Goal: Task Accomplishment & Management: Manage account settings

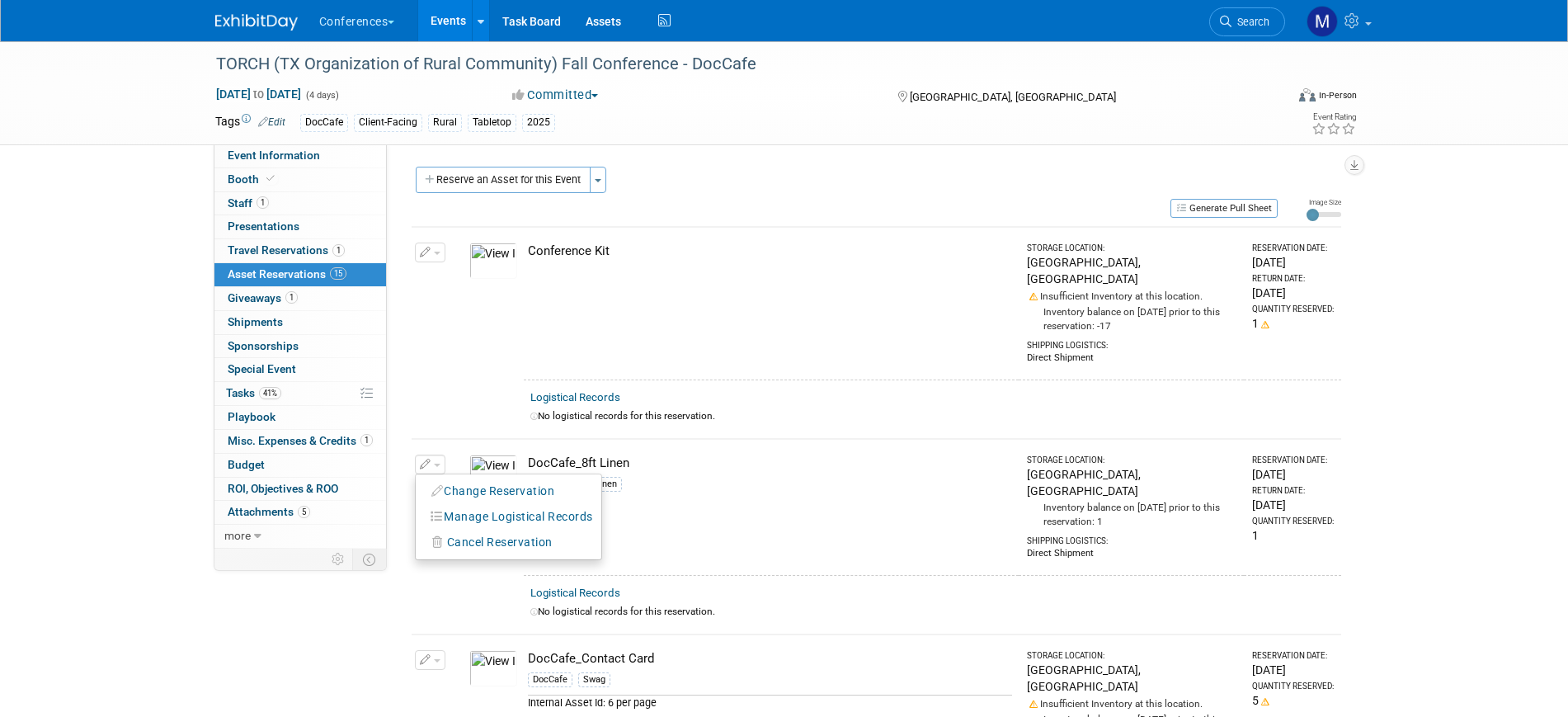
click at [268, 17] on img at bounding box center [256, 22] width 82 height 17
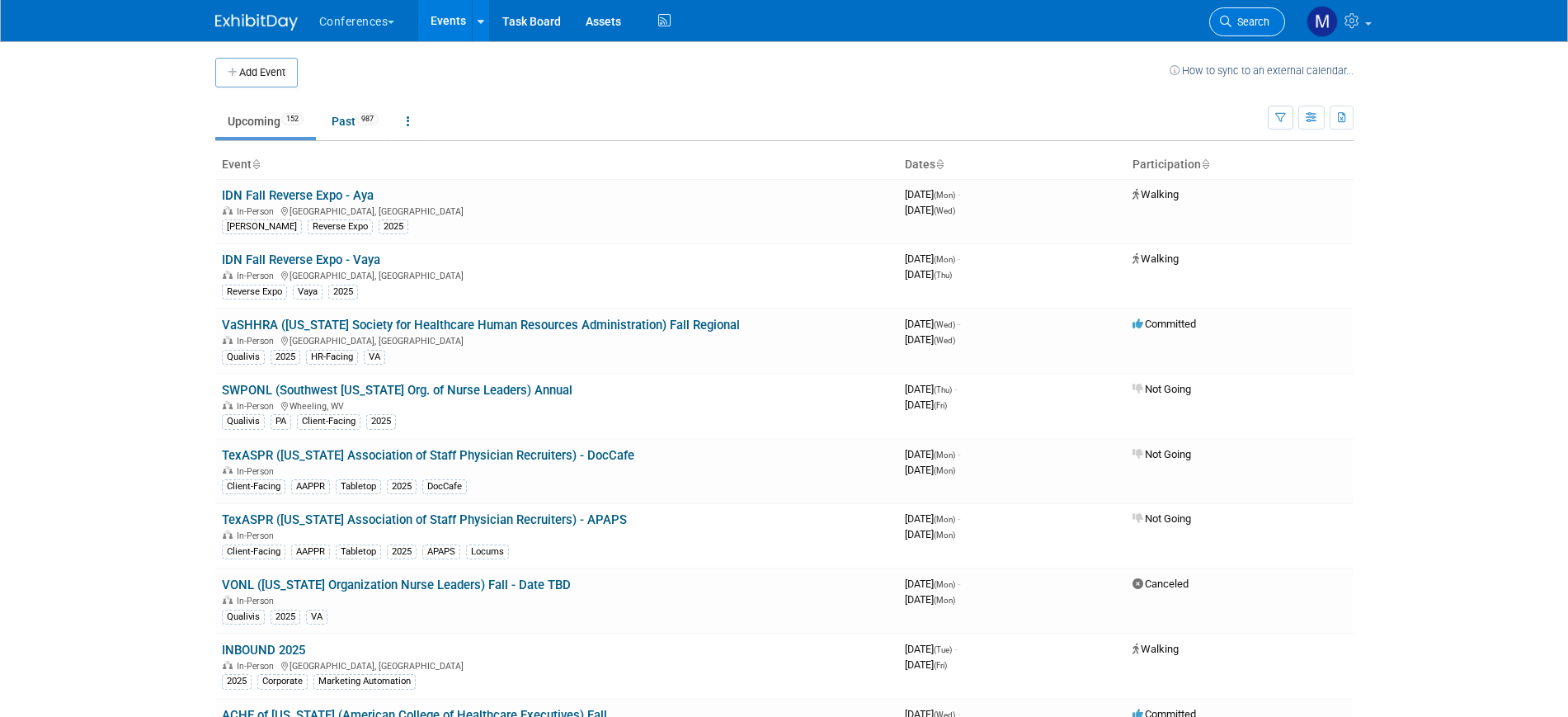
drag, startPoint x: 0, startPoint y: 0, endPoint x: 1240, endPoint y: 23, distance: 1240.2
click at [1240, 23] on span "Search" at bounding box center [1250, 21] width 38 height 12
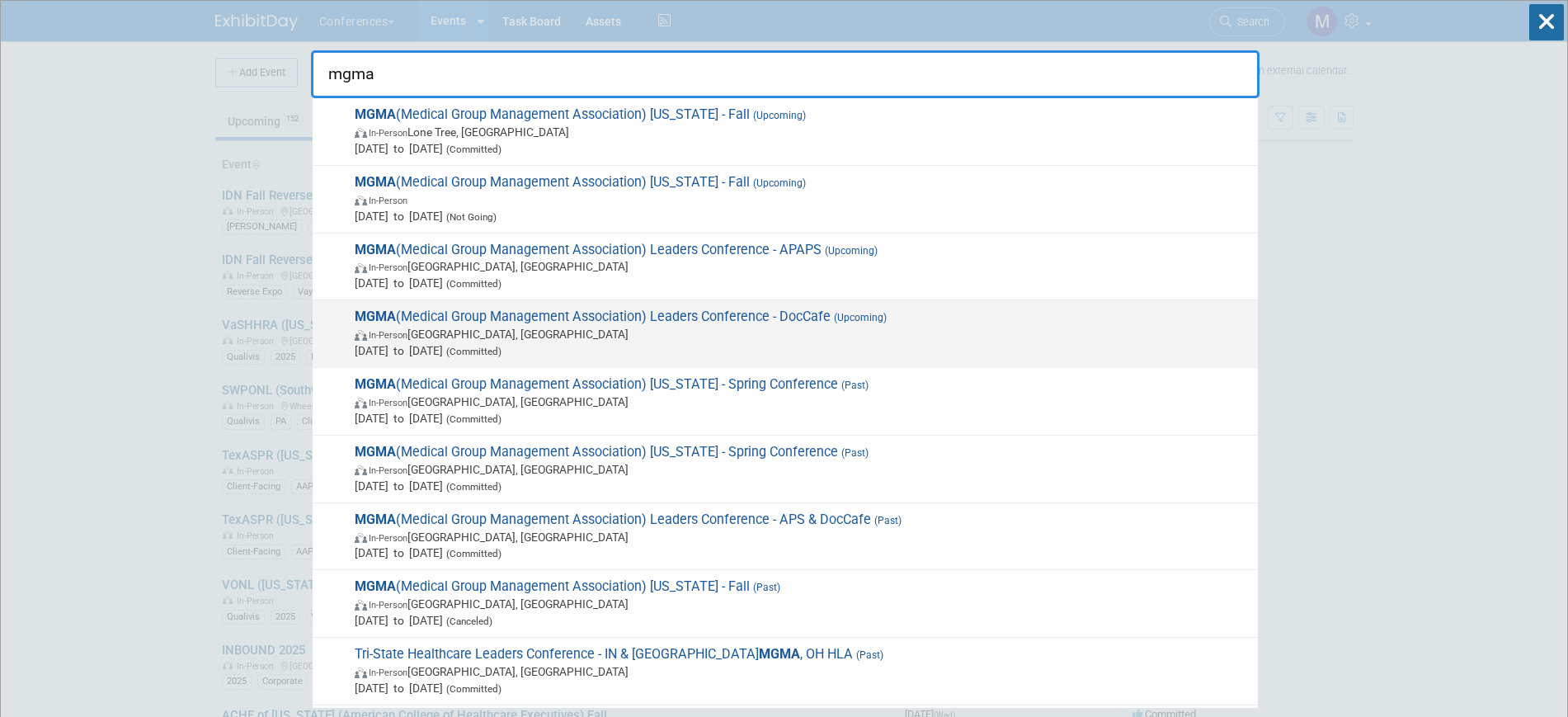
type input "mgma"
click at [802, 346] on span "Sep 28, 2025 to Oct 1, 2025 (Committed)" at bounding box center [802, 351] width 895 height 17
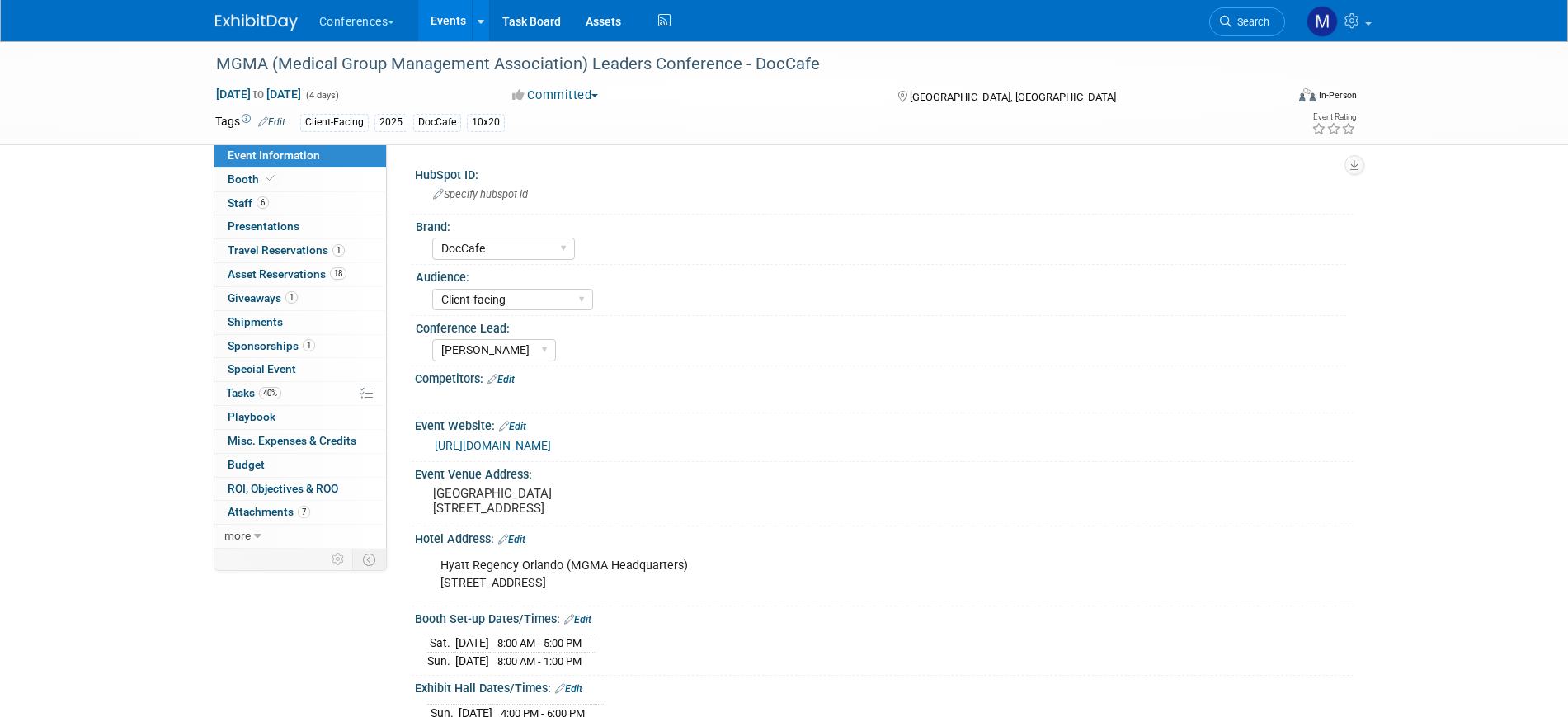
select select "DocCafe"
select select "Client-facing"
select select "[PERSON_NAME]"
click at [276, 394] on span "40%" at bounding box center [270, 392] width 22 height 12
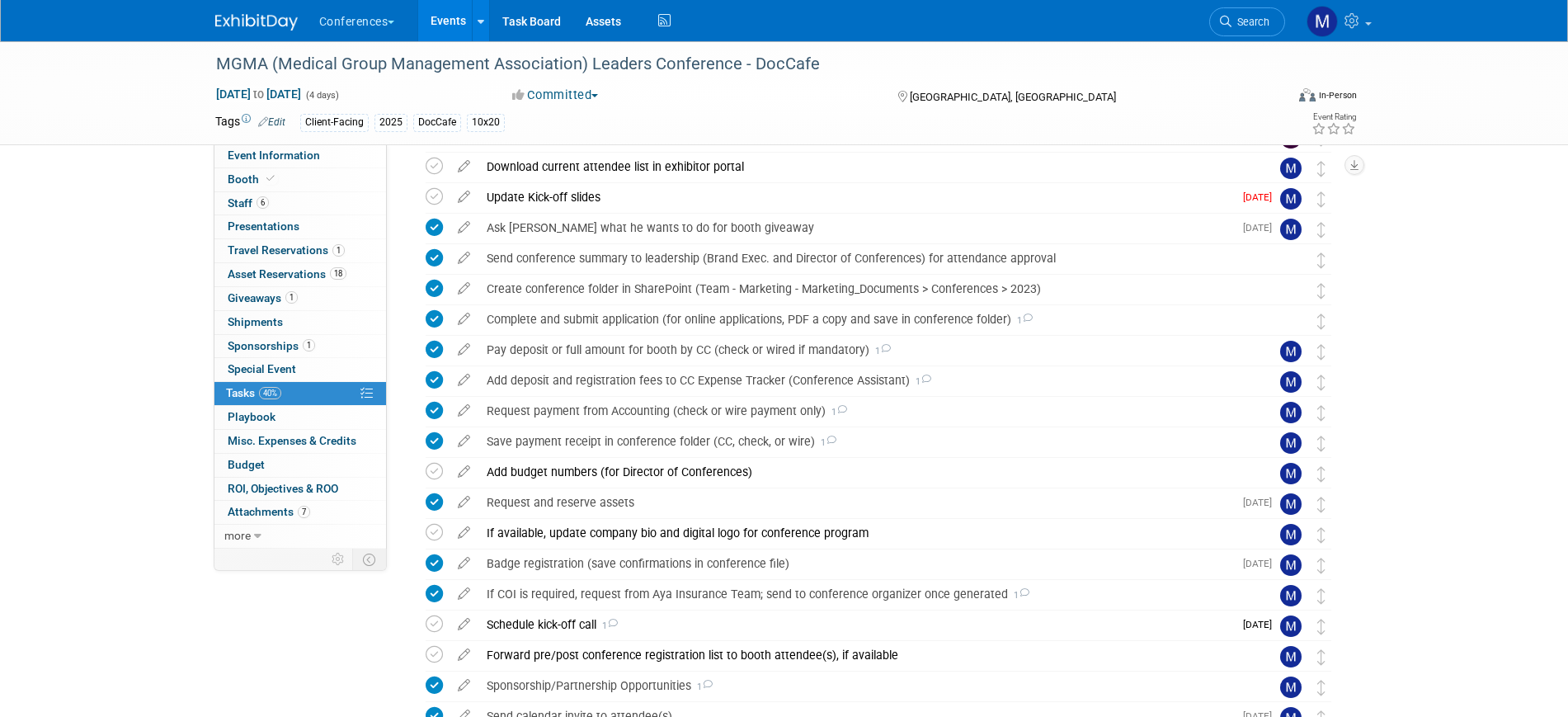
scroll to position [412, 0]
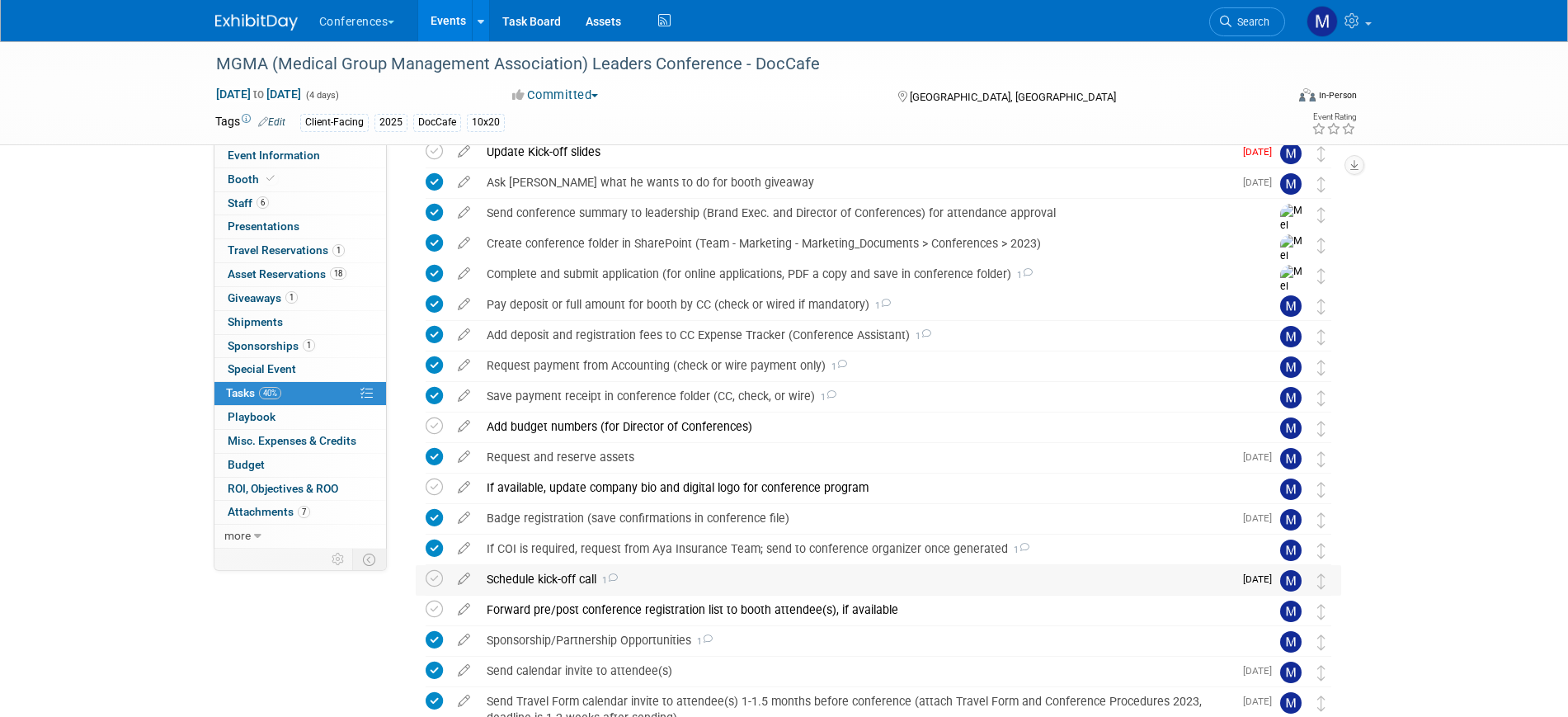
click at [627, 580] on div "Schedule kick-off call 1" at bounding box center [856, 579] width 755 height 28
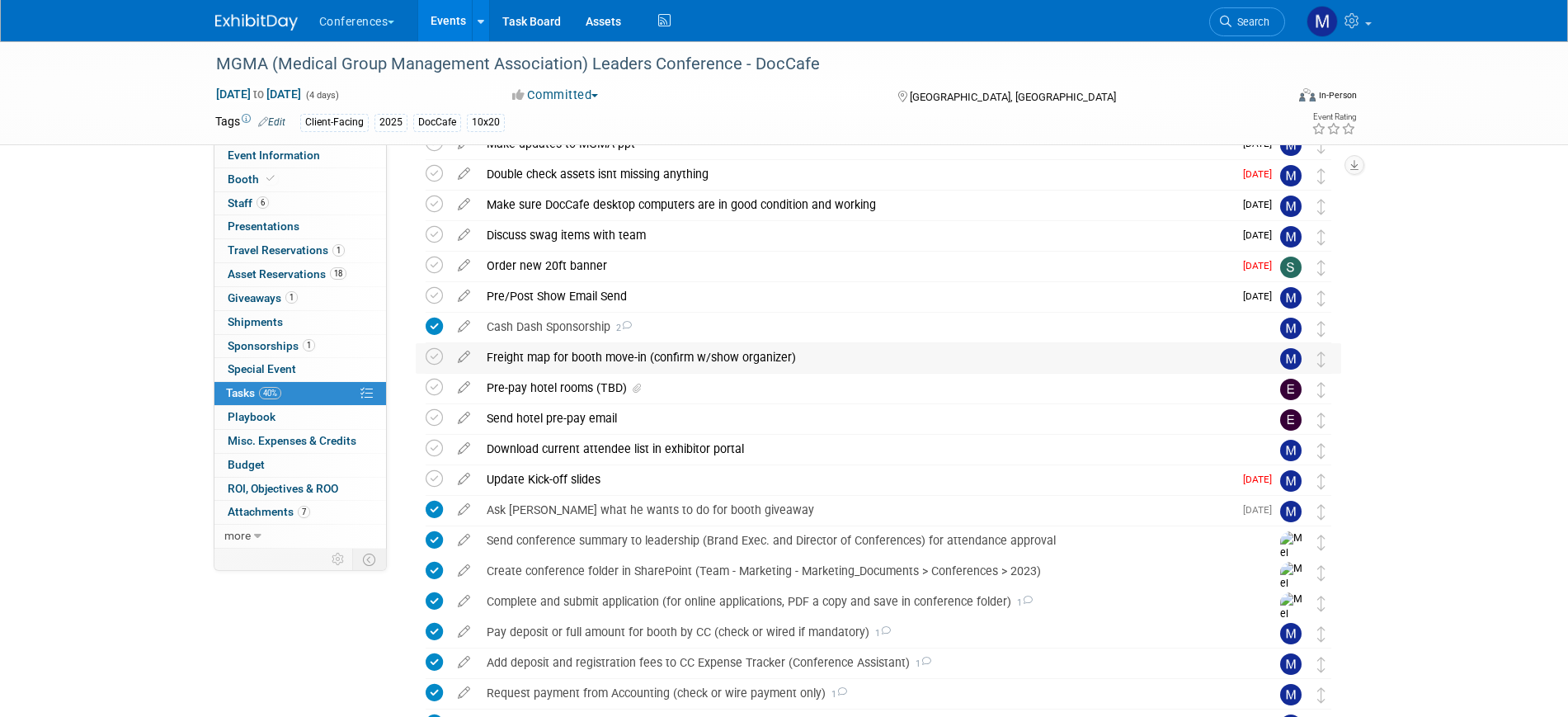
scroll to position [0, 0]
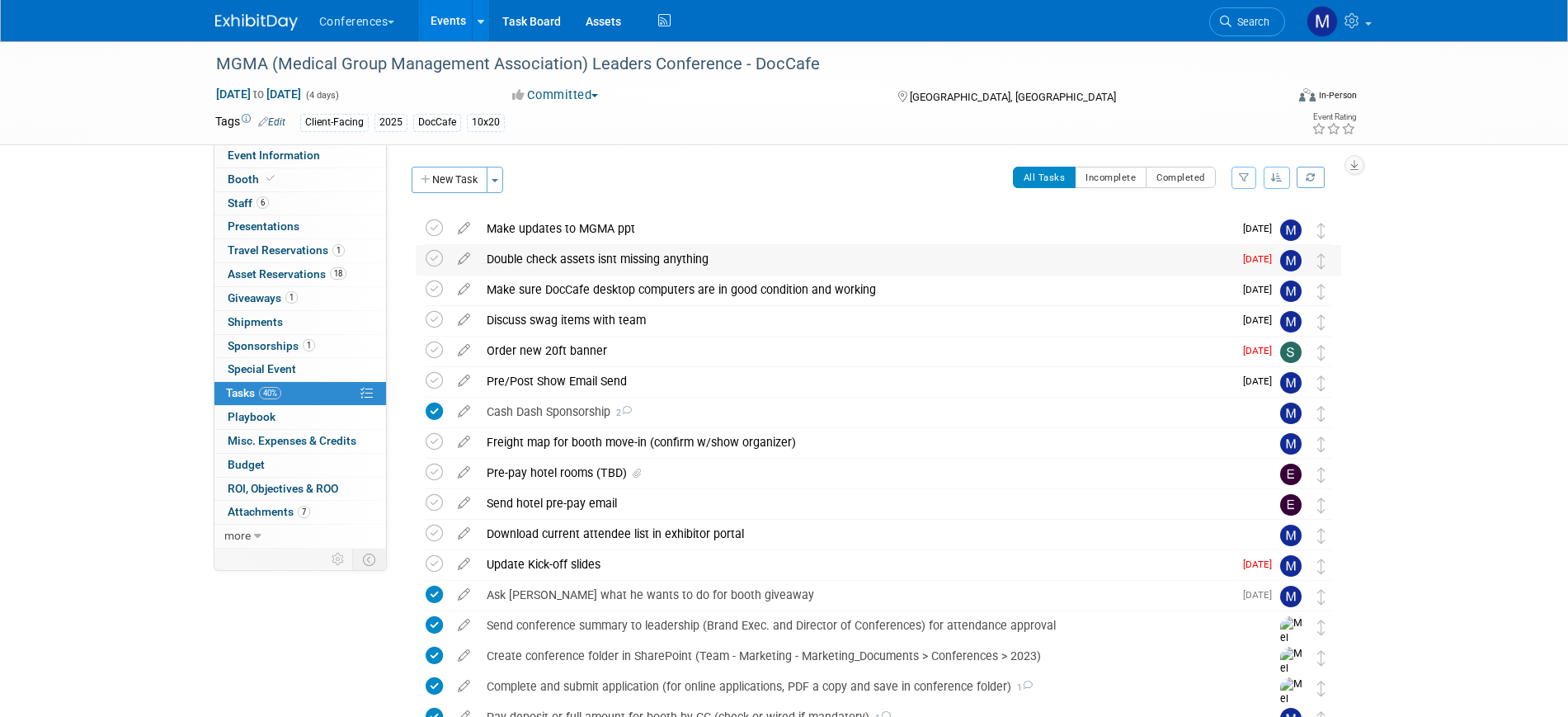
click at [776, 261] on div "Double check assets isnt missing anything" at bounding box center [856, 258] width 755 height 28
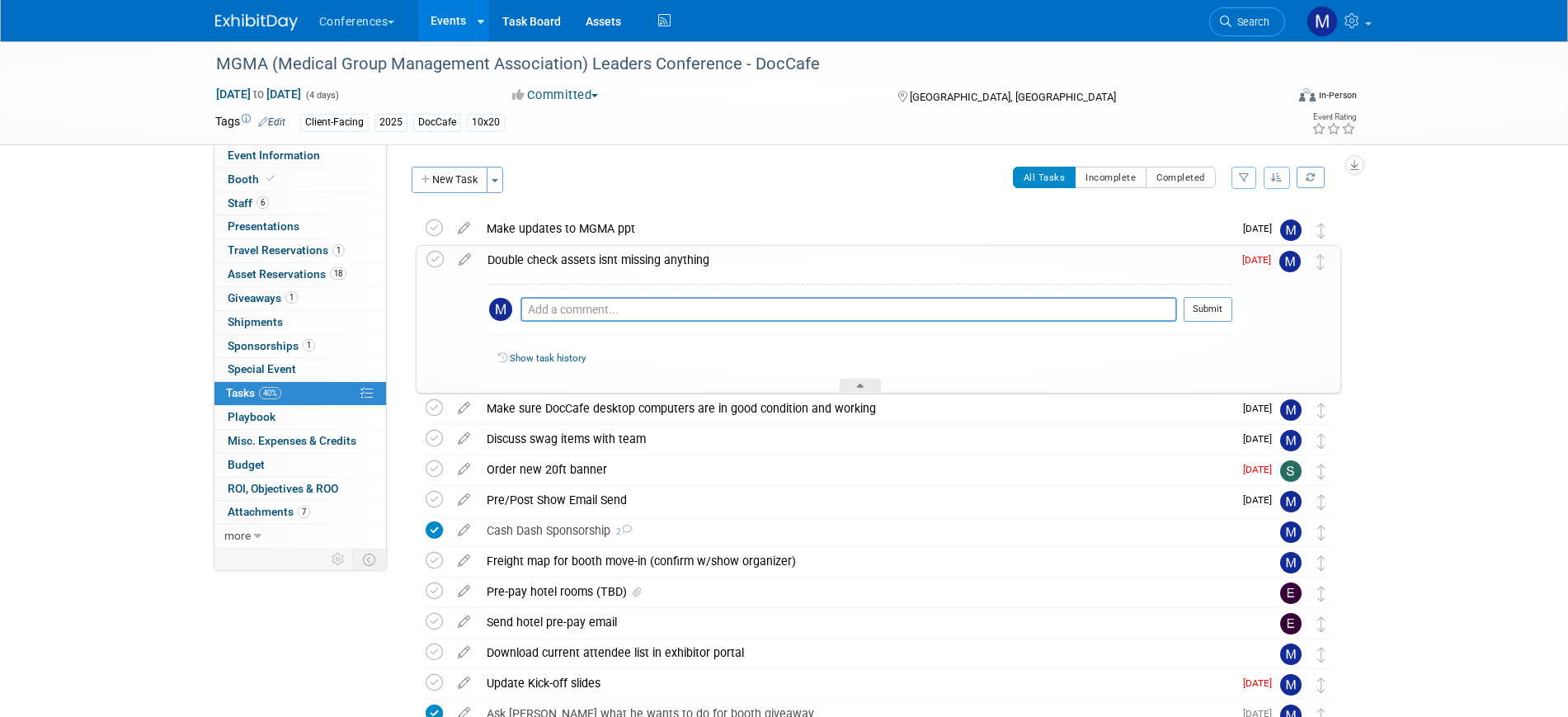
click at [776, 261] on div "Double check assets isnt missing anything" at bounding box center [856, 259] width 753 height 28
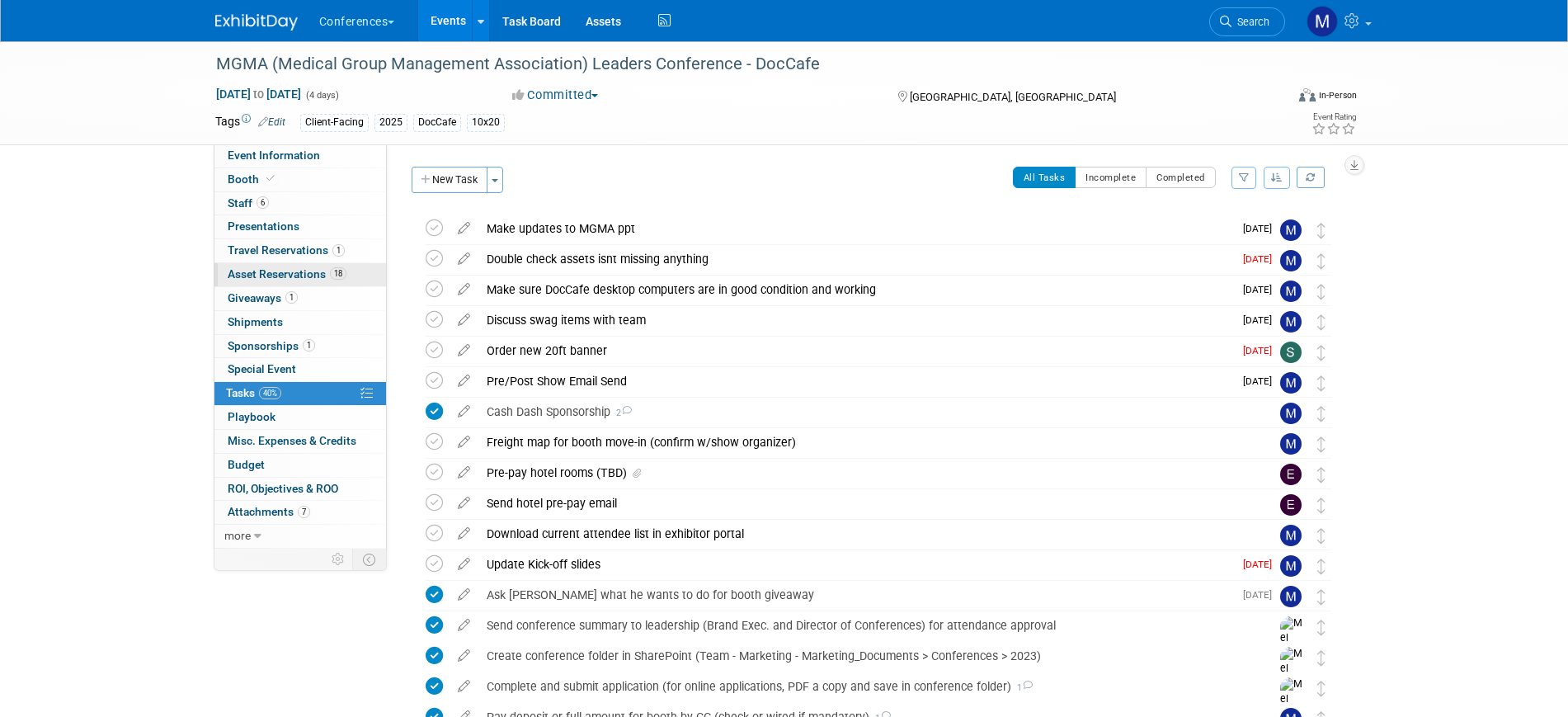
click at [307, 270] on span "Asset Reservations 18" at bounding box center [287, 274] width 119 height 13
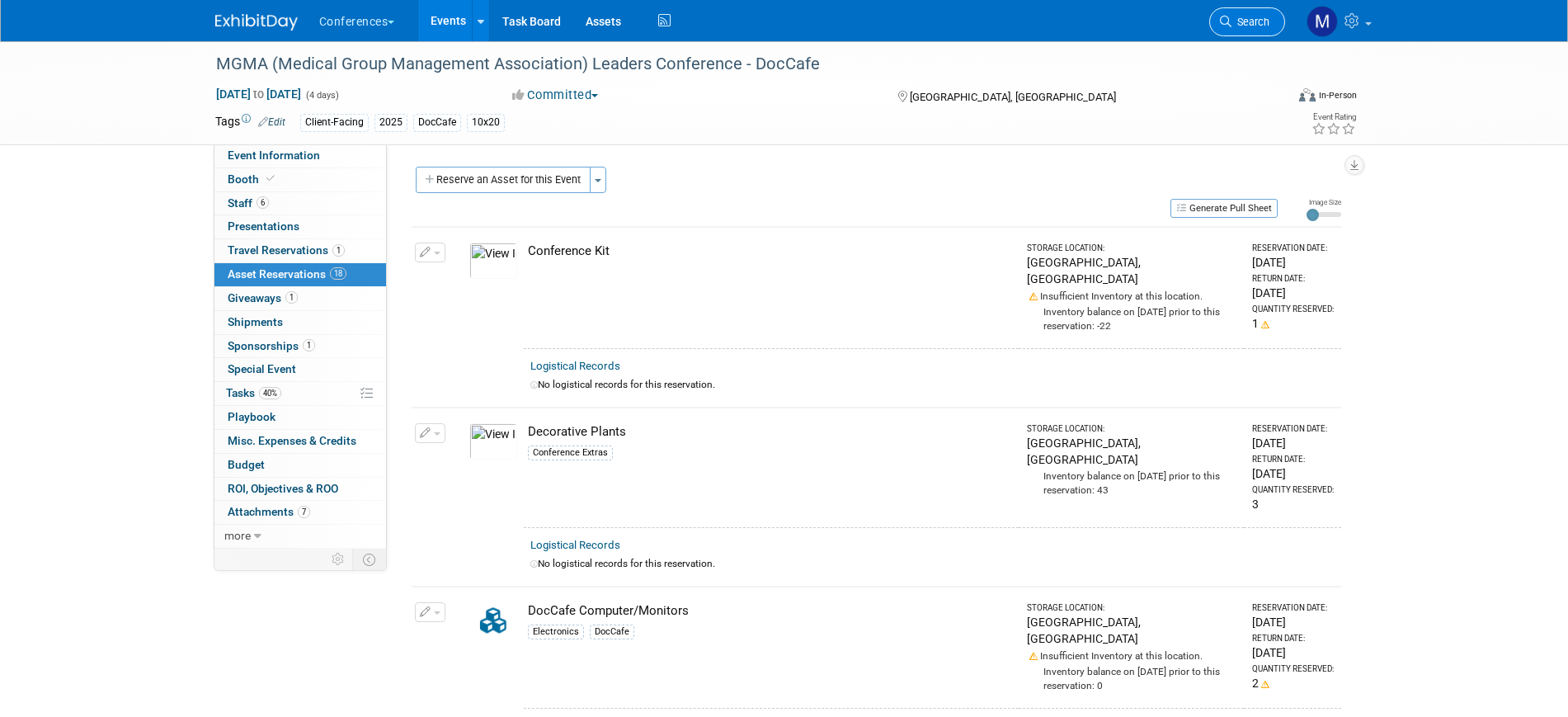
click at [1231, 18] on span "Search" at bounding box center [1250, 21] width 38 height 12
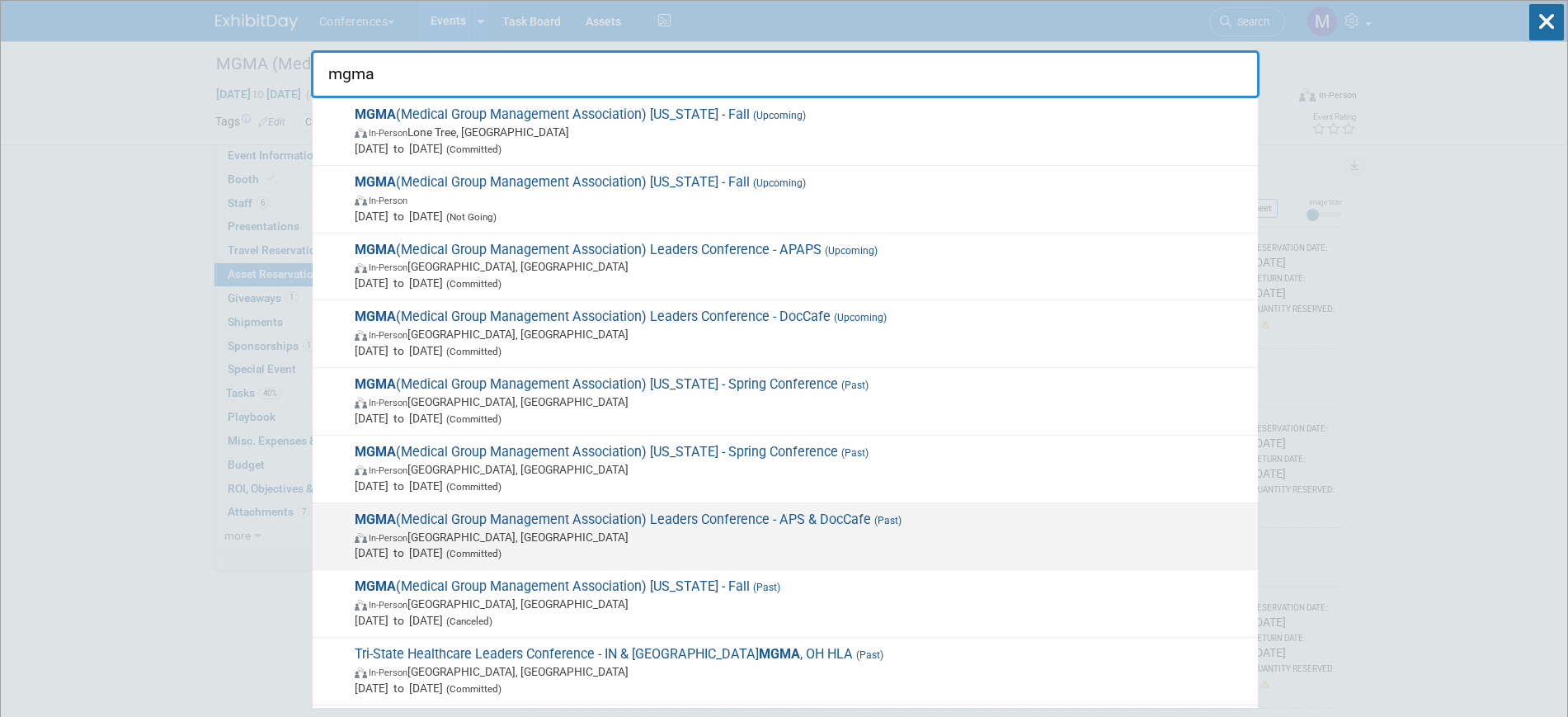
type input "mgma"
click at [711, 525] on span "MGMA (Medical Group Management Association) Leaders Conference - APS & DocCafe …" at bounding box center [799, 536] width 900 height 51
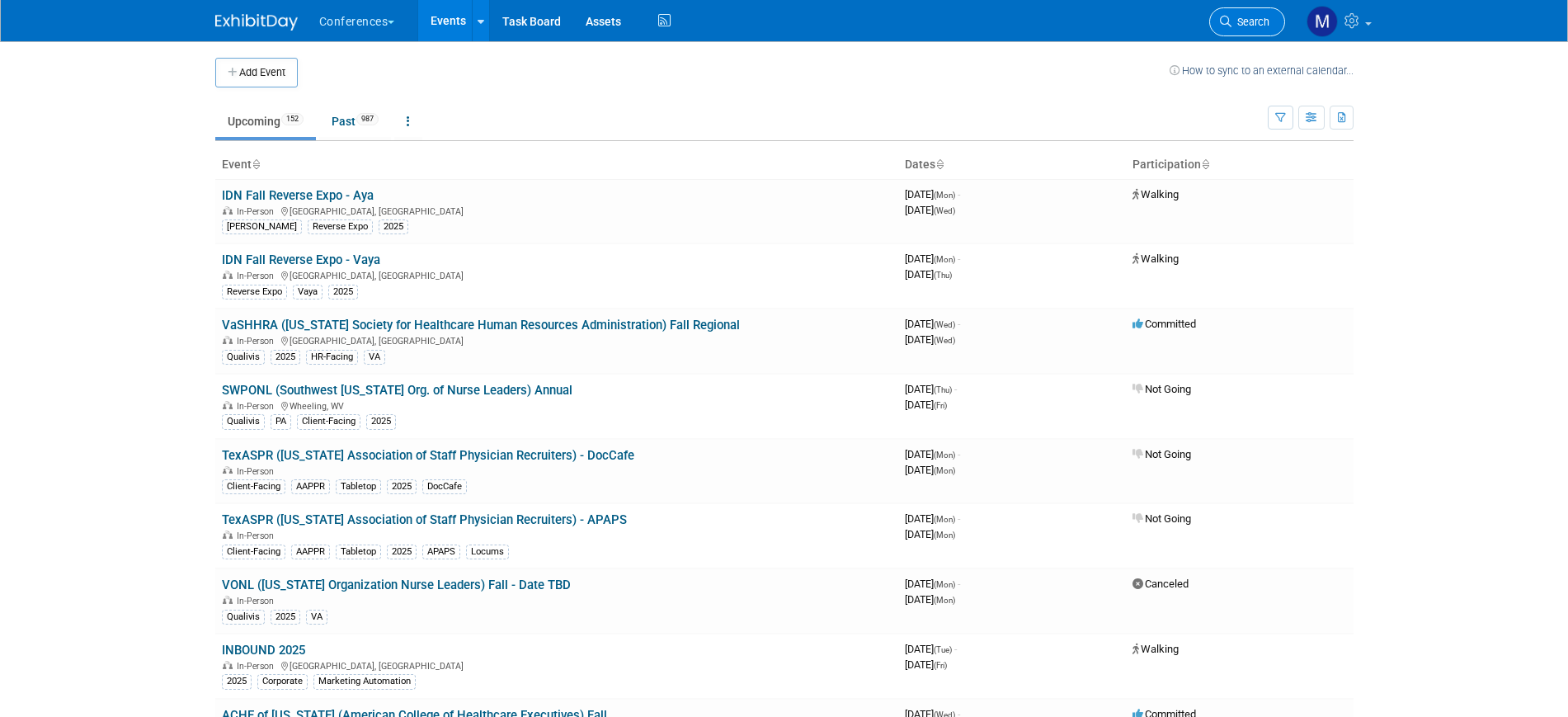
click at [1251, 20] on span "Search" at bounding box center [1250, 21] width 38 height 12
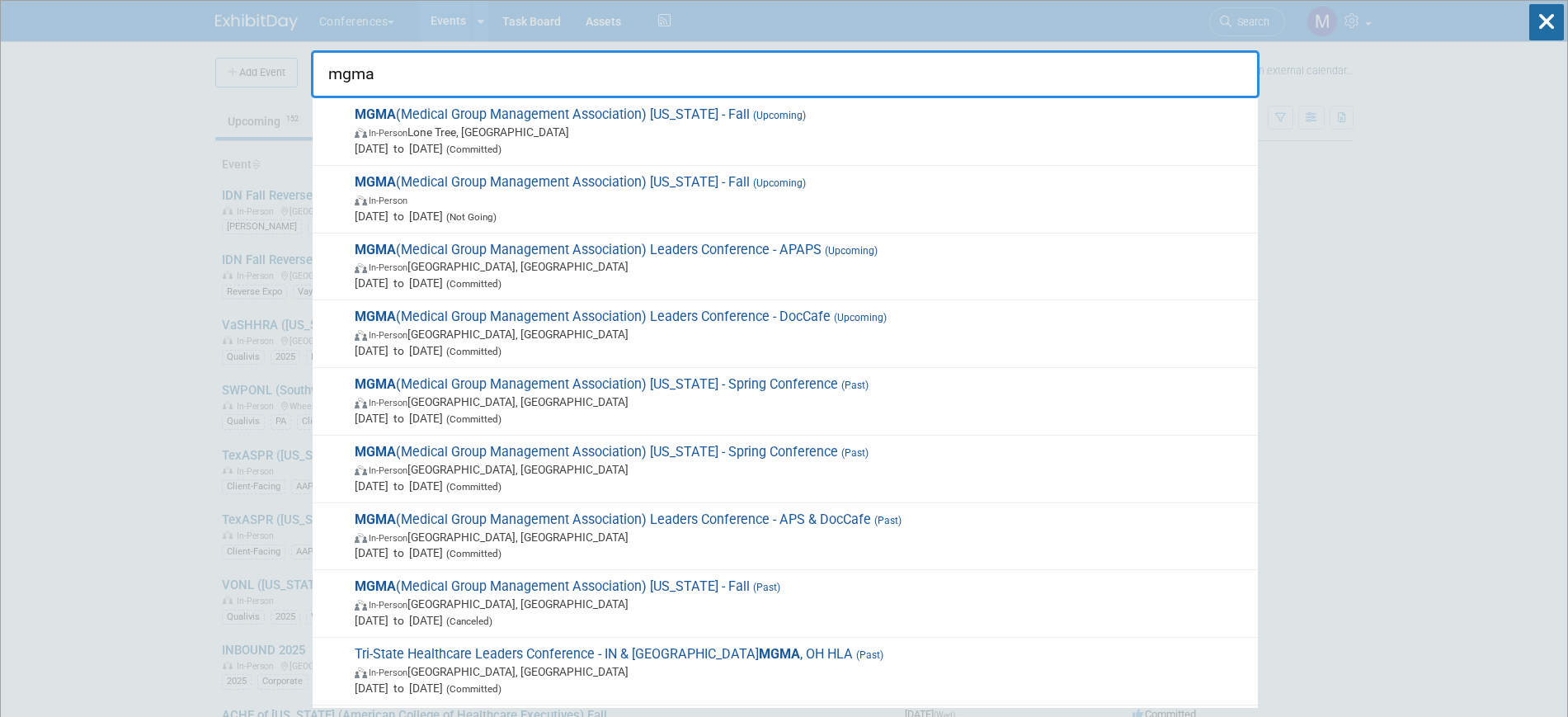
type input "mgma"
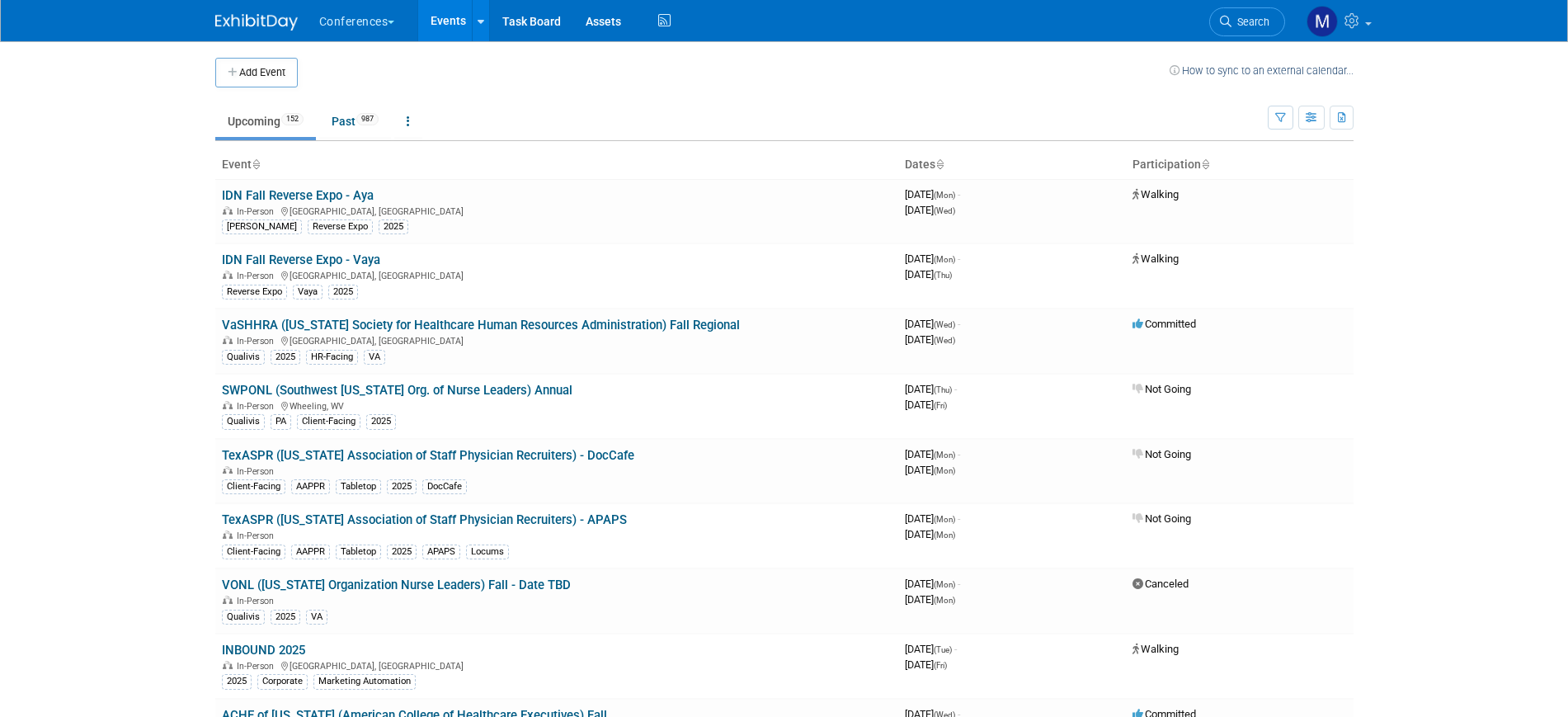
click at [252, 25] on img at bounding box center [256, 22] width 82 height 17
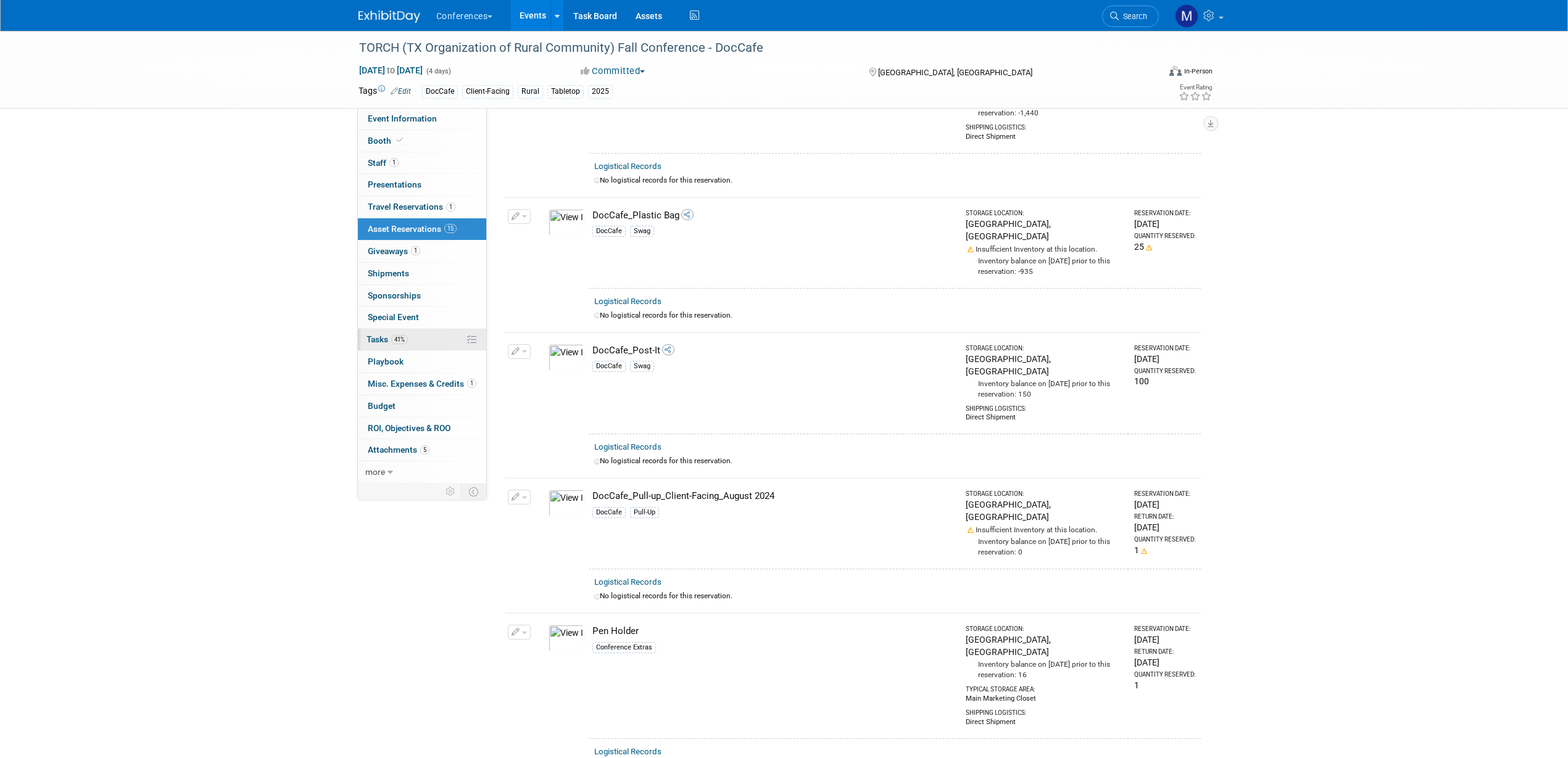
click at [396, 336] on span "41%" at bounding box center [400, 339] width 17 height 9
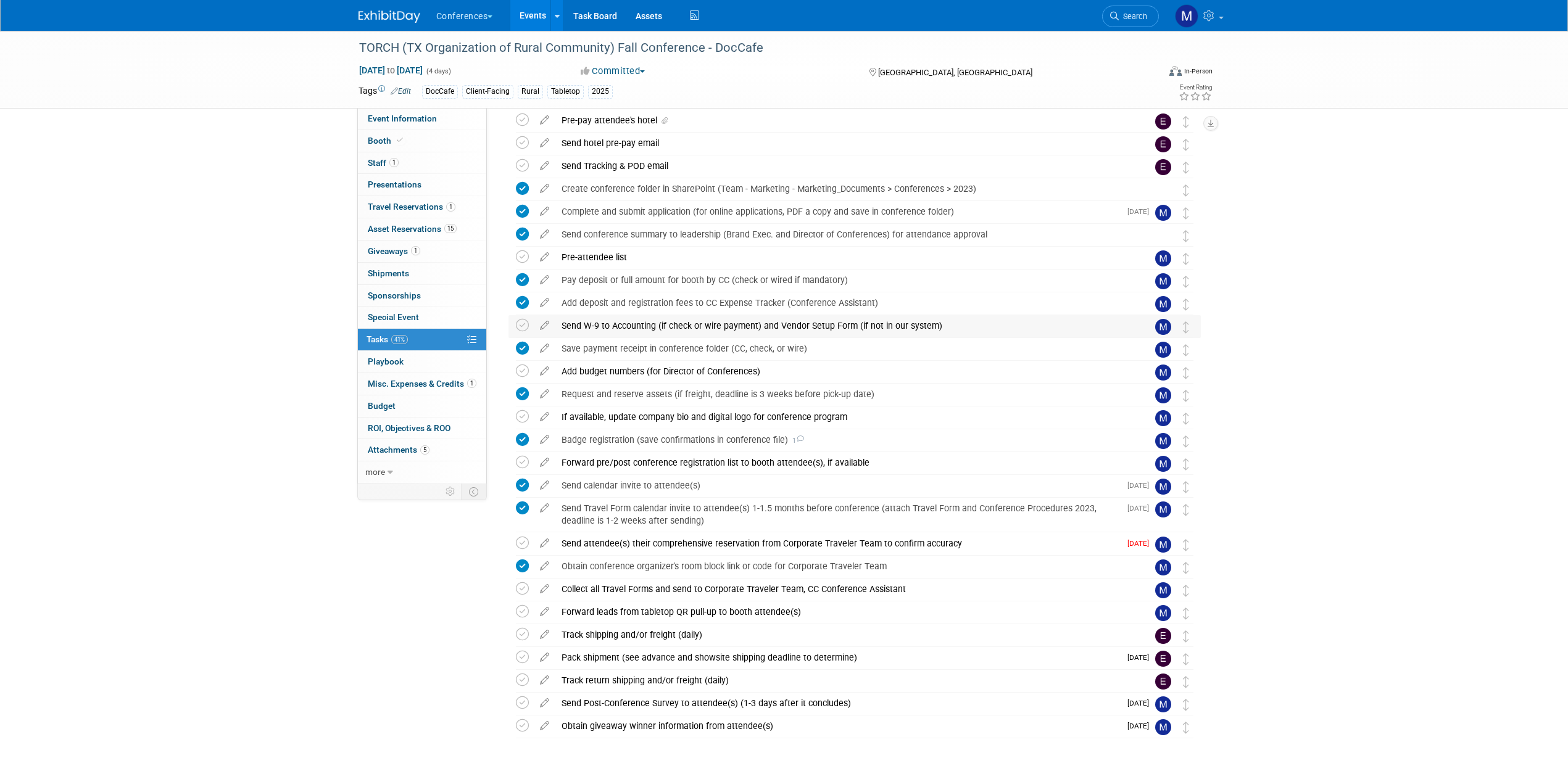
scroll to position [77, 0]
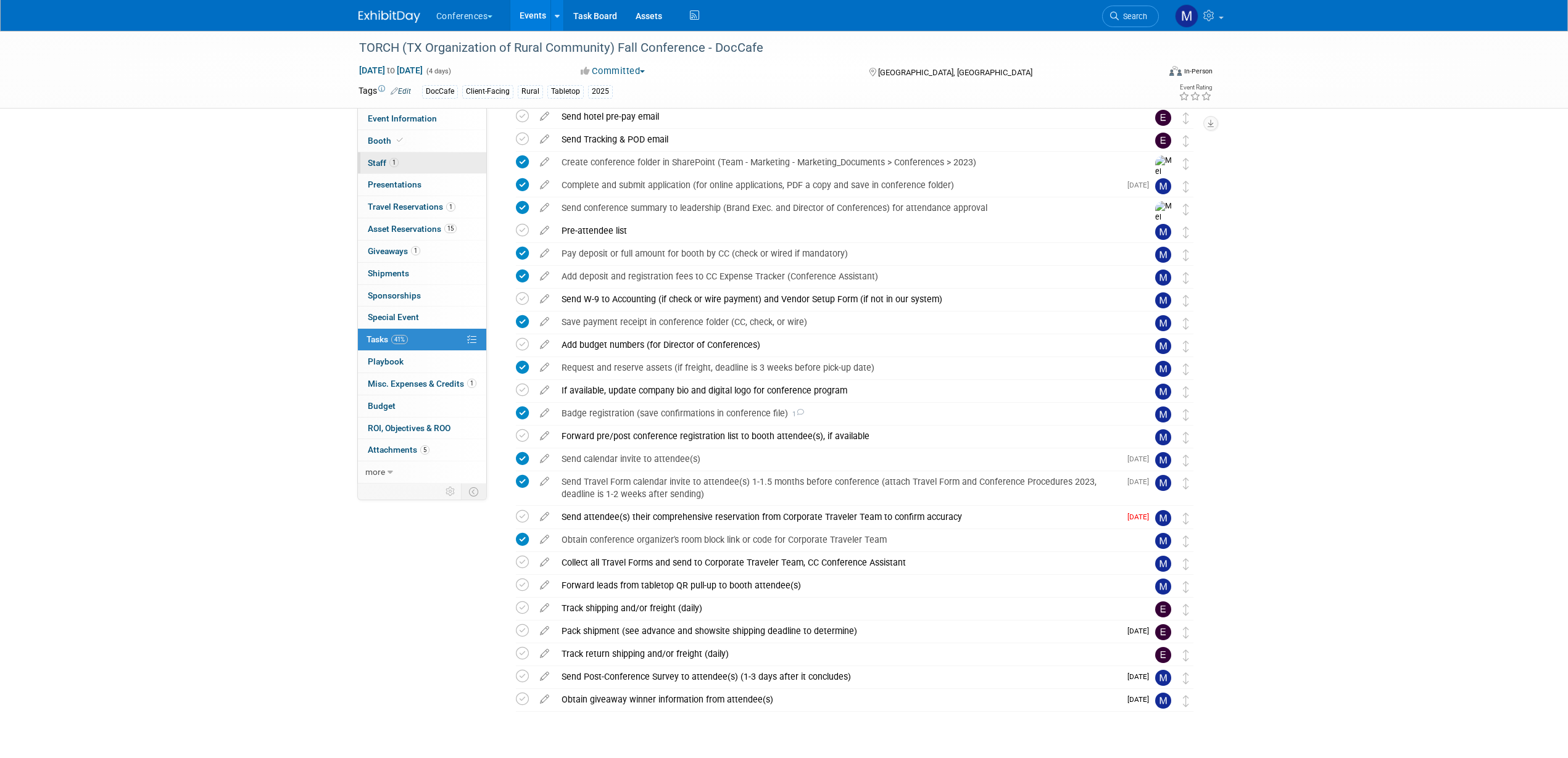
click at [394, 166] on span "1" at bounding box center [394, 162] width 9 height 9
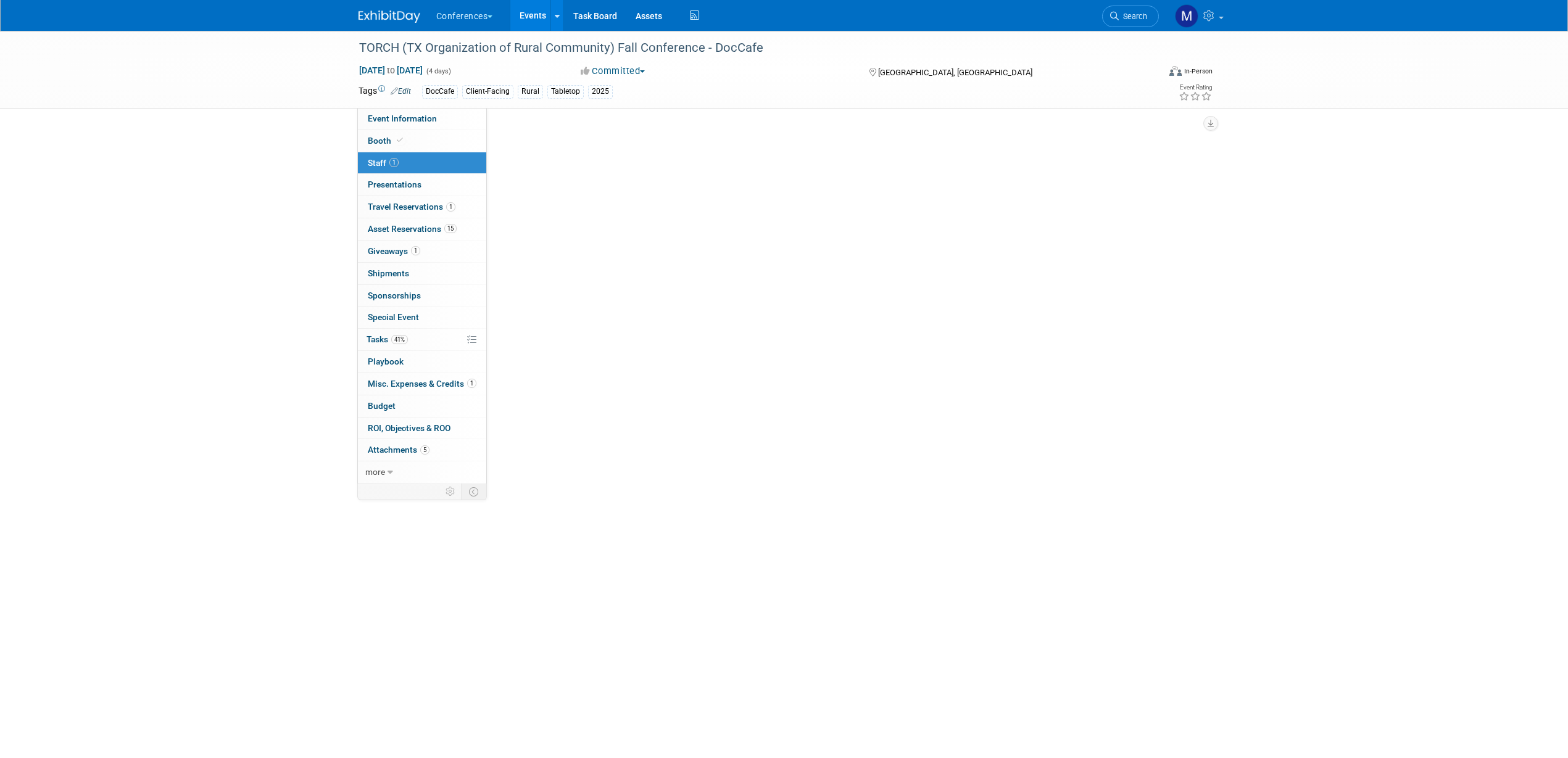
scroll to position [0, 0]
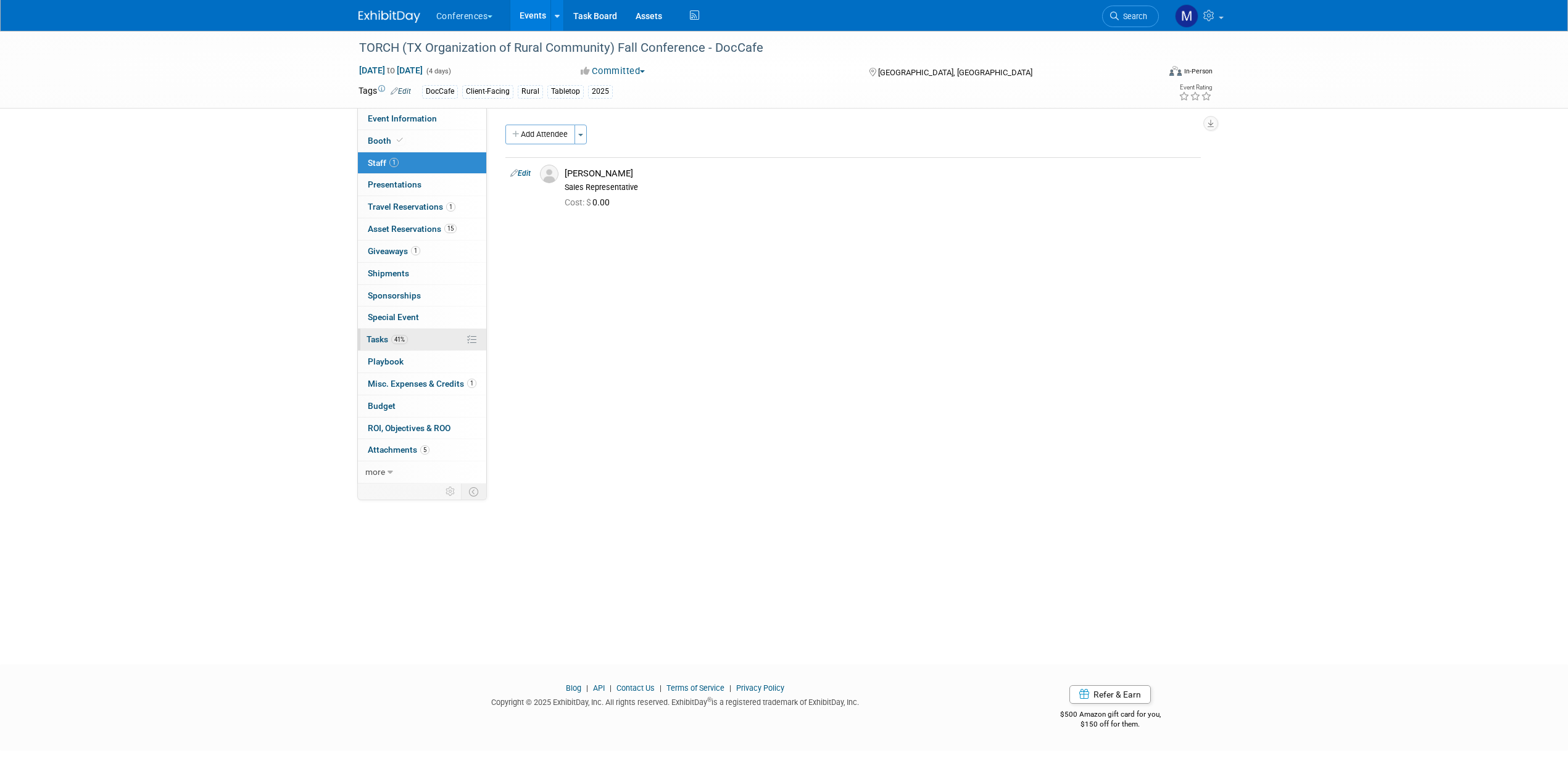
click at [405, 343] on span "41%" at bounding box center [400, 339] width 17 height 9
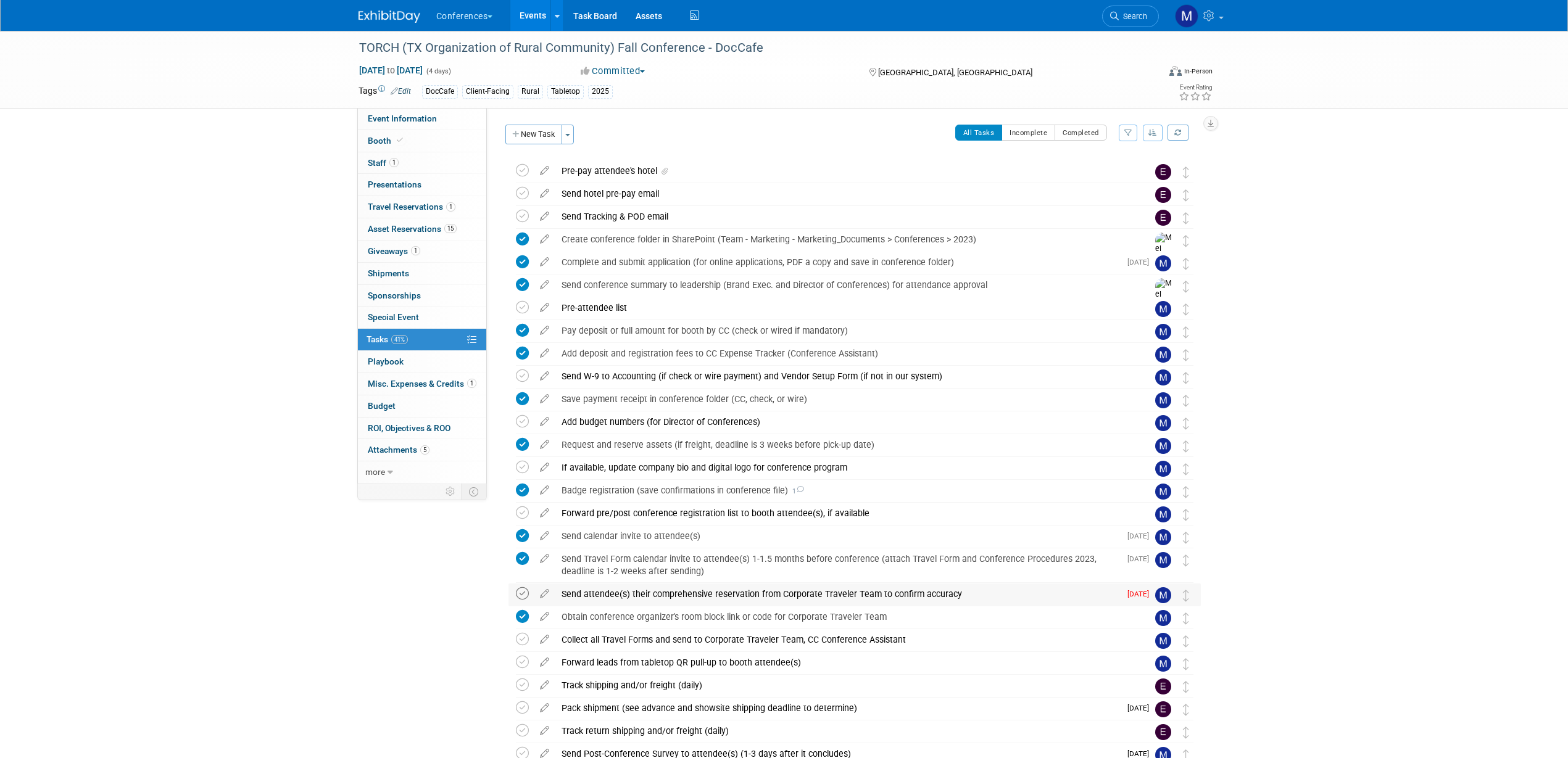
click at [523, 594] on icon at bounding box center [522, 594] width 13 height 13
click at [517, 638] on icon at bounding box center [522, 639] width 13 height 13
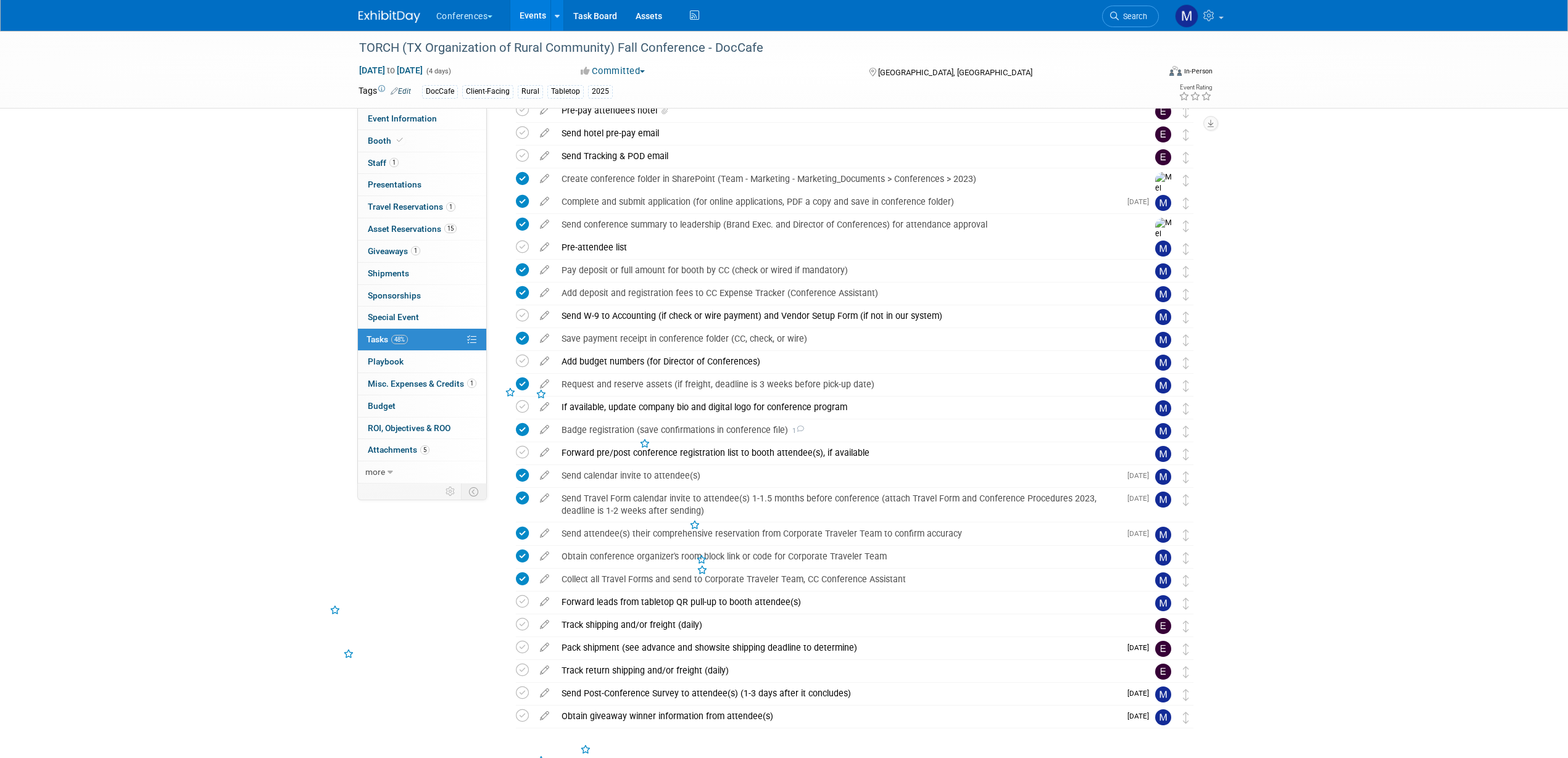
scroll to position [77, 0]
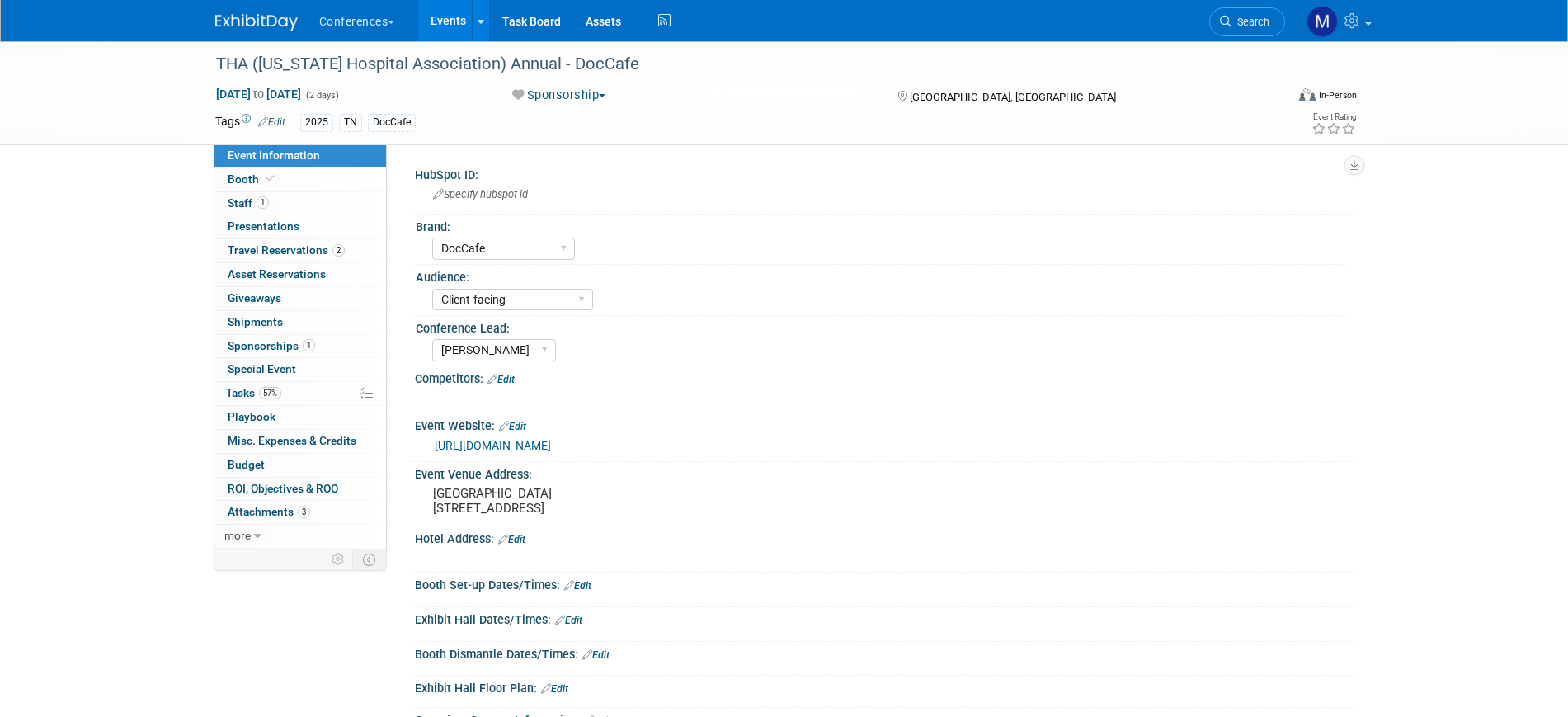
select select "DocCafe"
select select "Client-facing"
select select "[PERSON_NAME]"
click at [1251, 19] on span "Search" at bounding box center [1250, 21] width 38 height 12
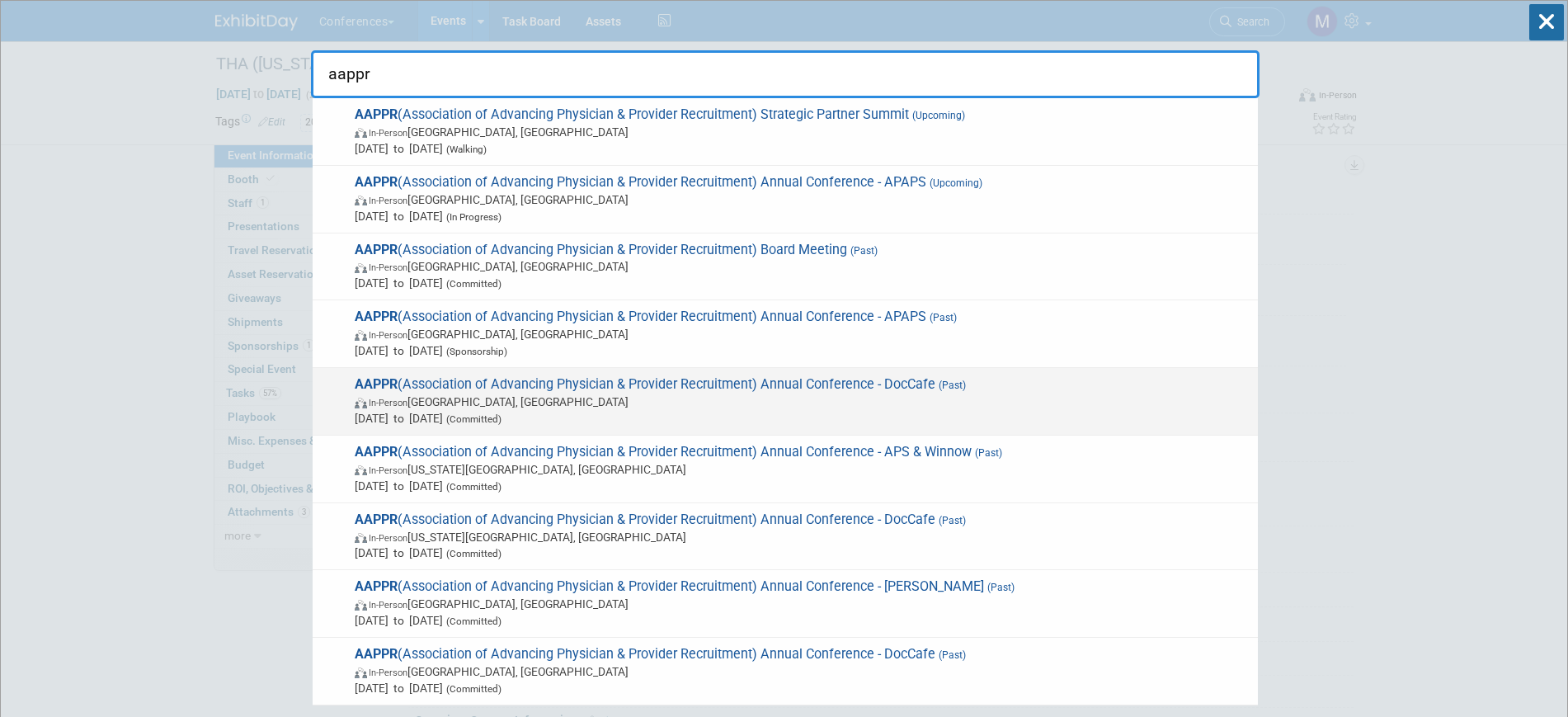
type input "aappr"
click at [662, 387] on span "AAPPR (Association of Advancing Physician & Provider Recruitment) Annual Confer…" at bounding box center [799, 401] width 900 height 51
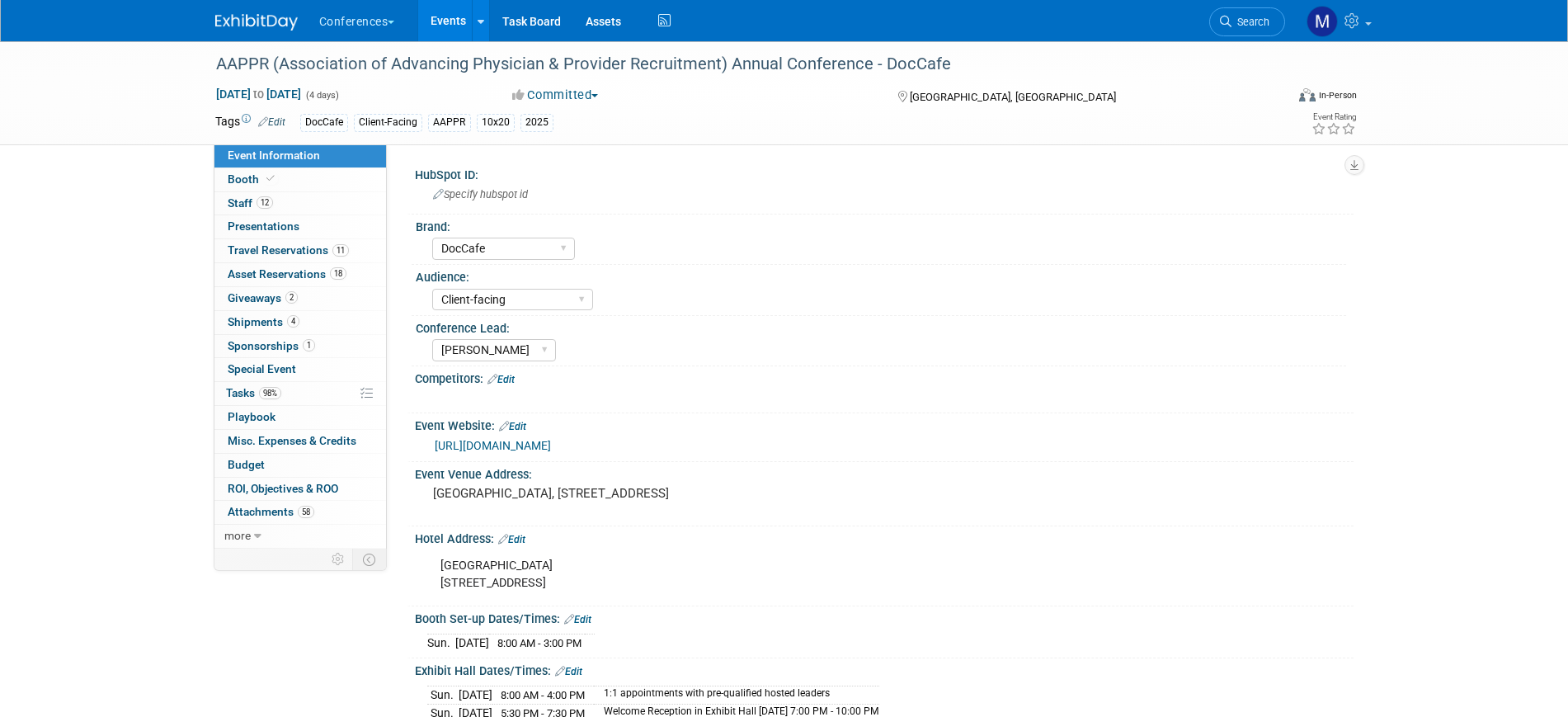
select select "DocCafe"
select select "Client-facing"
select select "[PERSON_NAME]"
click at [306, 271] on span "Asset Reservations 18" at bounding box center [287, 274] width 119 height 13
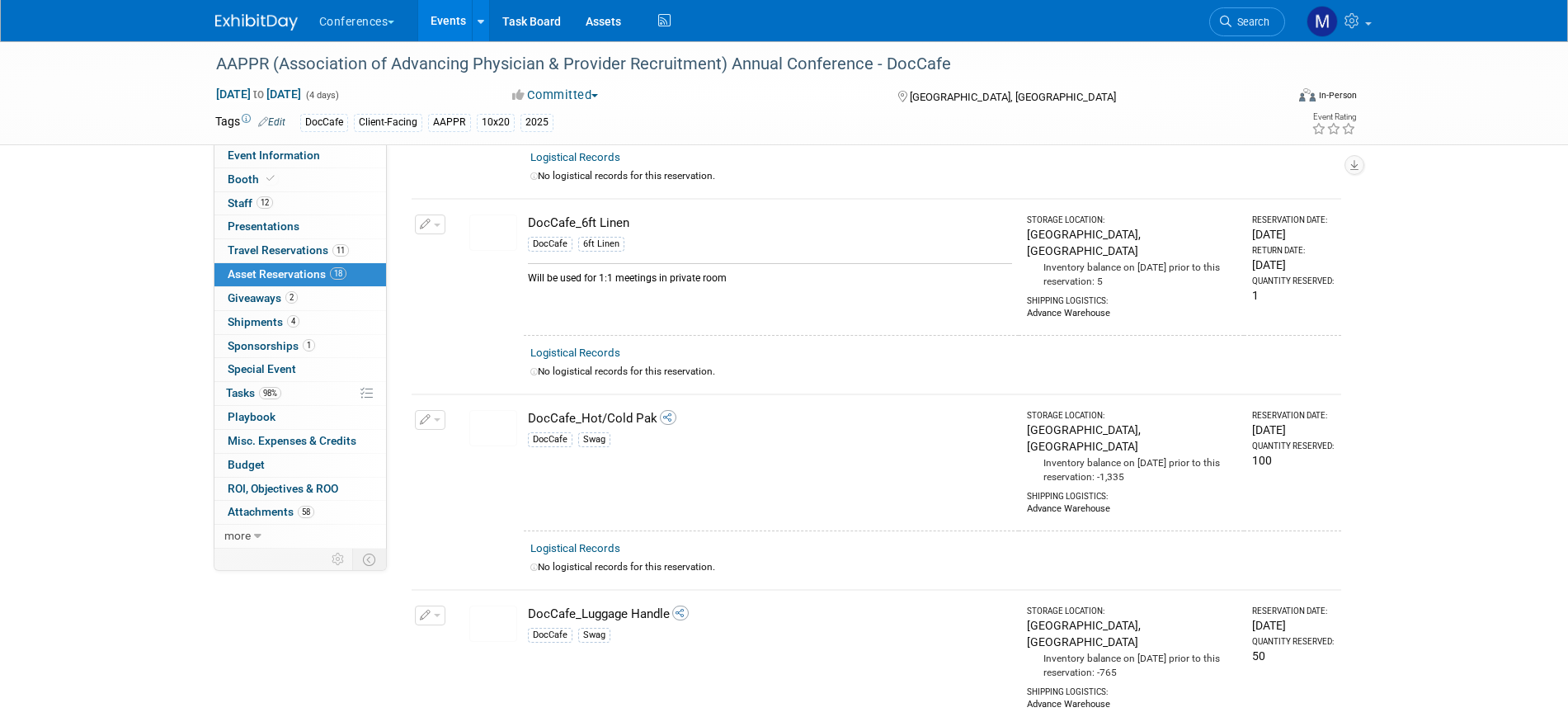
scroll to position [618, 0]
click at [436, 414] on span "button" at bounding box center [437, 416] width 6 height 4
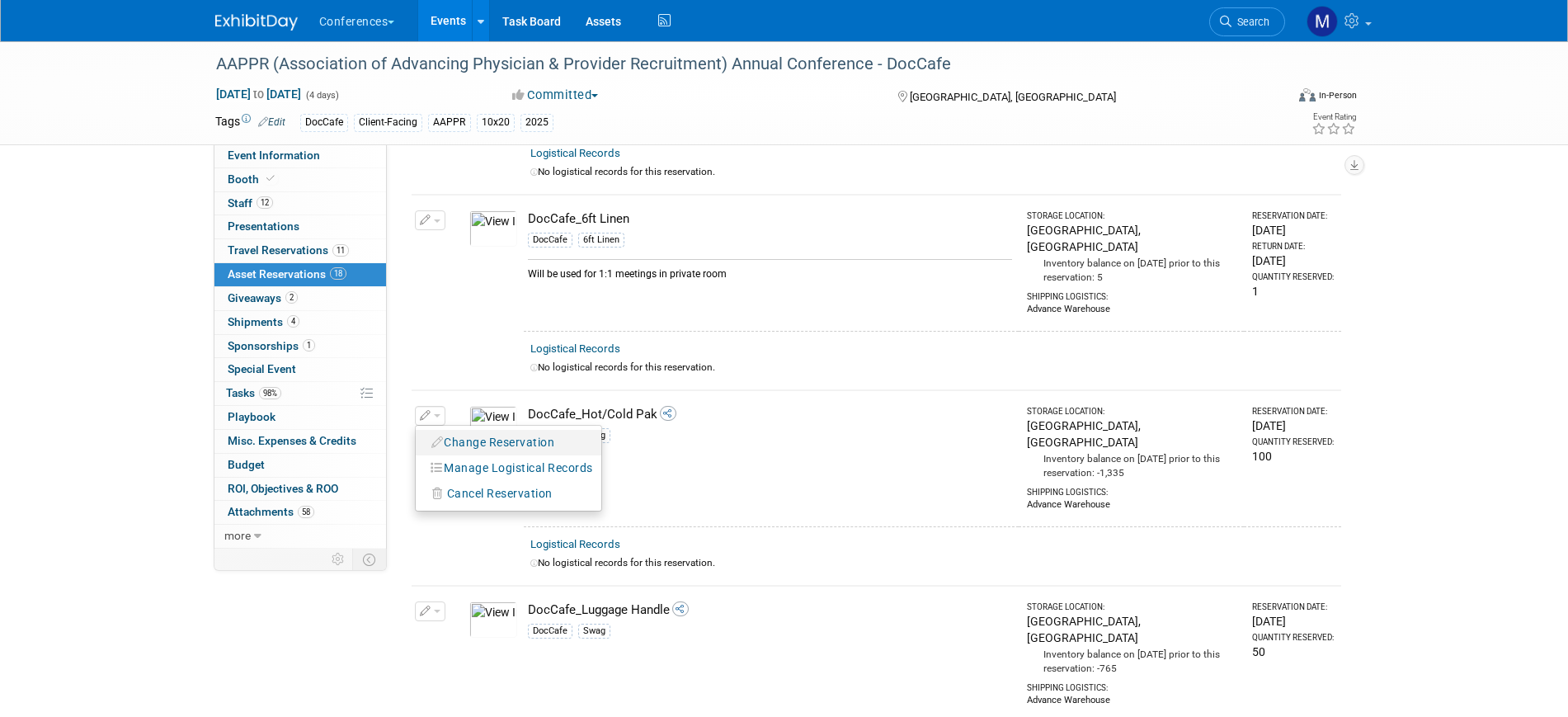
click at [485, 431] on button "Change Reservation" at bounding box center [493, 442] width 139 height 22
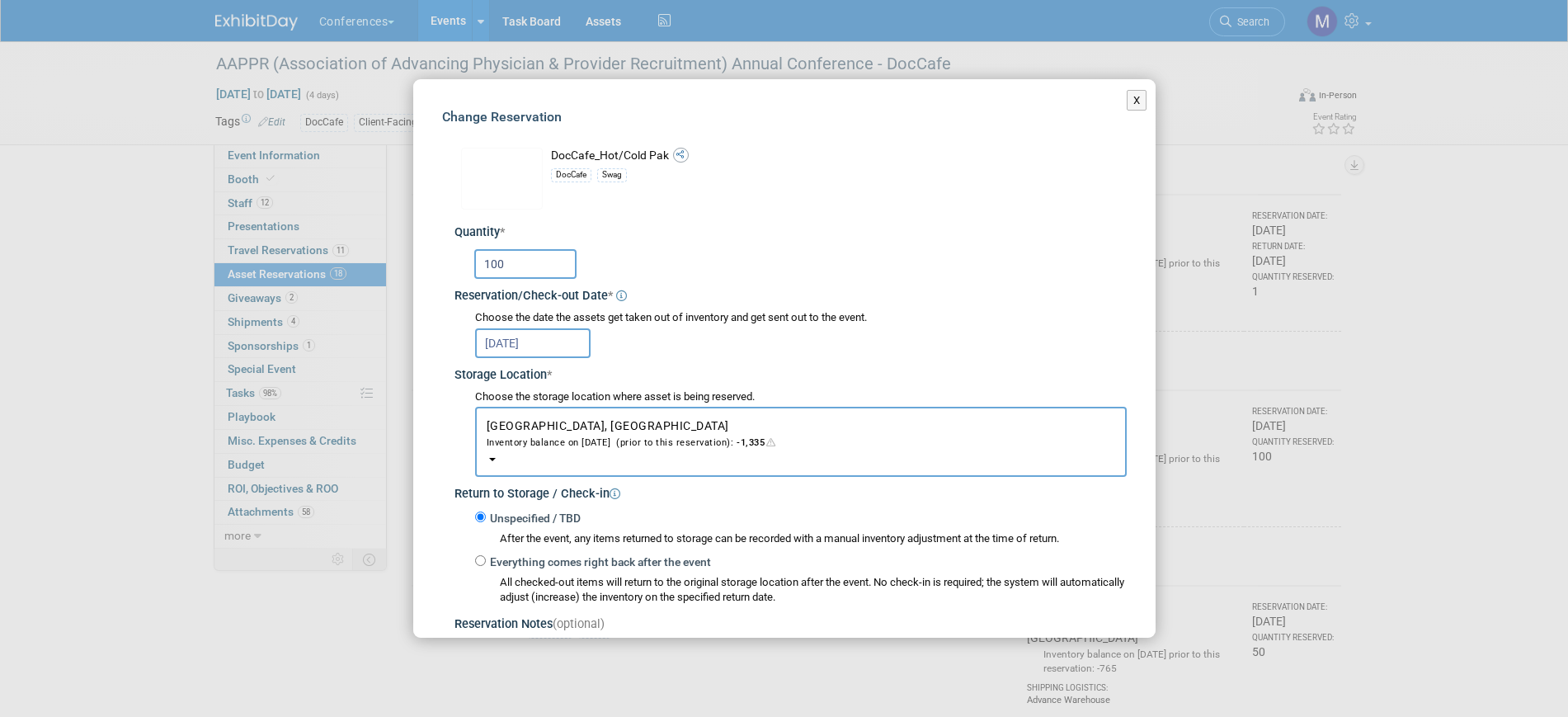
click at [516, 261] on input "100" at bounding box center [525, 264] width 102 height 30
type input "1"
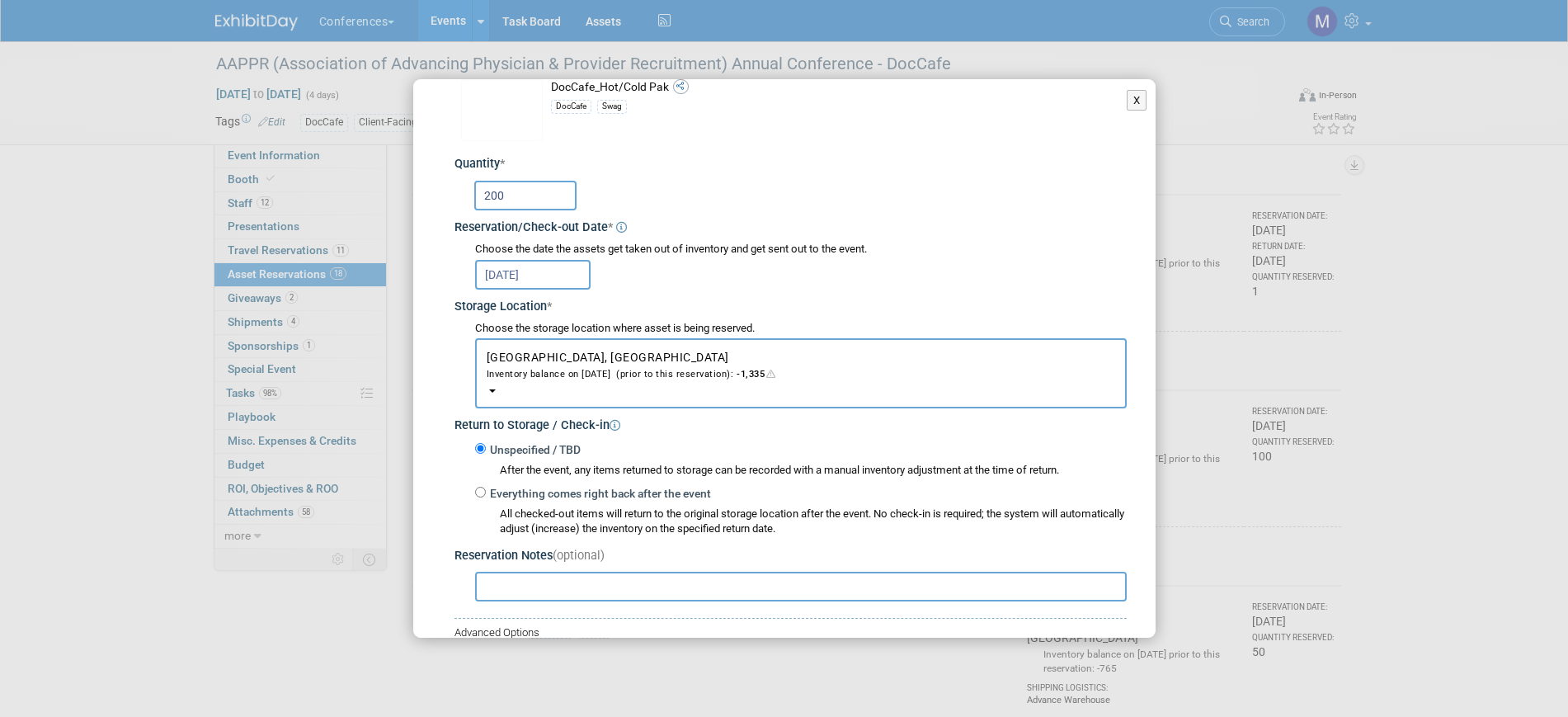
scroll to position [244, 0]
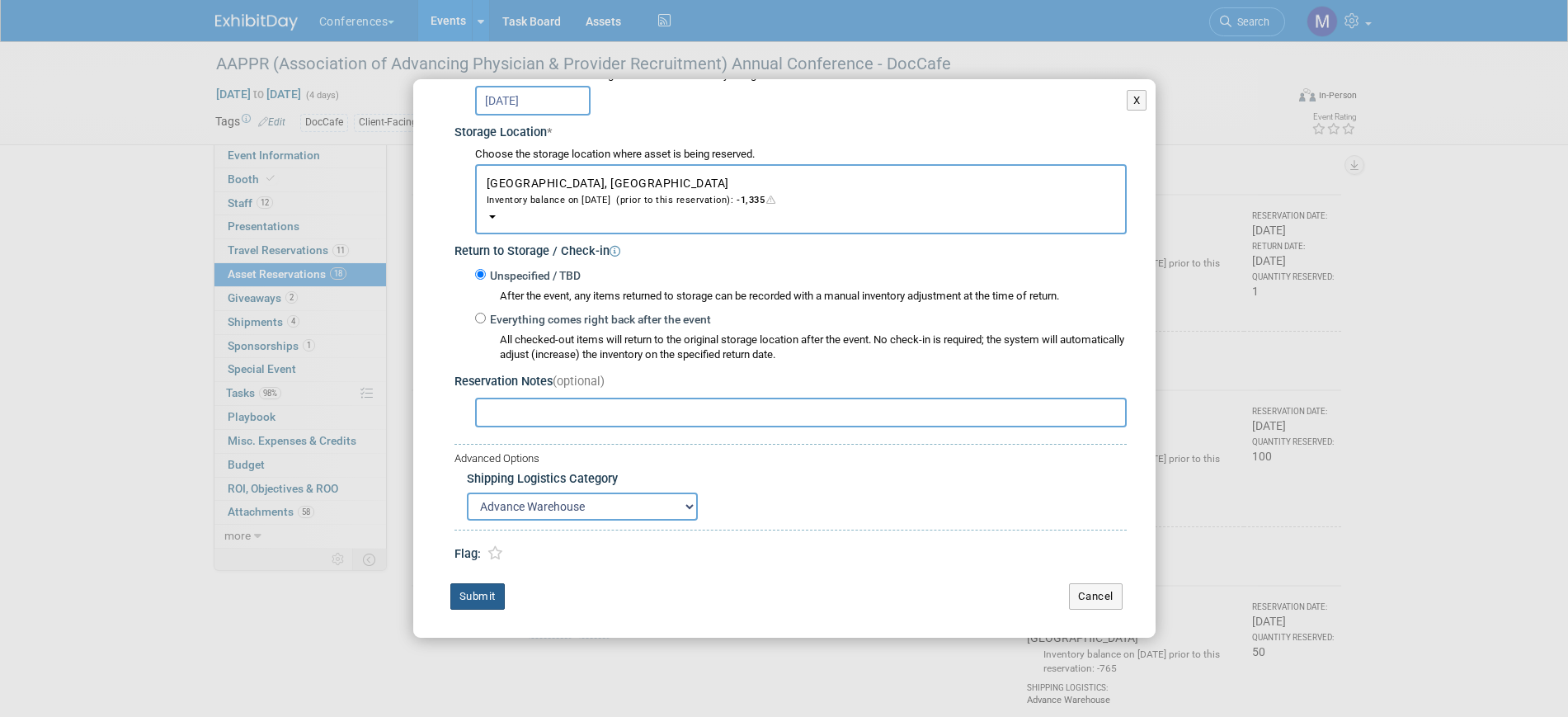
type input "200"
click at [483, 596] on button "Submit" at bounding box center [477, 596] width 54 height 27
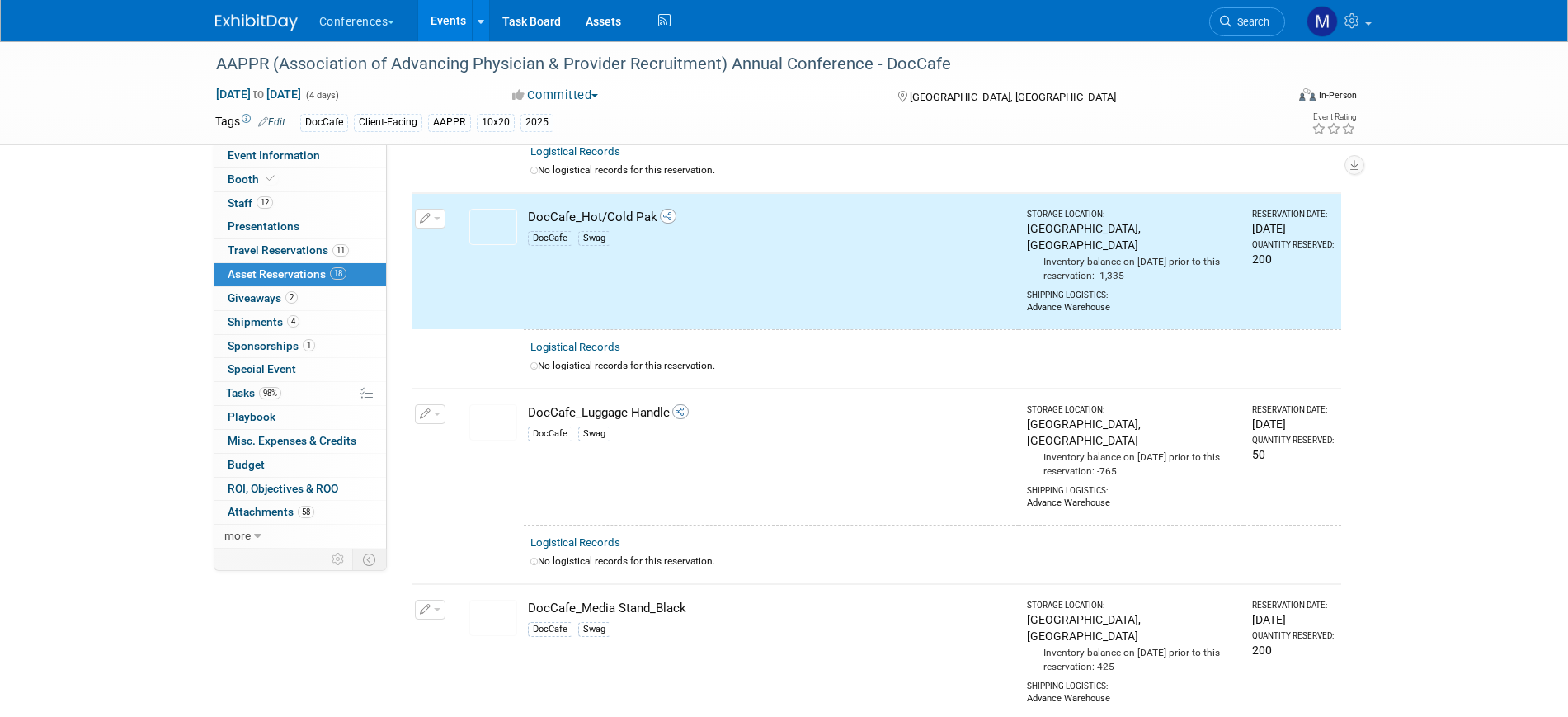
scroll to position [825, 0]
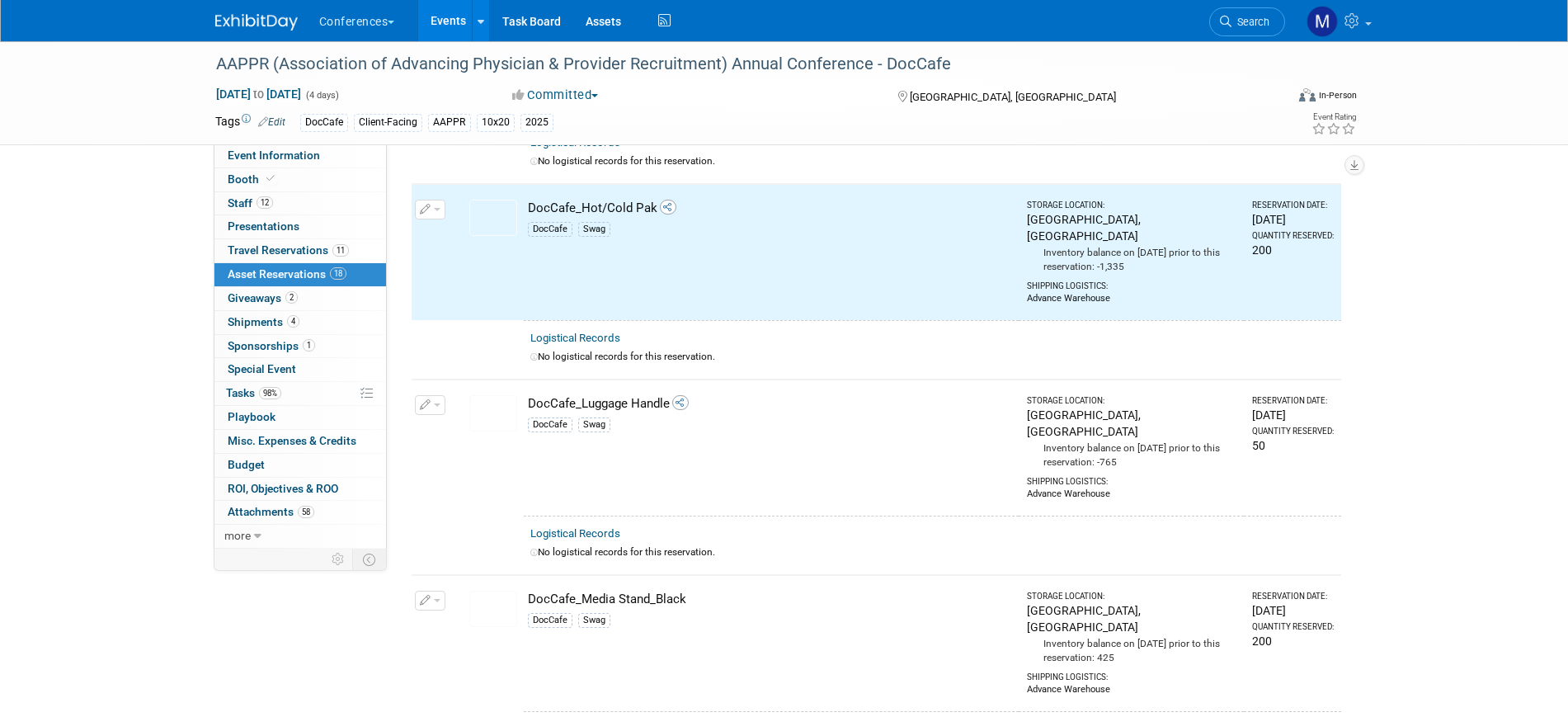
click at [437, 403] on span "button" at bounding box center [437, 405] width 6 height 4
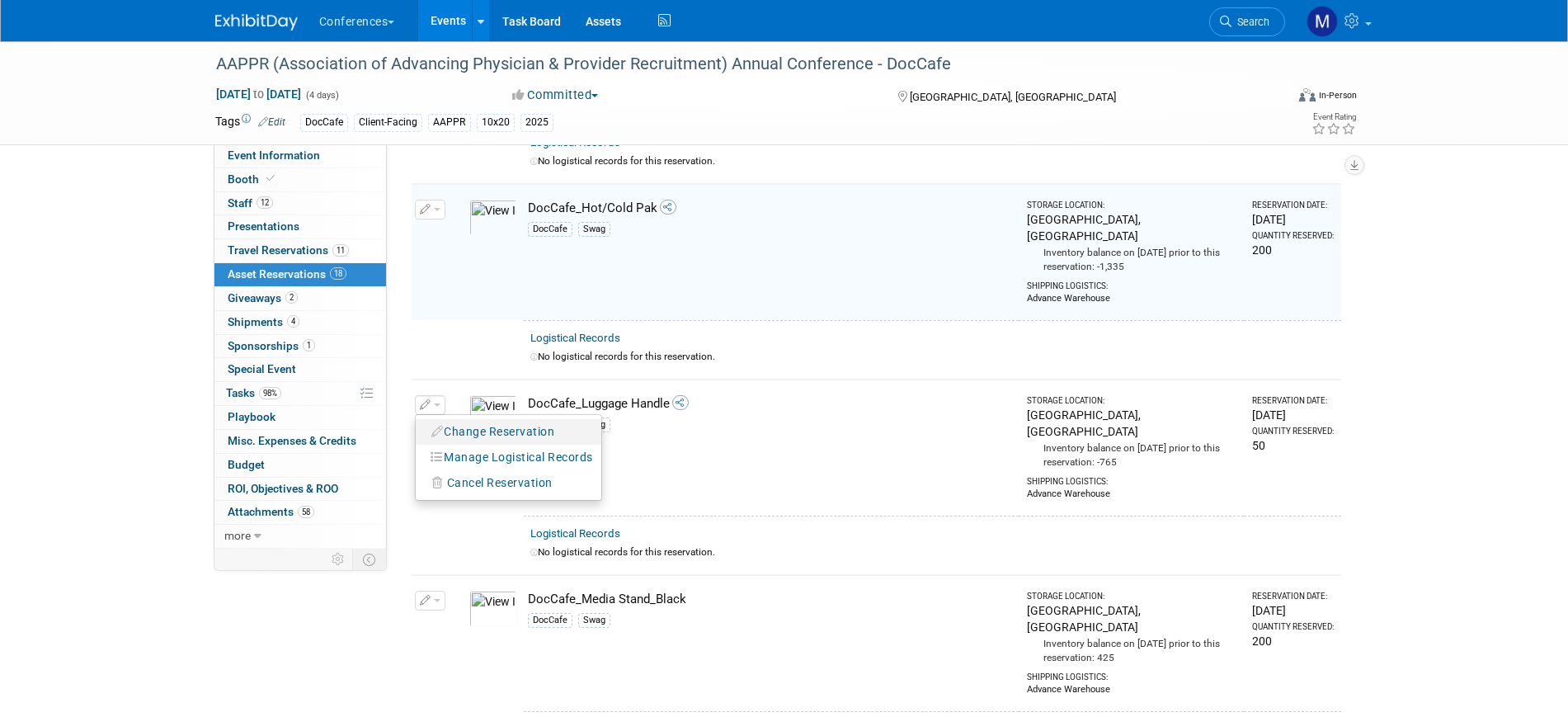
click at [546, 421] on button "Change Reservation" at bounding box center [493, 432] width 139 height 22
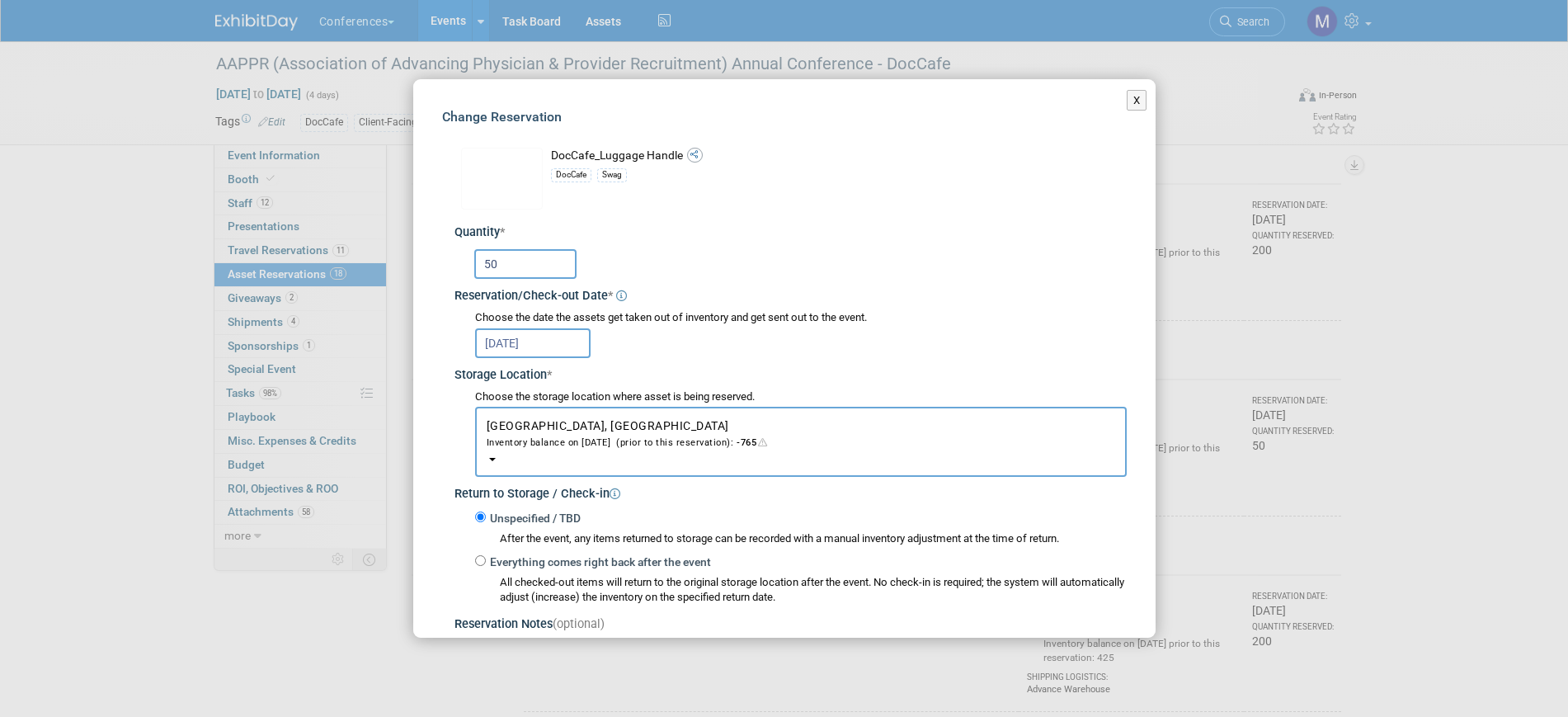
click at [506, 257] on input "50" at bounding box center [525, 264] width 102 height 30
type input "5"
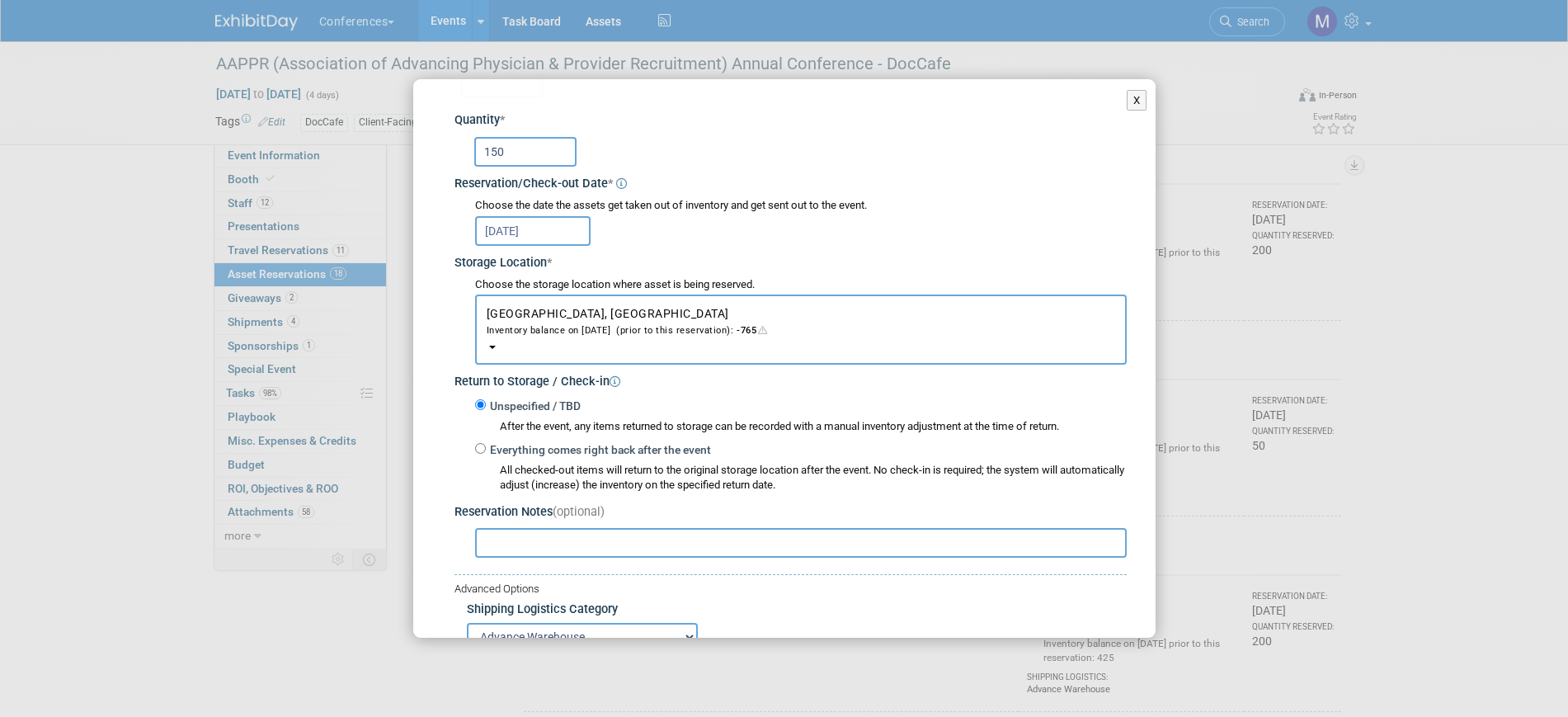
scroll to position [244, 0]
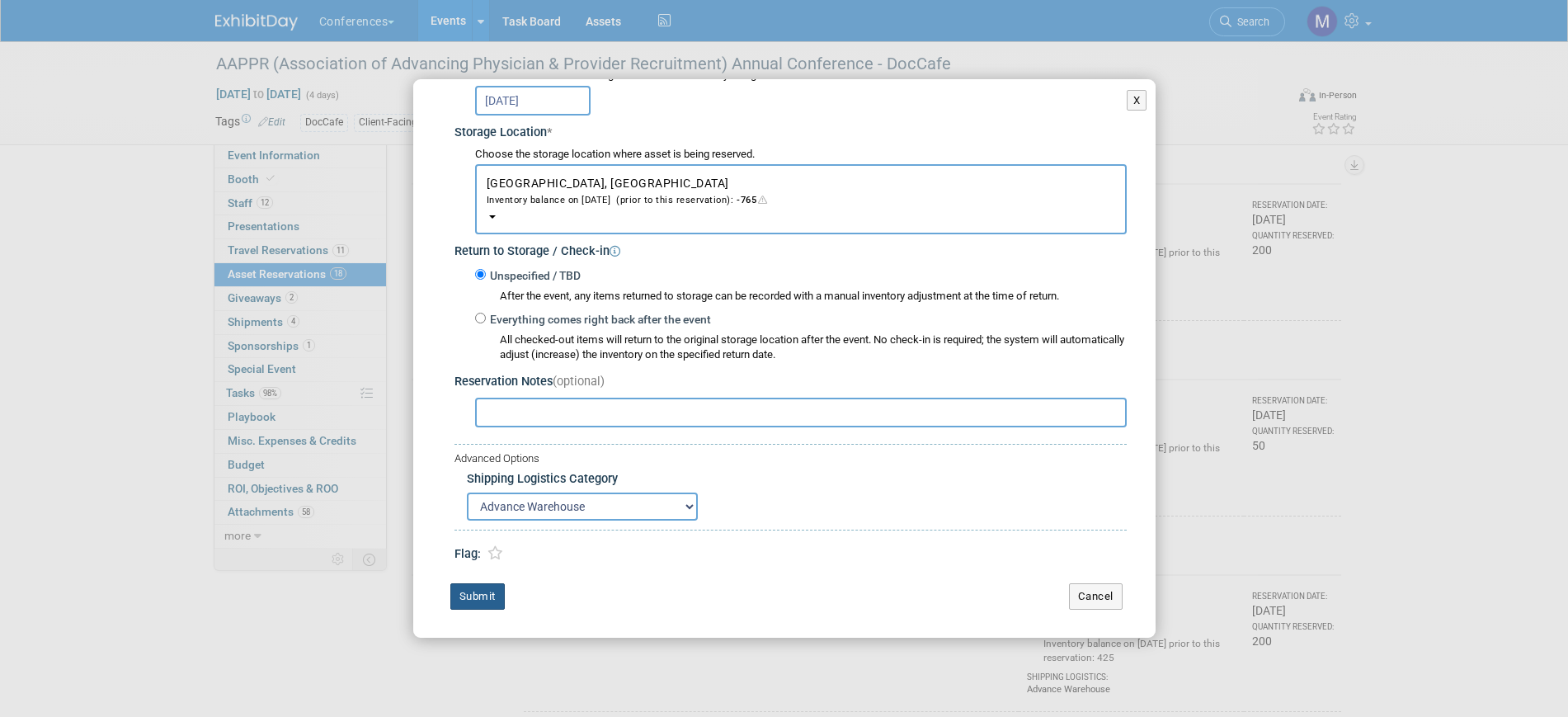
type input "150"
drag, startPoint x: 485, startPoint y: 591, endPoint x: 776, endPoint y: 353, distance: 375.9
click at [485, 591] on button "Submit" at bounding box center [477, 596] width 54 height 27
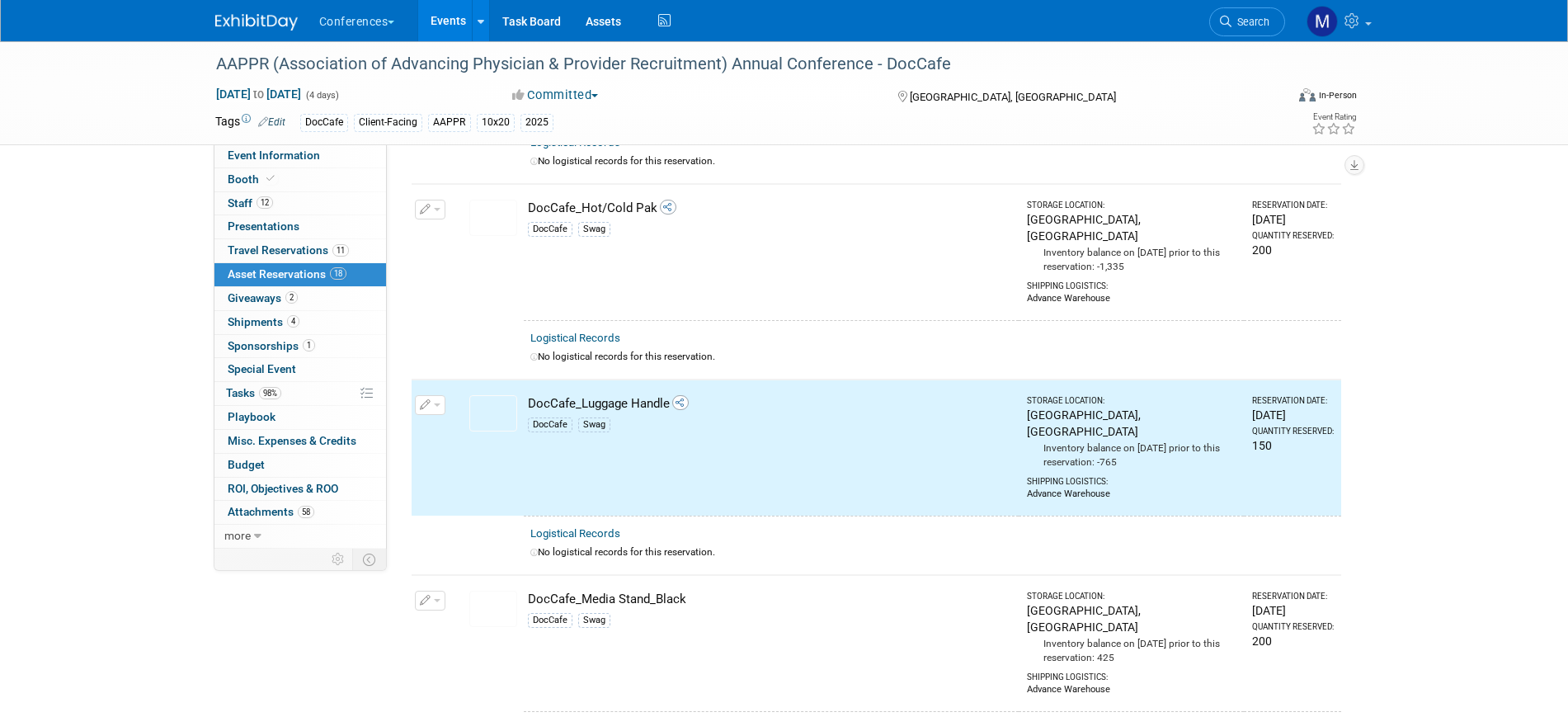
scroll to position [927, 0]
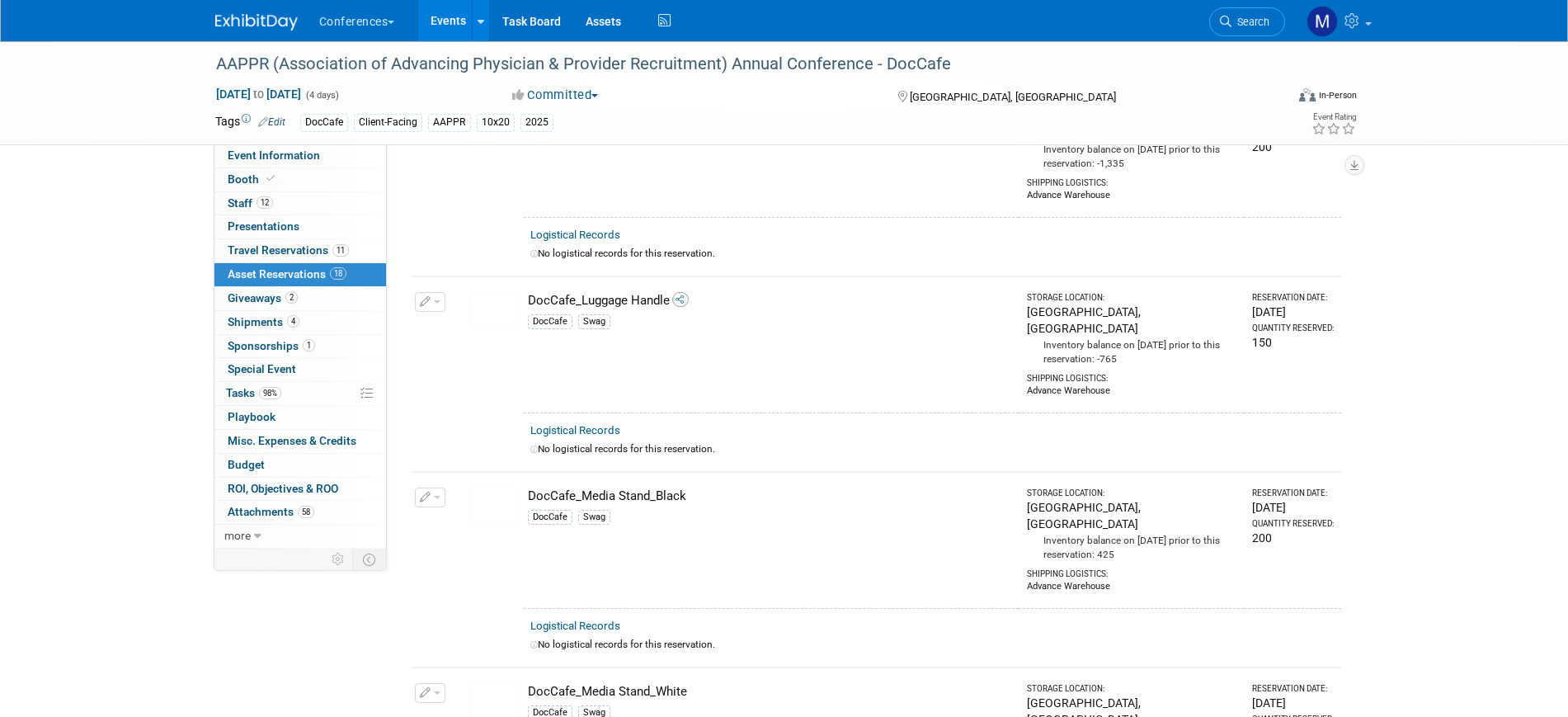
click at [237, 19] on img at bounding box center [256, 22] width 82 height 17
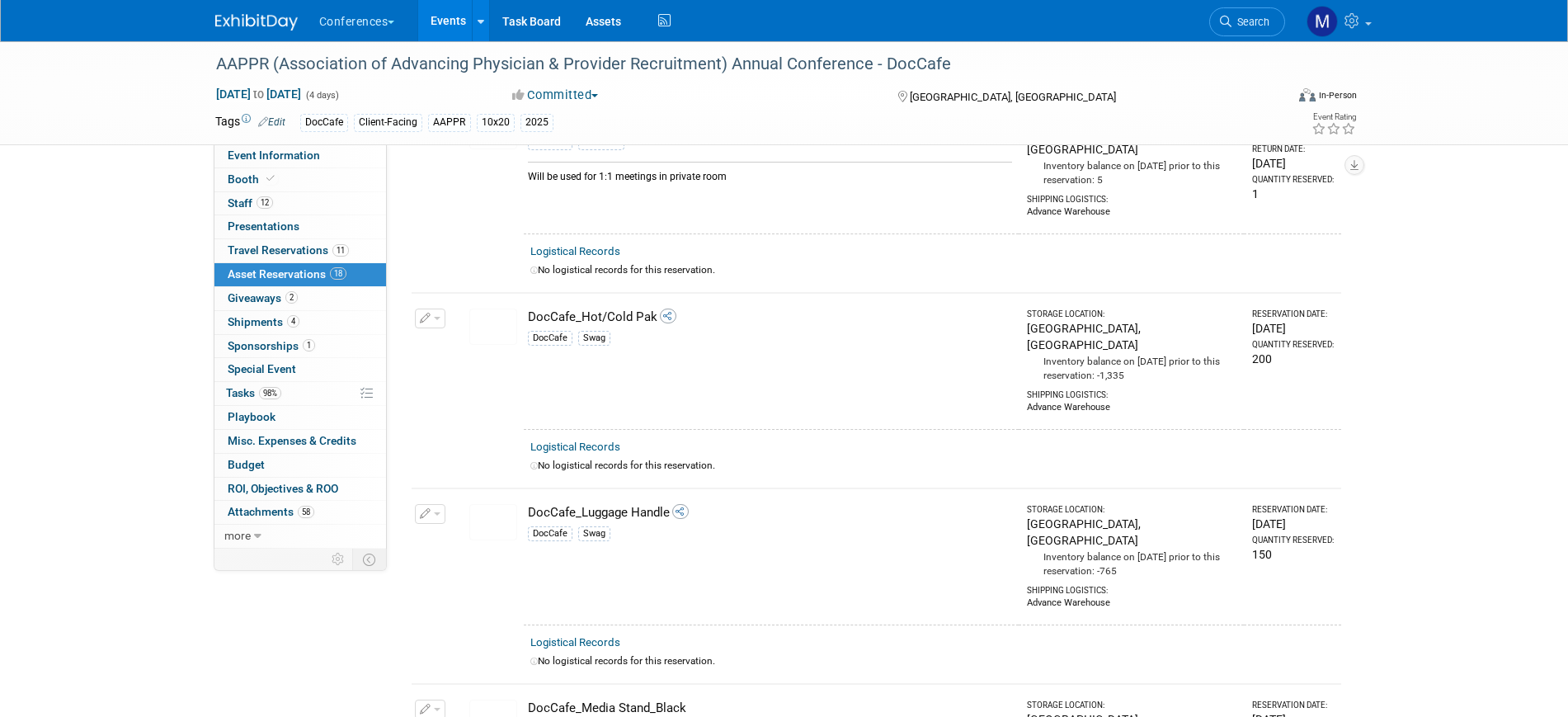
scroll to position [618, 0]
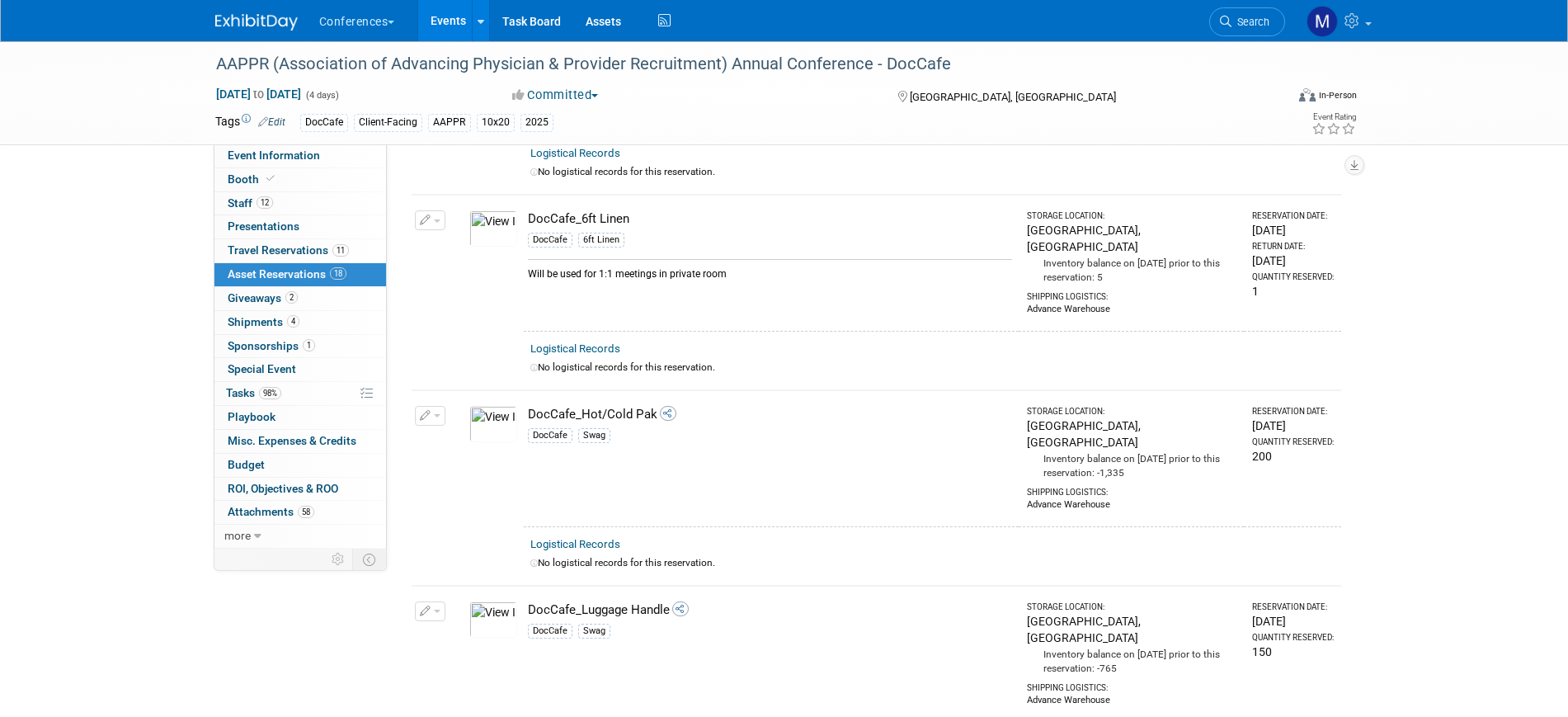
click at [439, 414] on span "button" at bounding box center [437, 416] width 6 height 4
click at [451, 586] on td at bounding box center [456, 653] width 13 height 136
click at [438, 602] on button "button" at bounding box center [430, 611] width 30 height 19
click at [497, 627] on button "Change Reservation" at bounding box center [493, 638] width 139 height 22
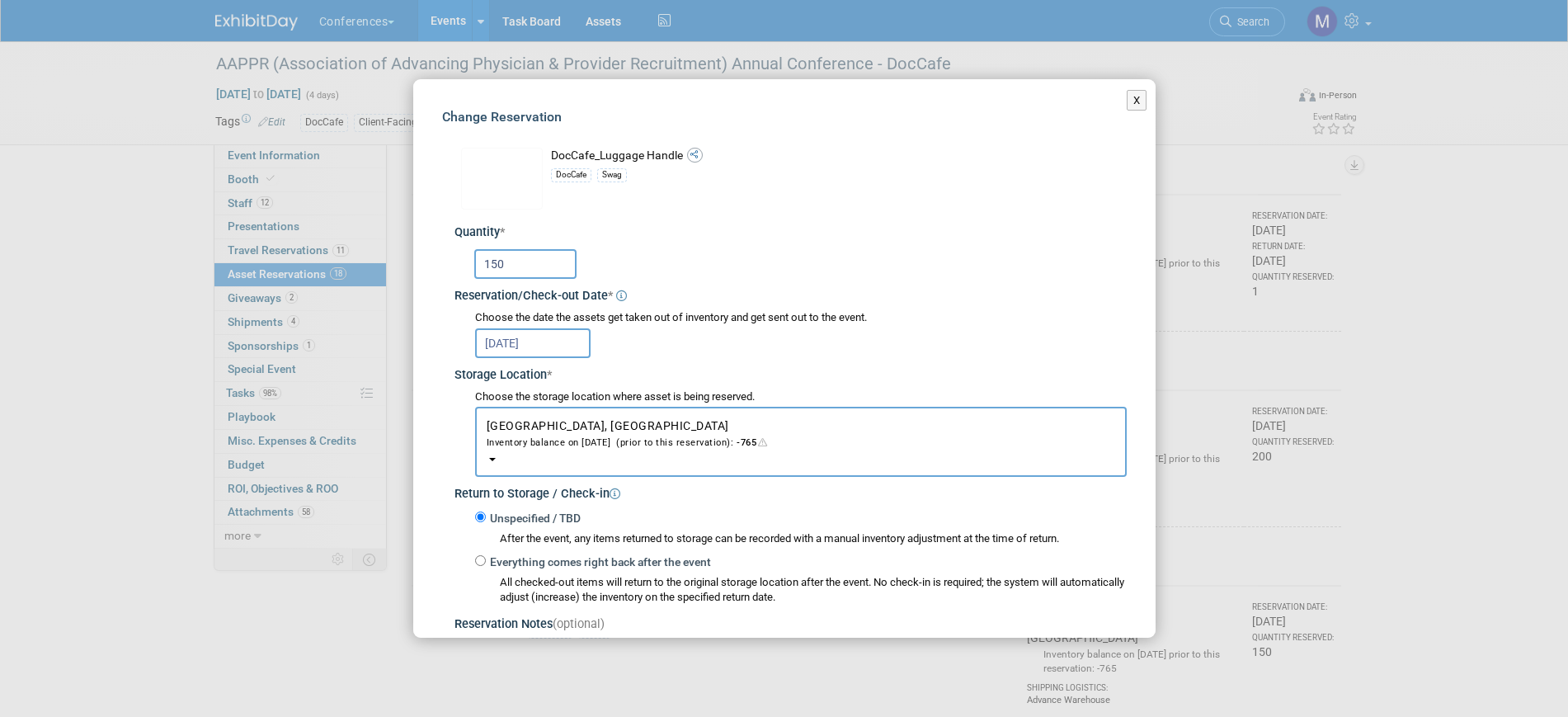
click at [538, 268] on input "150" at bounding box center [525, 264] width 102 height 30
type input "1"
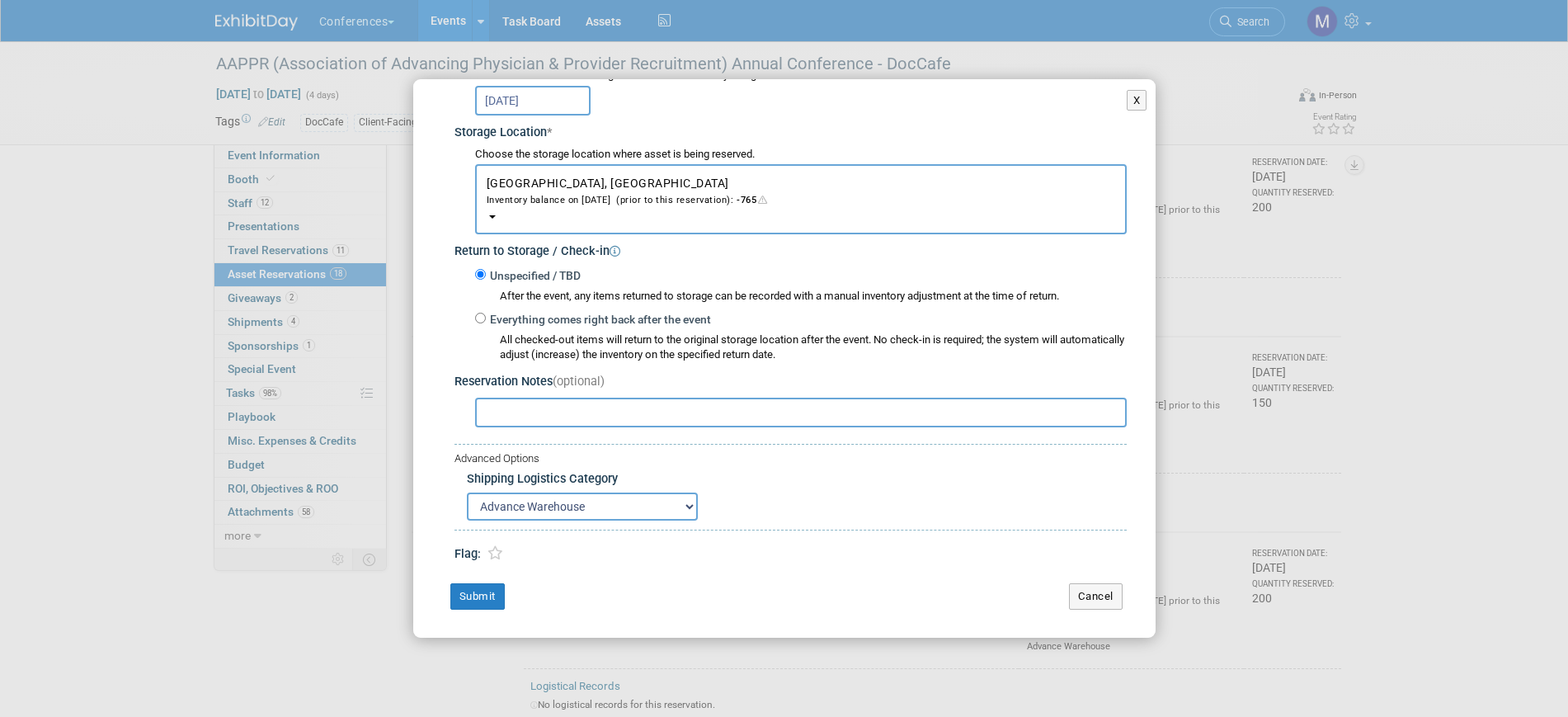
scroll to position [927, 0]
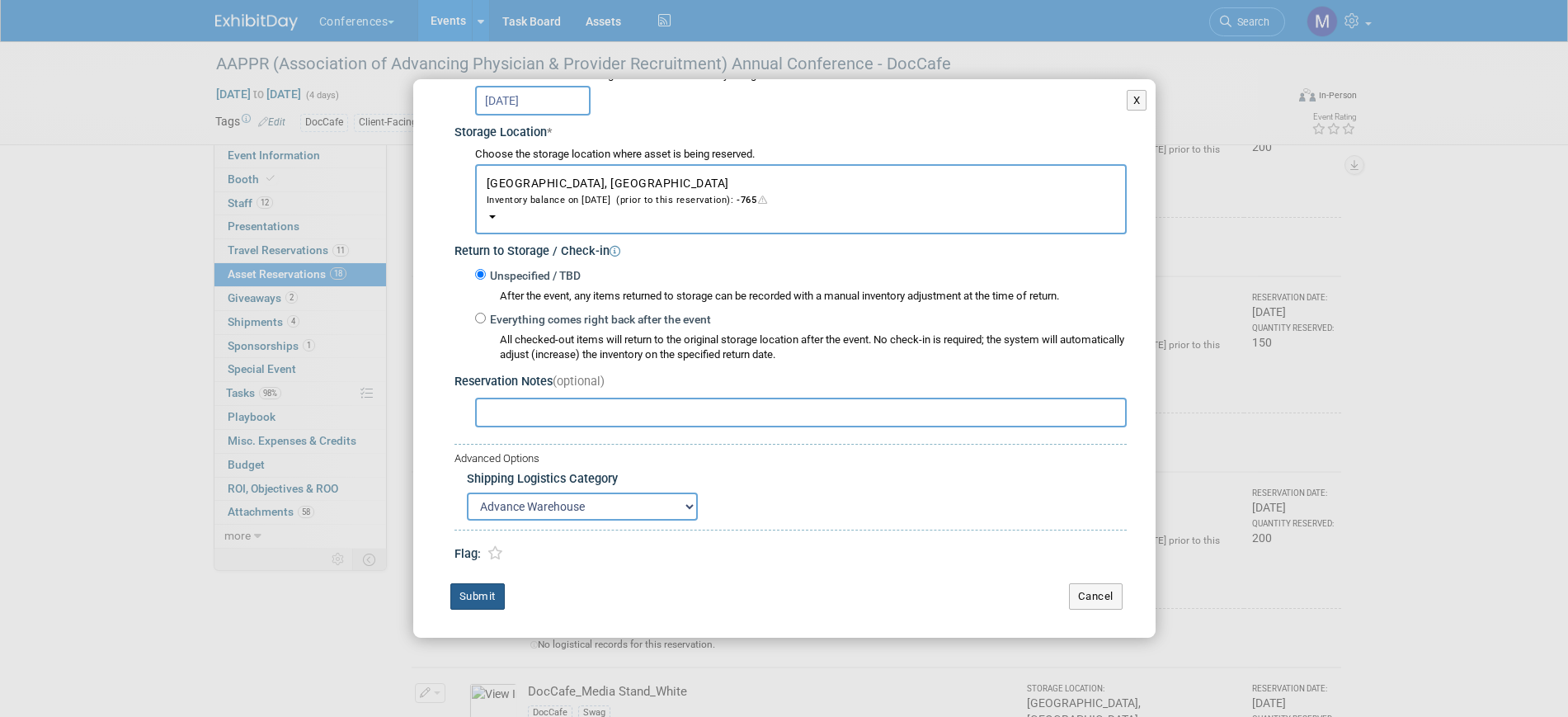
type input "100"
click at [481, 596] on button "Submit" at bounding box center [477, 596] width 54 height 27
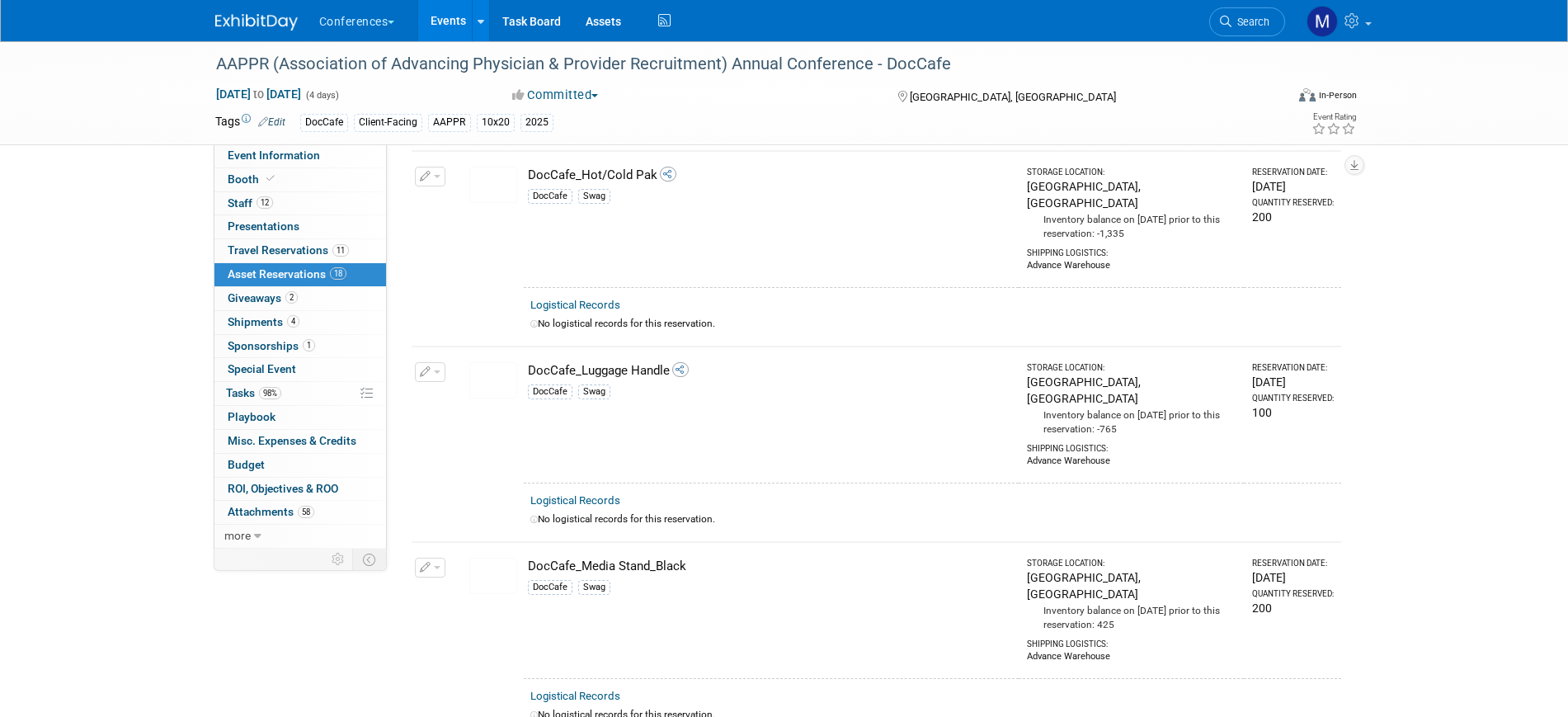
scroll to position [618, 0]
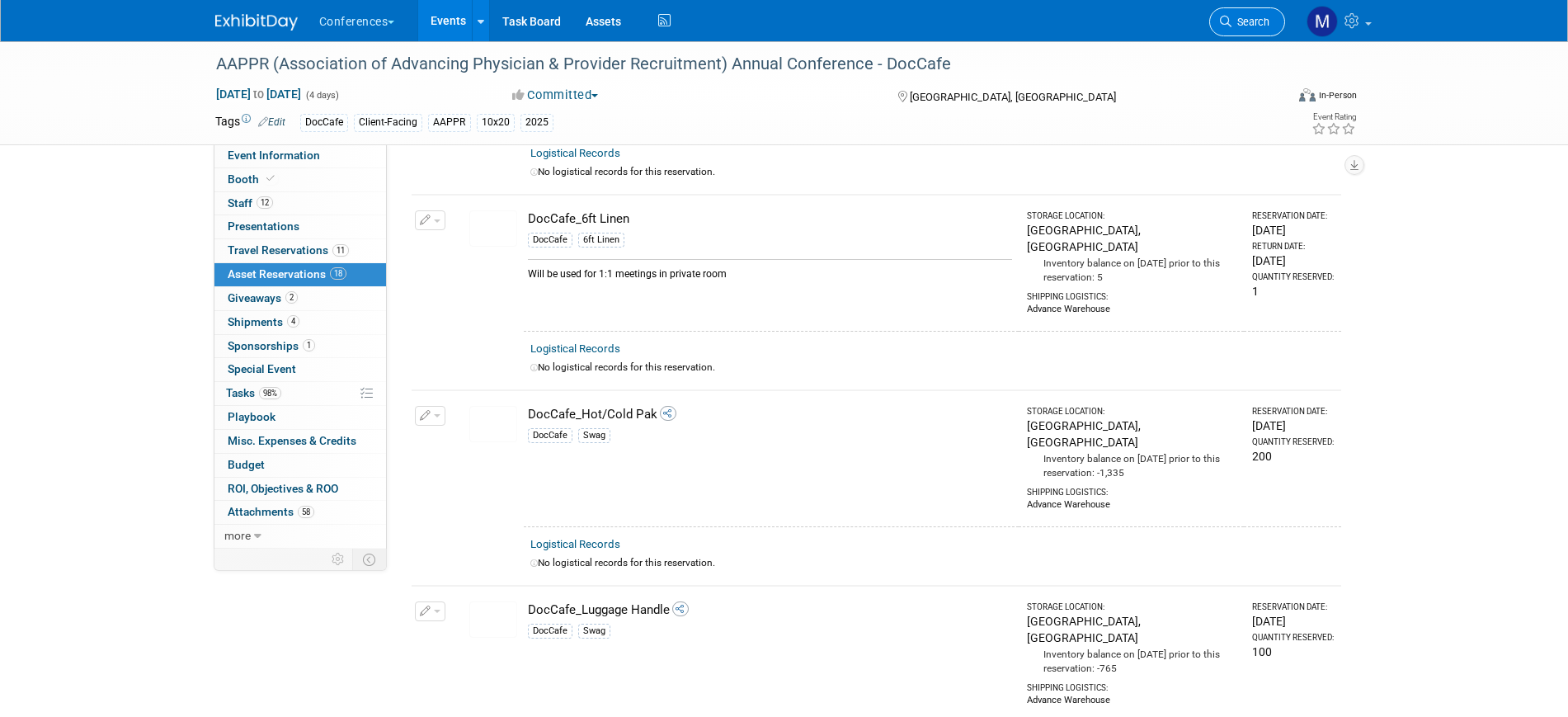
click at [1230, 33] on link "Search" at bounding box center [1247, 21] width 76 height 29
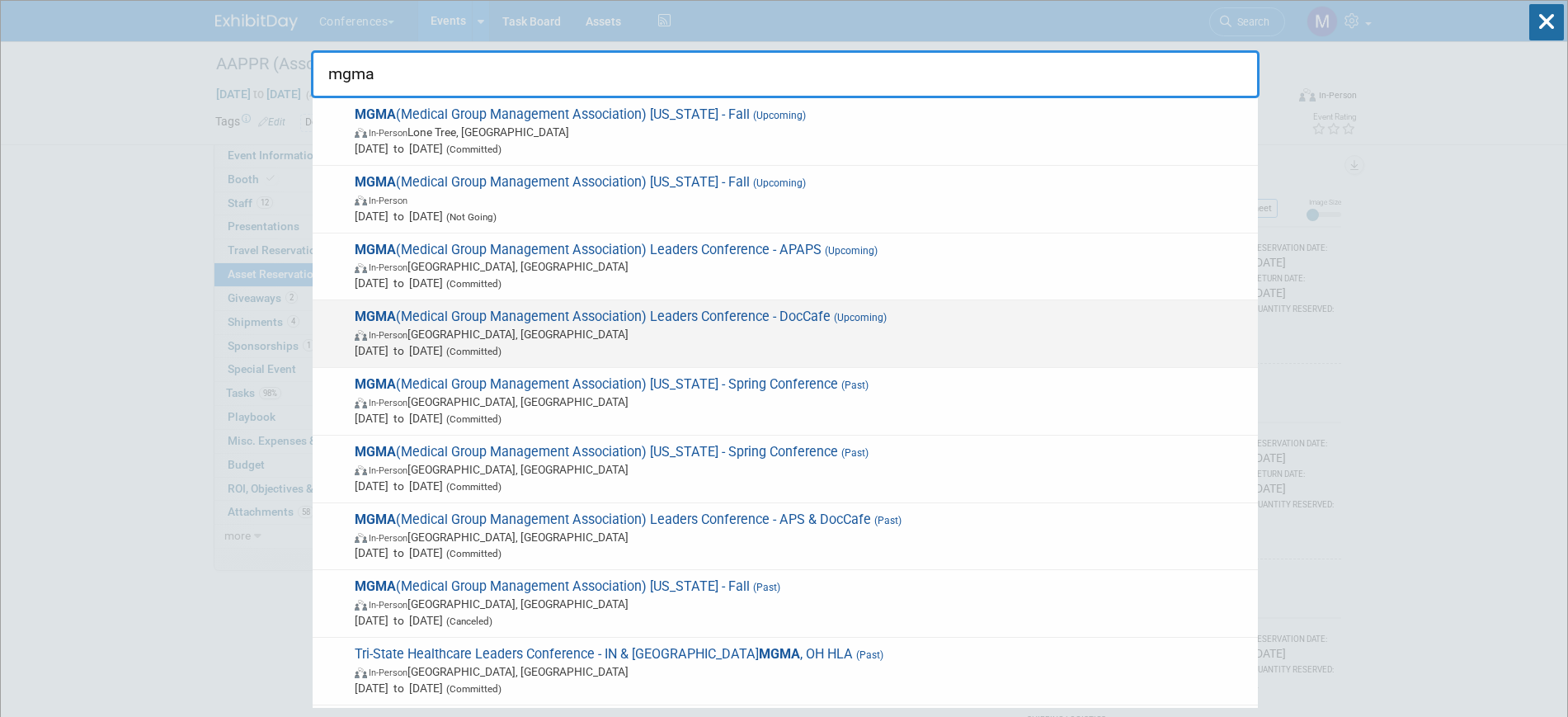
type input "mgma"
click at [874, 315] on span "(Upcoming)" at bounding box center [858, 317] width 56 height 12
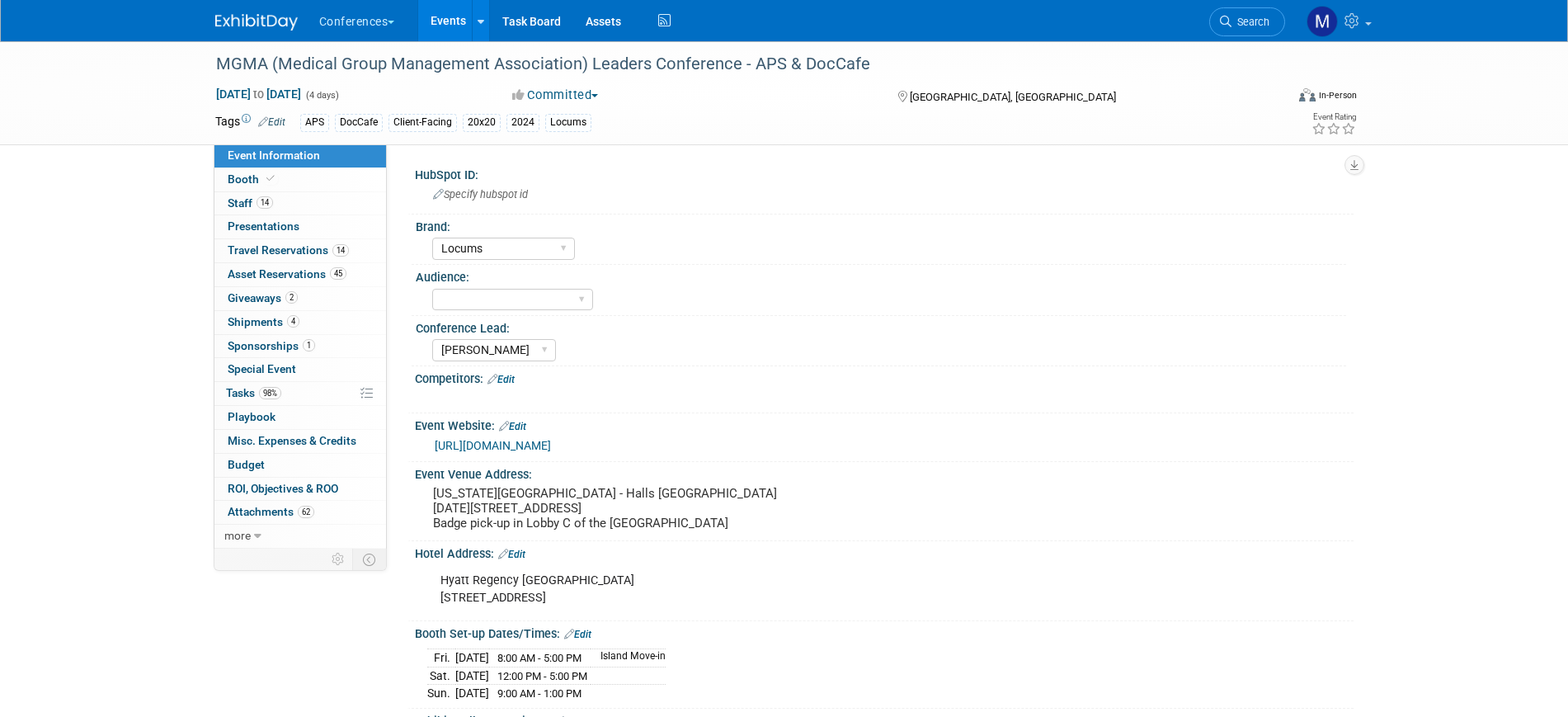
select select "Locums"
select select "[PERSON_NAME]"
click at [324, 270] on span "Asset Reservations 45" at bounding box center [287, 274] width 119 height 13
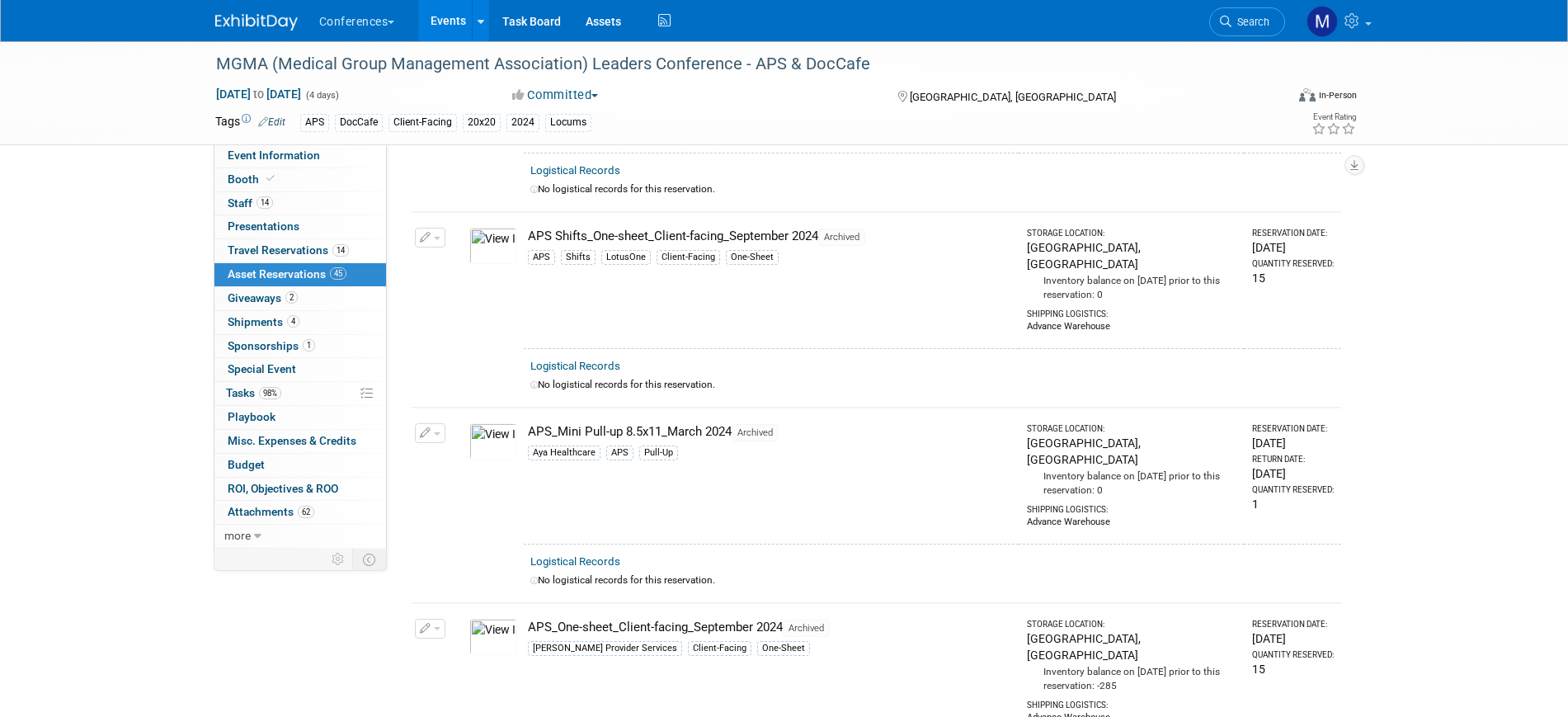
scroll to position [137, 0]
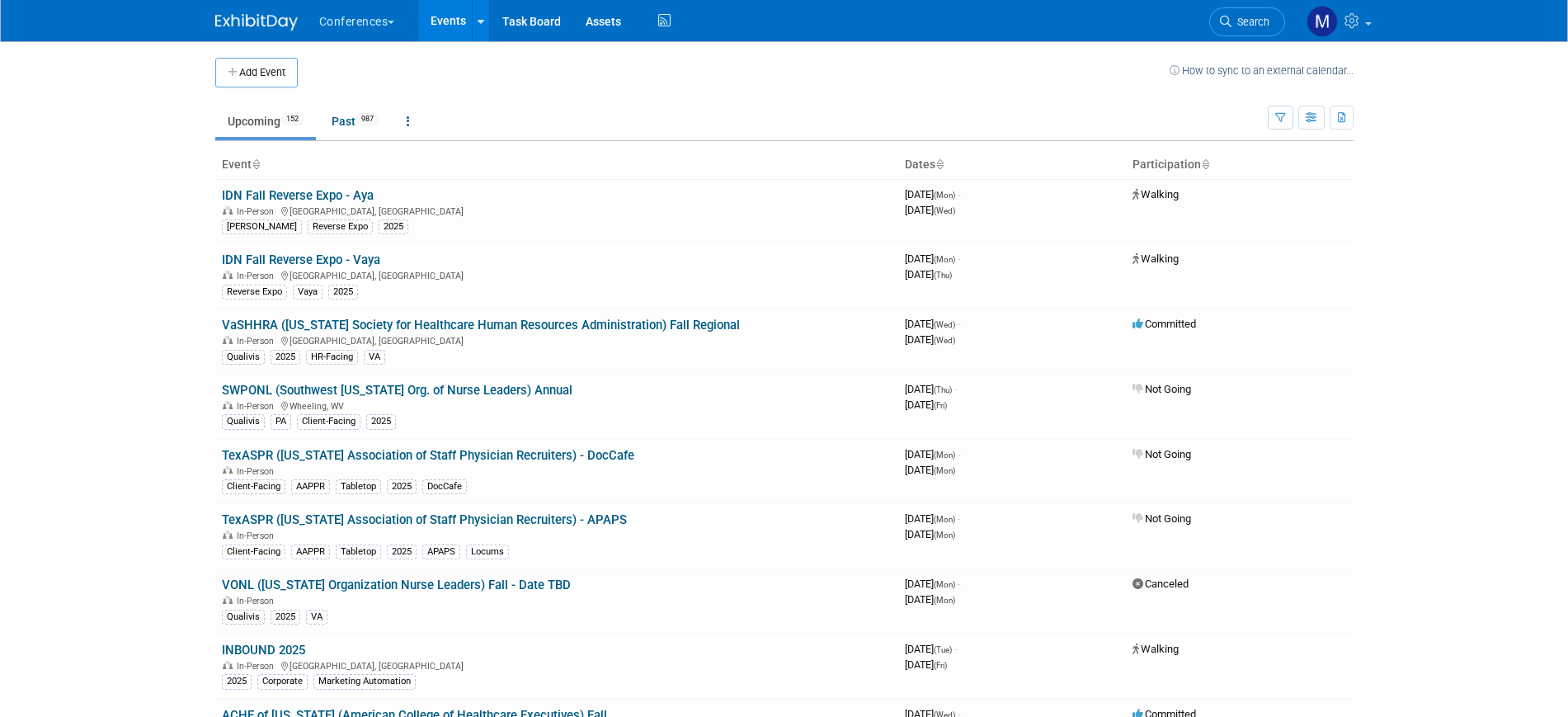
click at [1233, 31] on link "Search" at bounding box center [1247, 21] width 76 height 29
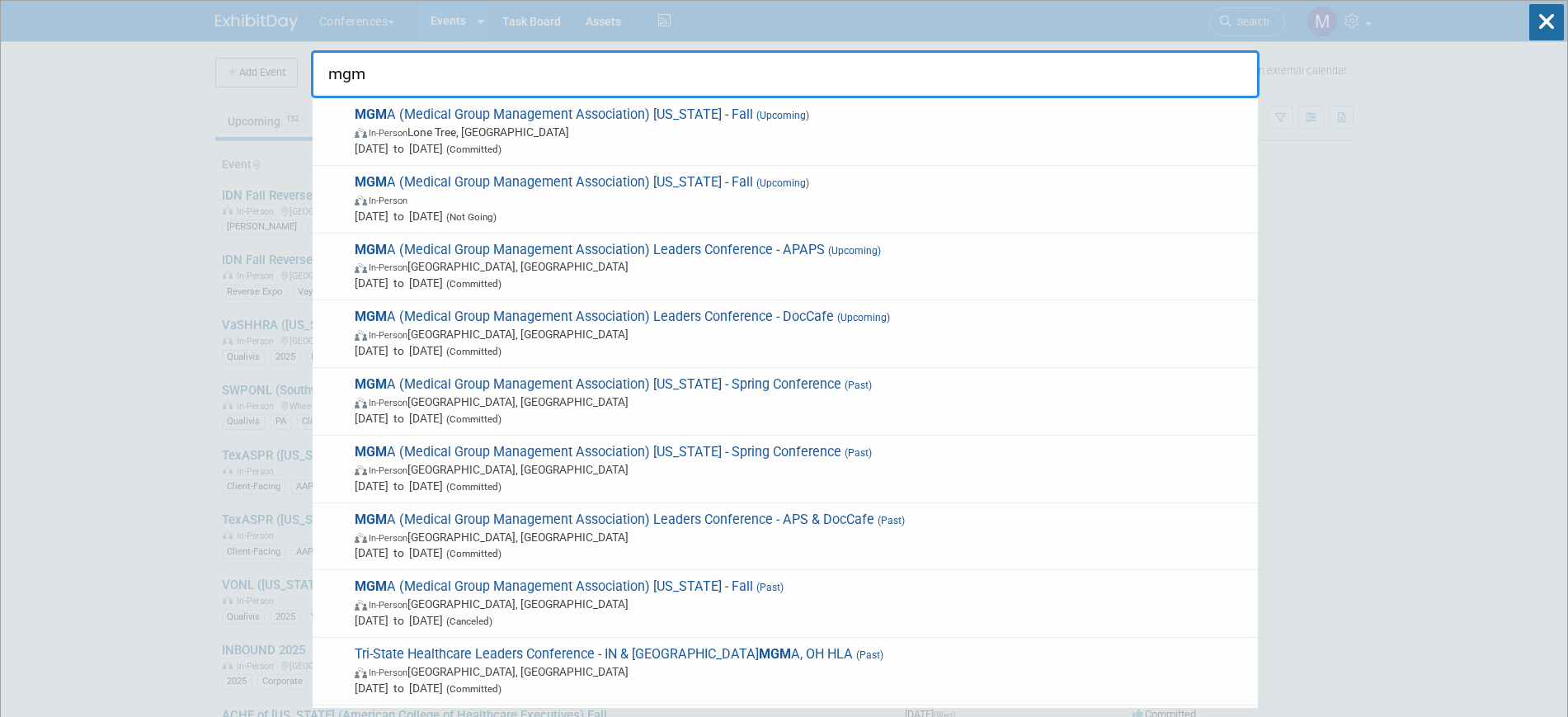
type input "mgm"
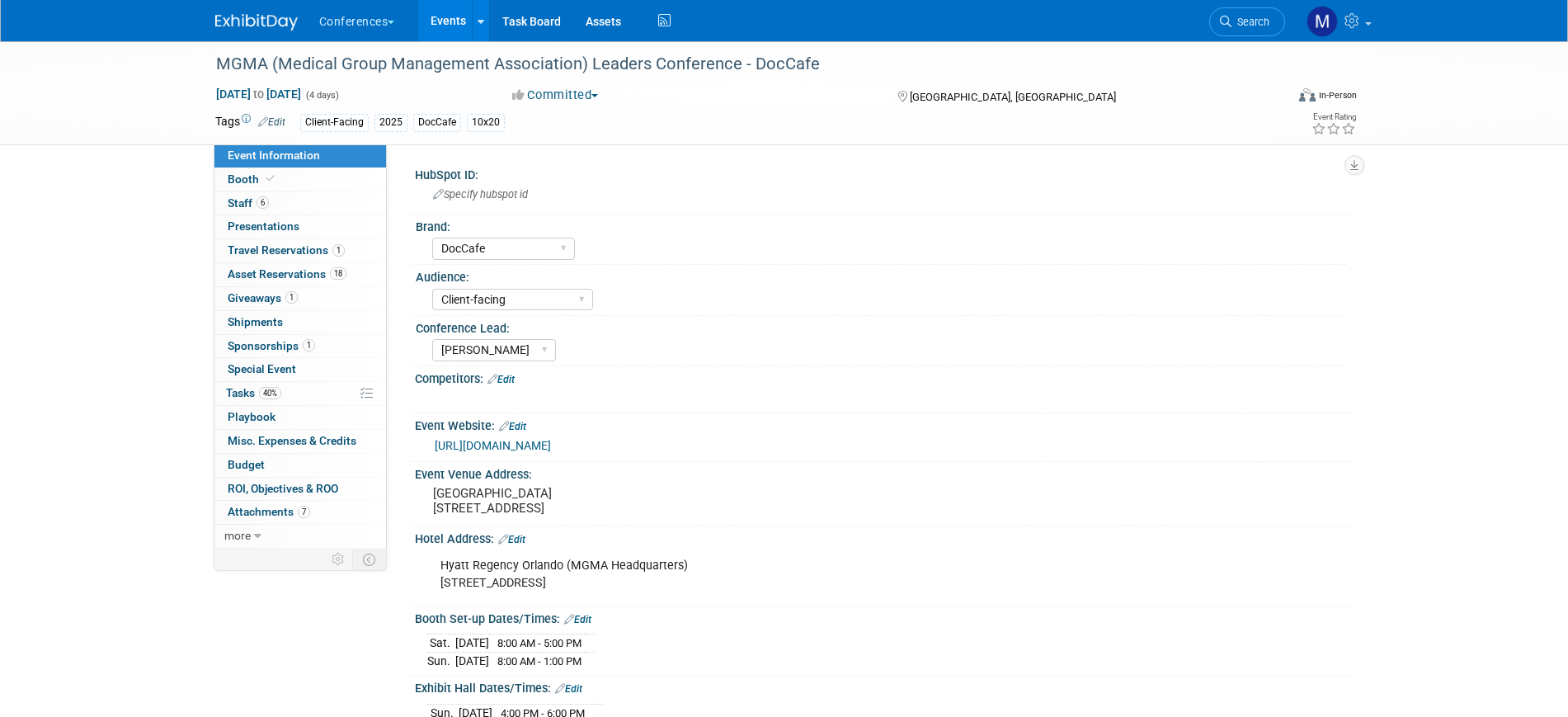
select select "DocCafe"
select select "Client-facing"
select select "[PERSON_NAME]"
click at [328, 277] on span "Asset Reservations 18" at bounding box center [287, 274] width 119 height 13
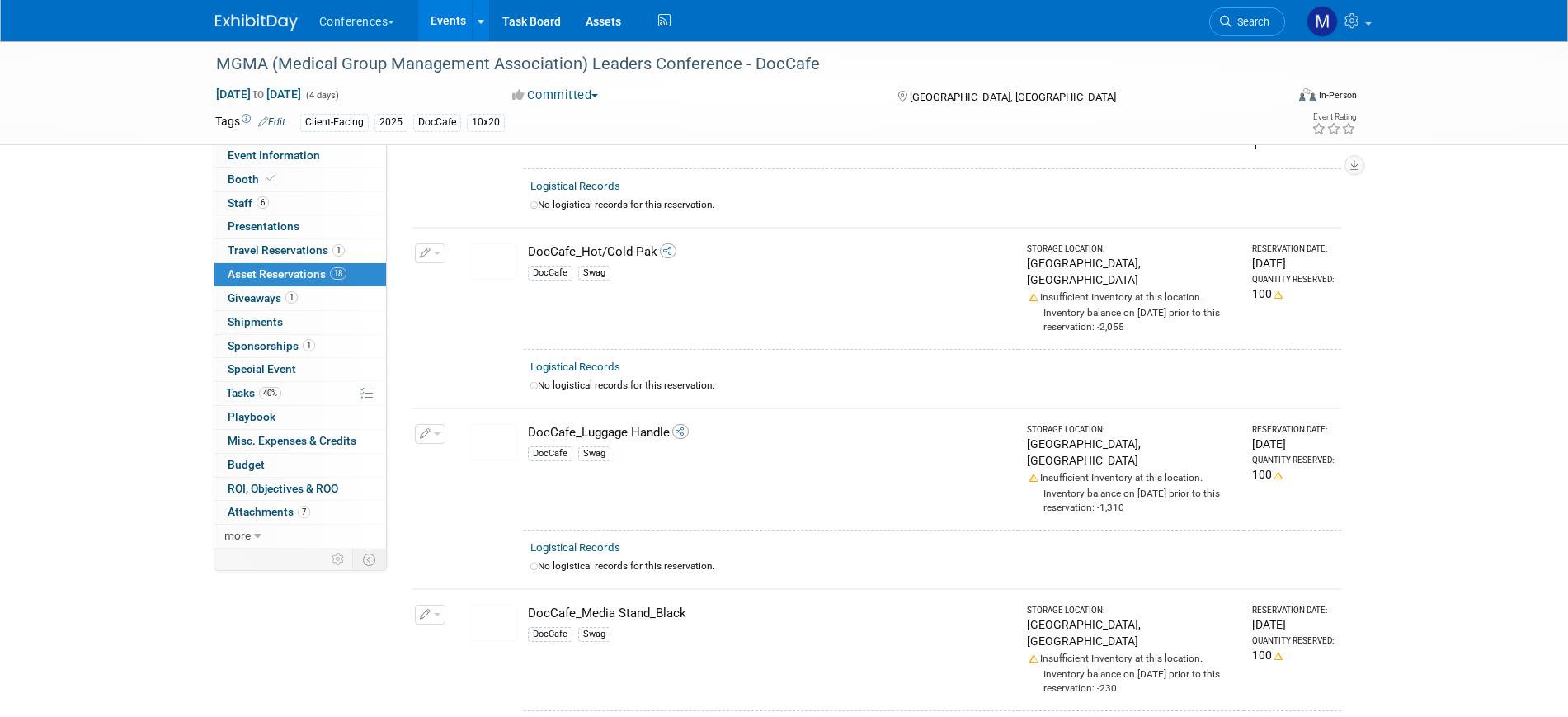
scroll to position [927, 0]
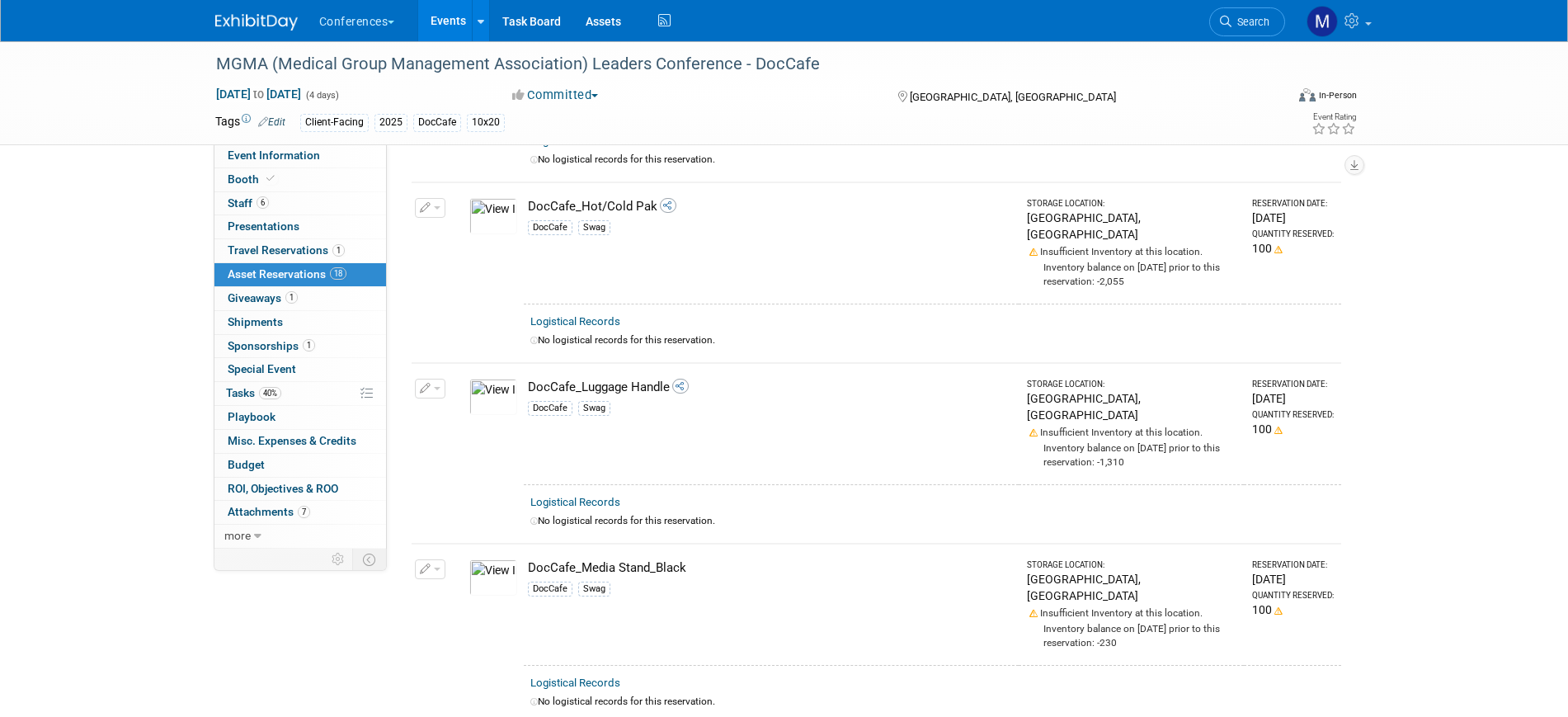
click at [436, 198] on button "button" at bounding box center [430, 208] width 30 height 19
click at [485, 226] on button "Change Reservation" at bounding box center [493, 234] width 139 height 22
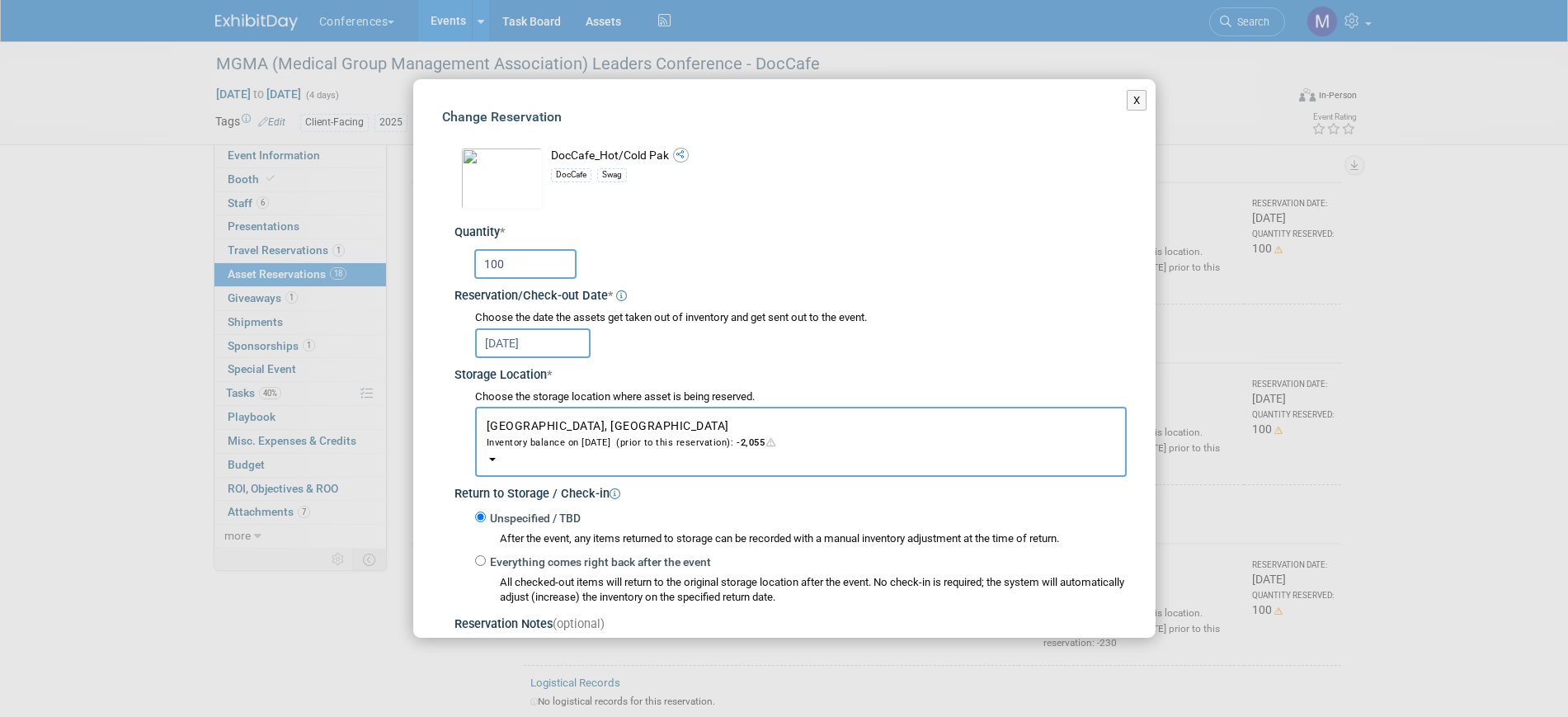
click at [522, 266] on input "100" at bounding box center [525, 264] width 102 height 30
type input "1"
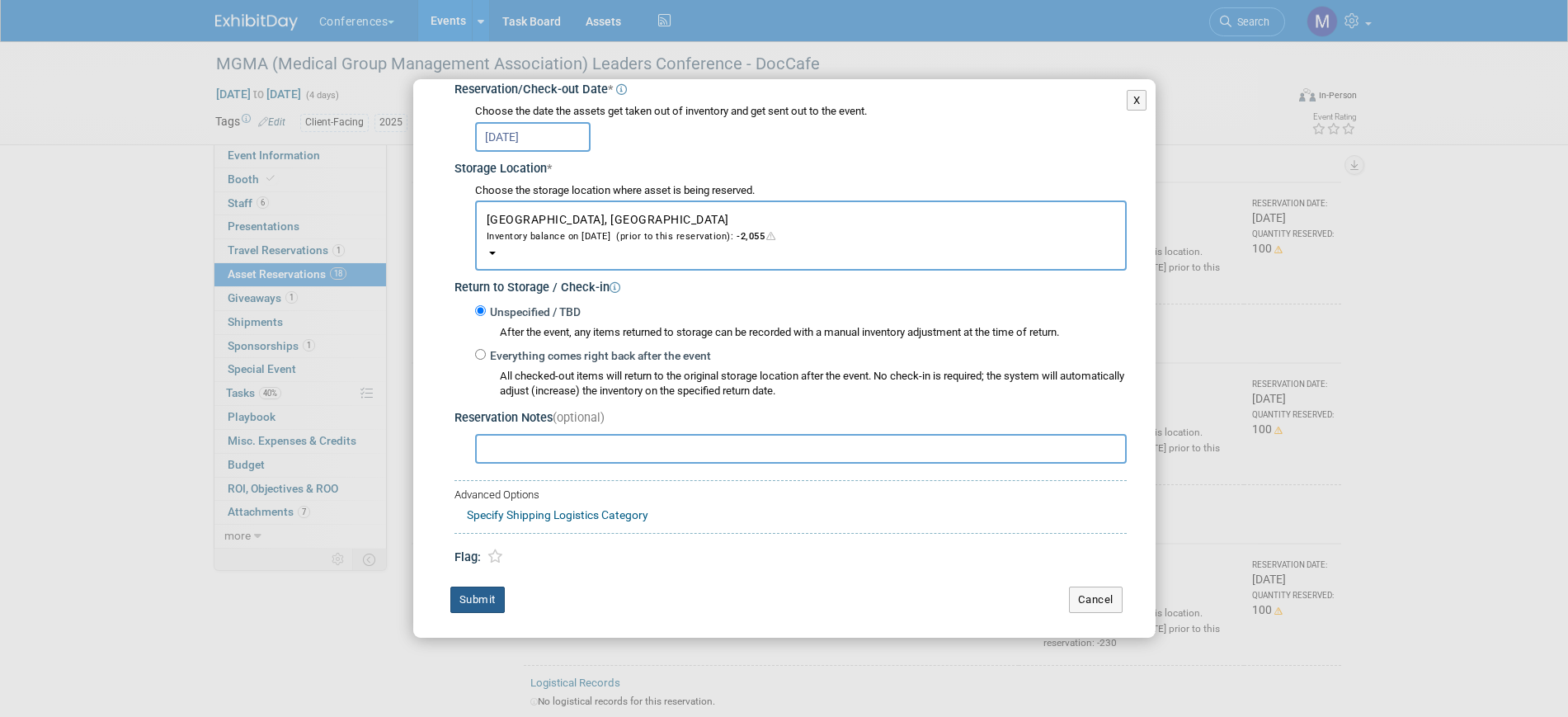
type input "200"
click at [477, 602] on button "Submit" at bounding box center [477, 599] width 54 height 27
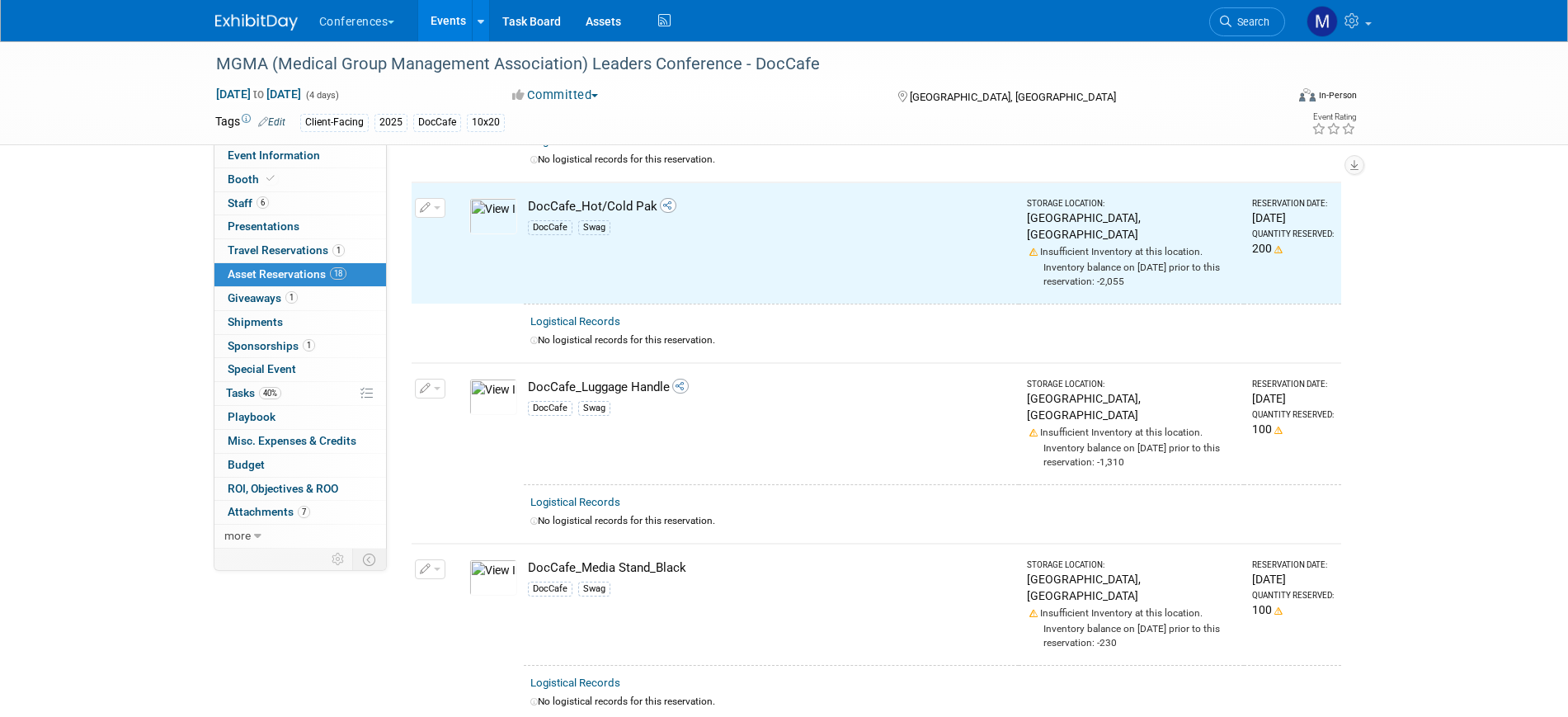
click at [443, 378] on button "button" at bounding box center [430, 388] width 30 height 19
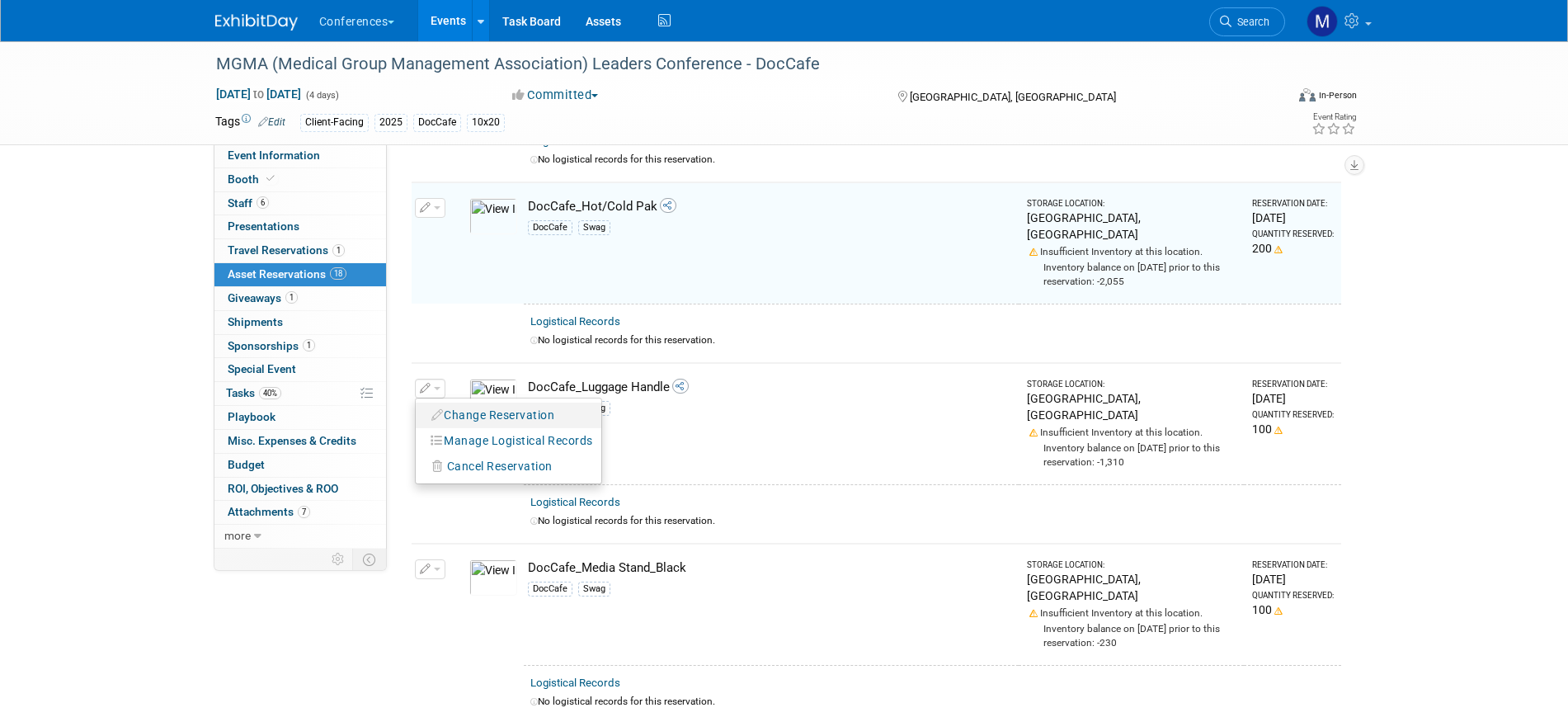
click at [485, 404] on button "Change Reservation" at bounding box center [493, 415] width 139 height 22
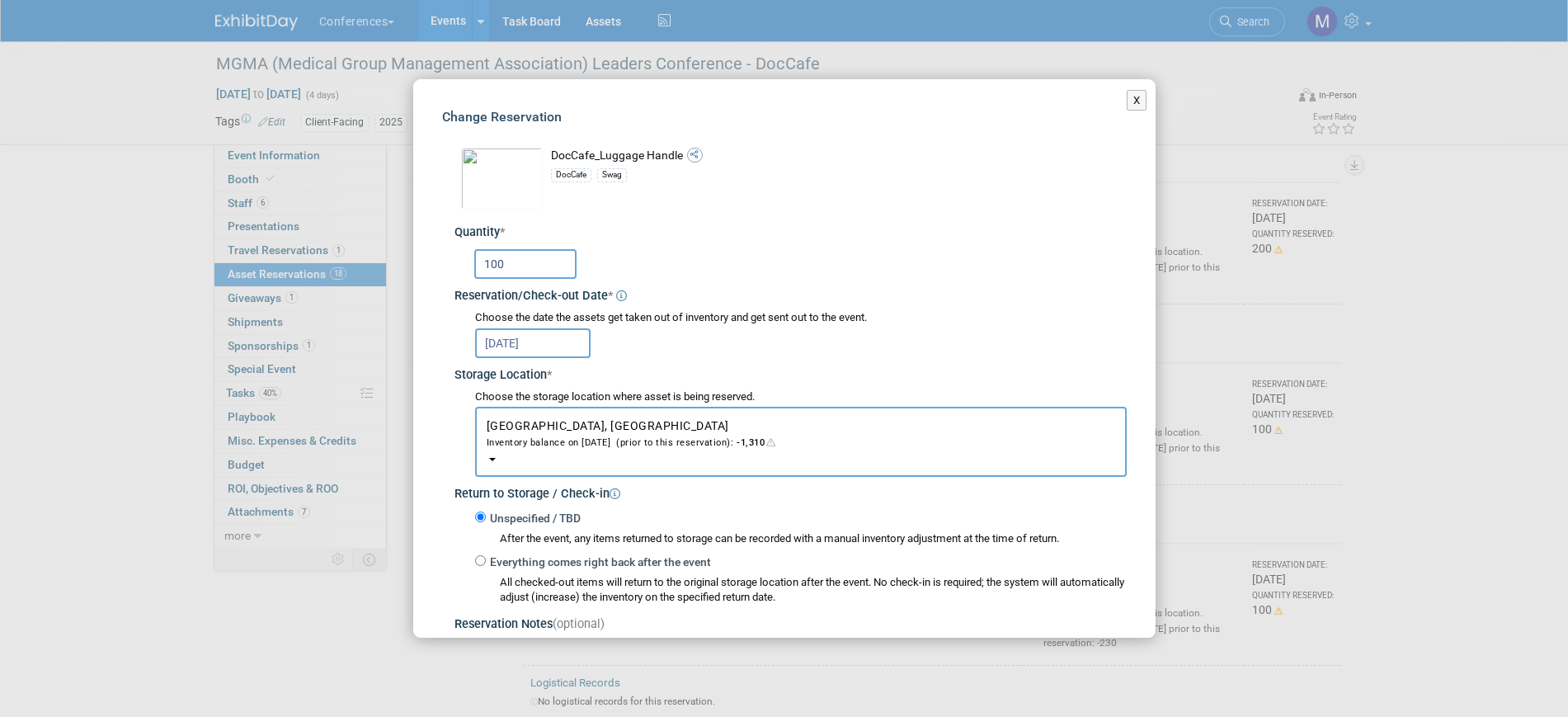
click at [532, 270] on input "100" at bounding box center [525, 264] width 102 height 30
type input "1"
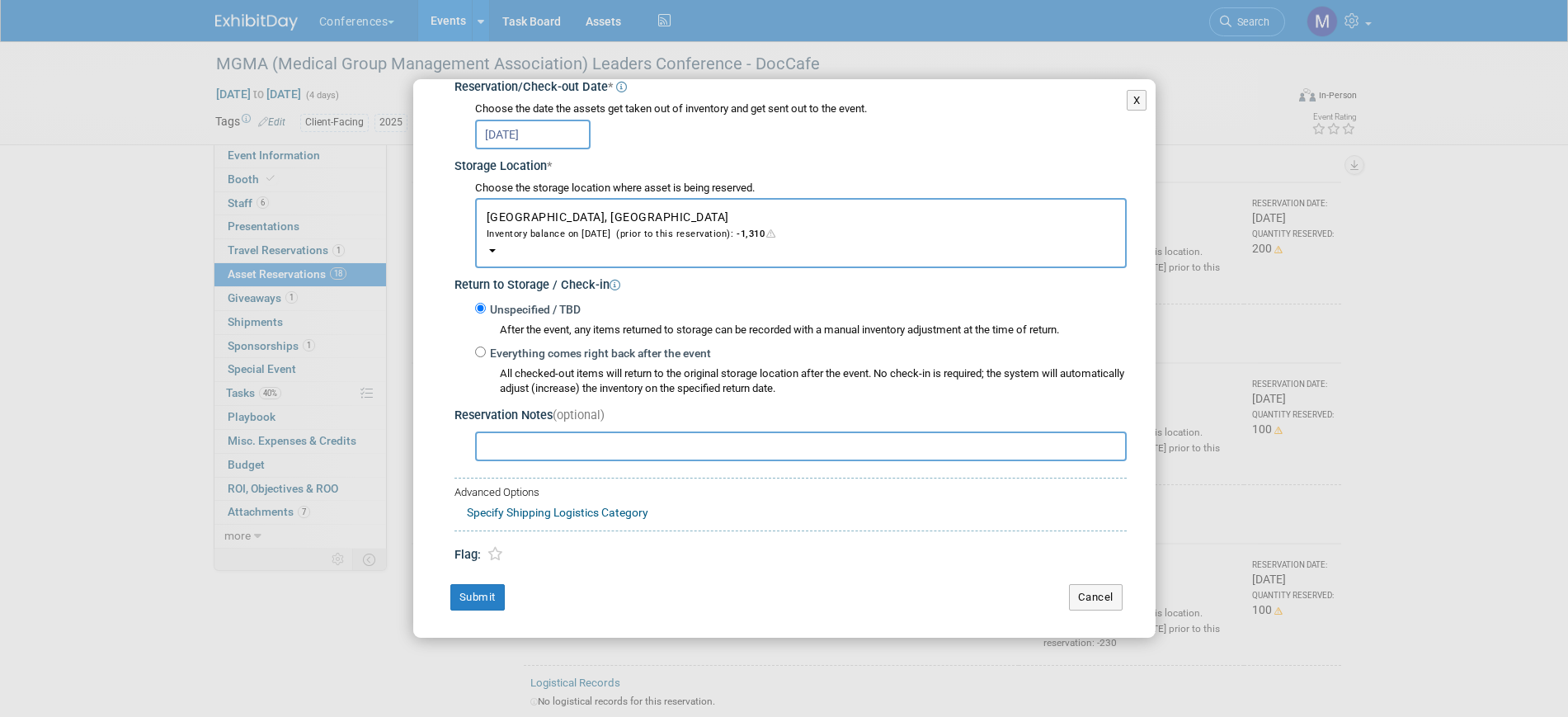
scroll to position [209, 0]
type input "150"
click at [493, 592] on button "Submit" at bounding box center [477, 596] width 54 height 27
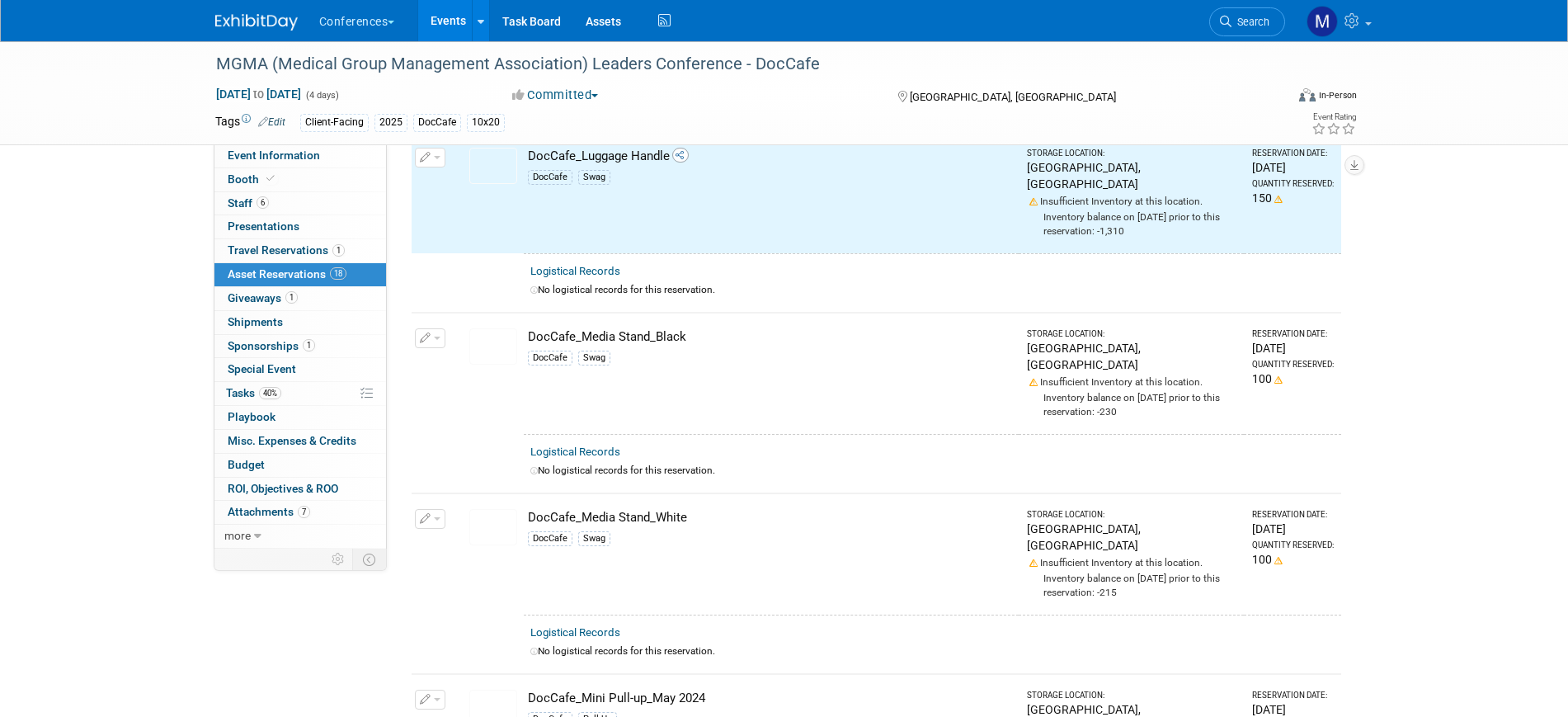
scroll to position [1237, 0]
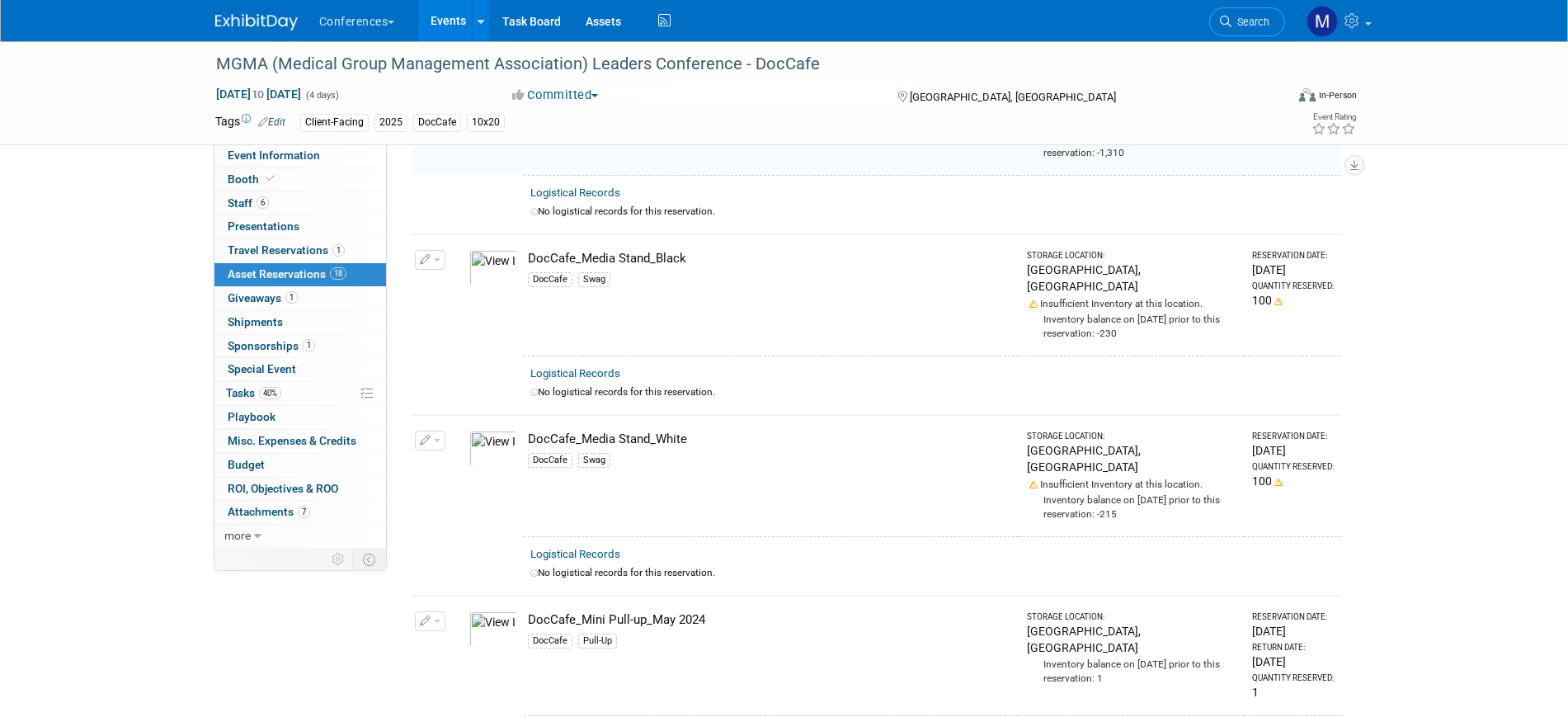
click at [437, 258] on span "button" at bounding box center [437, 260] width 6 height 4
click at [478, 276] on button "Change Reservation" at bounding box center [493, 287] width 139 height 22
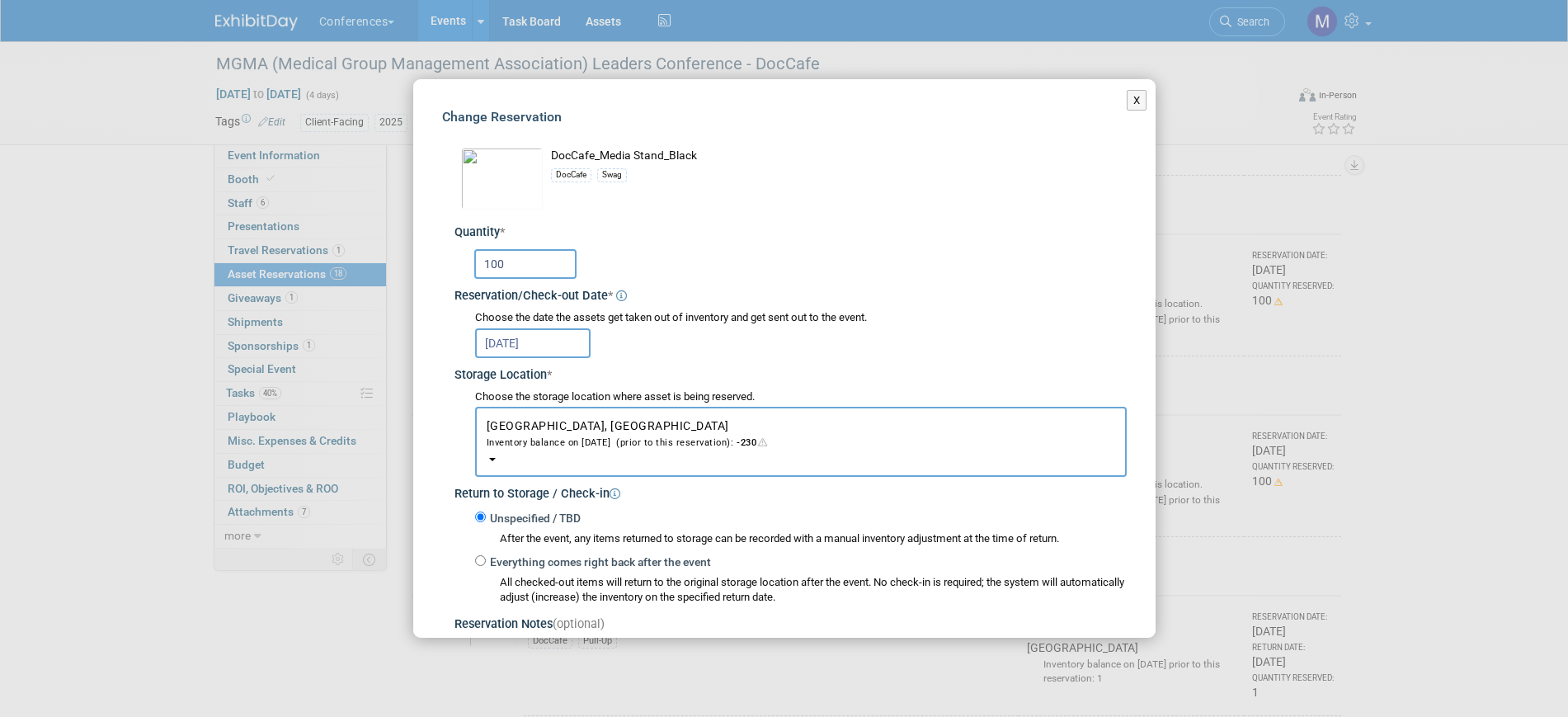
click at [511, 257] on input "100" at bounding box center [525, 264] width 102 height 30
type input "1"
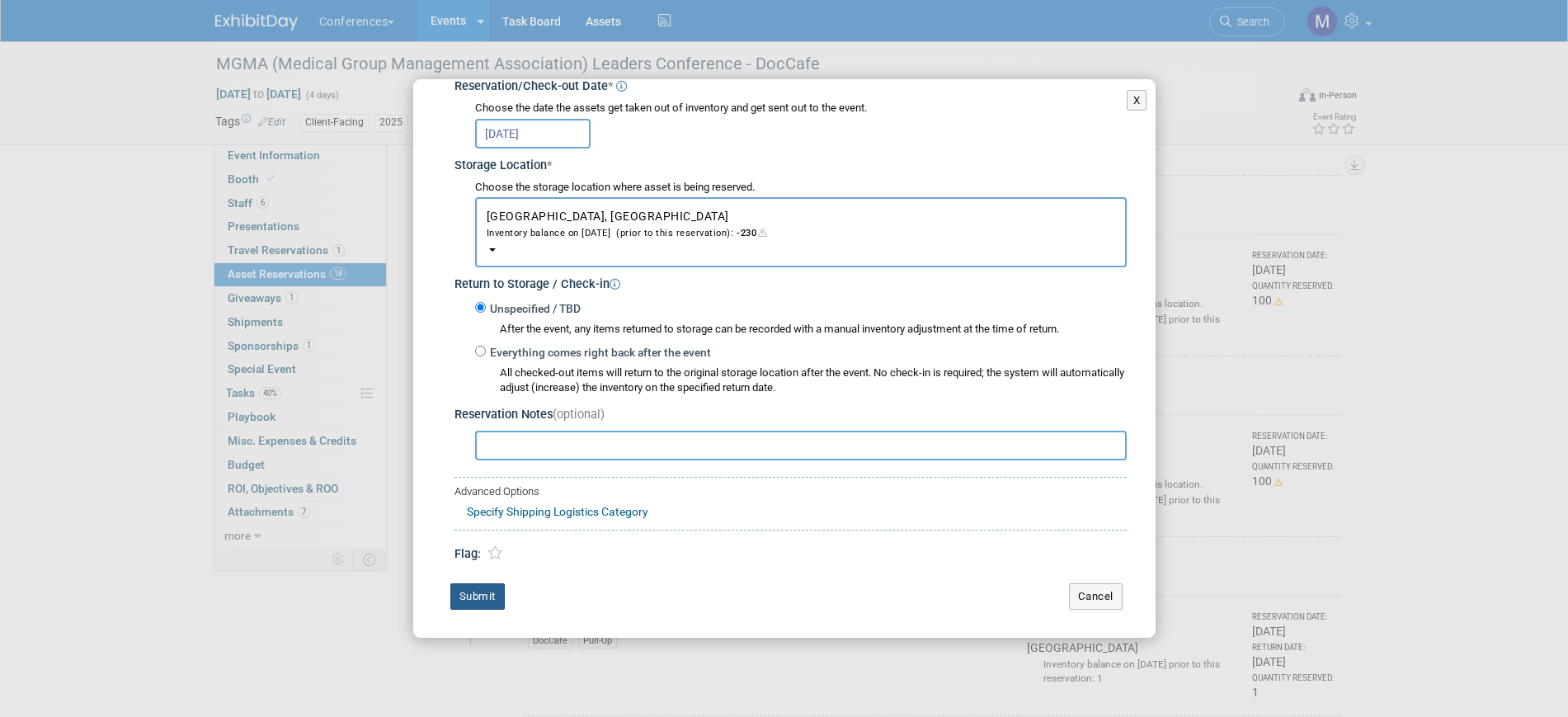
type input "200"
drag, startPoint x: 477, startPoint y: 591, endPoint x: 485, endPoint y: 573, distance: 19.7
click at [478, 591] on button "Submit" at bounding box center [477, 596] width 54 height 27
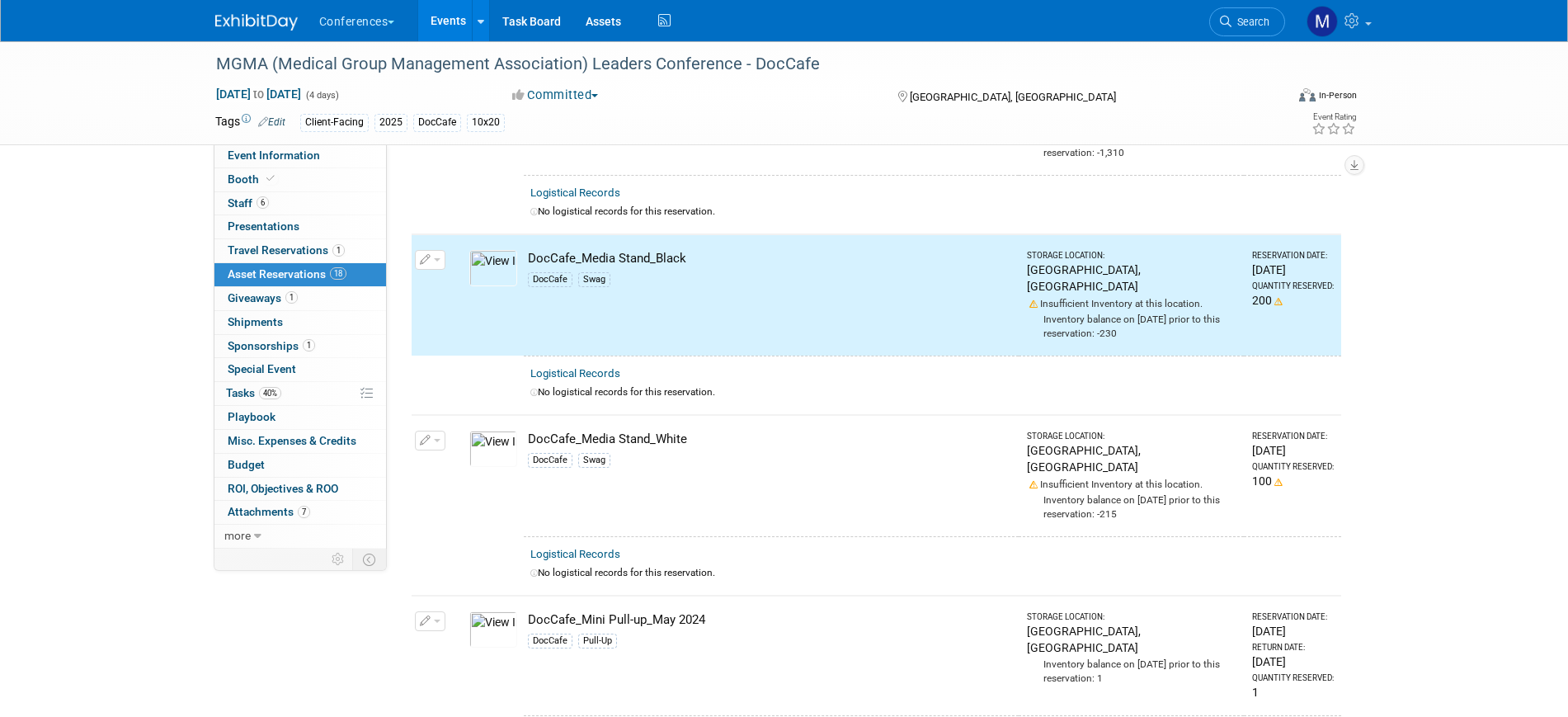
click at [439, 431] on button "button" at bounding box center [430, 440] width 30 height 19
click at [497, 456] on button "Change Reservation" at bounding box center [493, 467] width 139 height 22
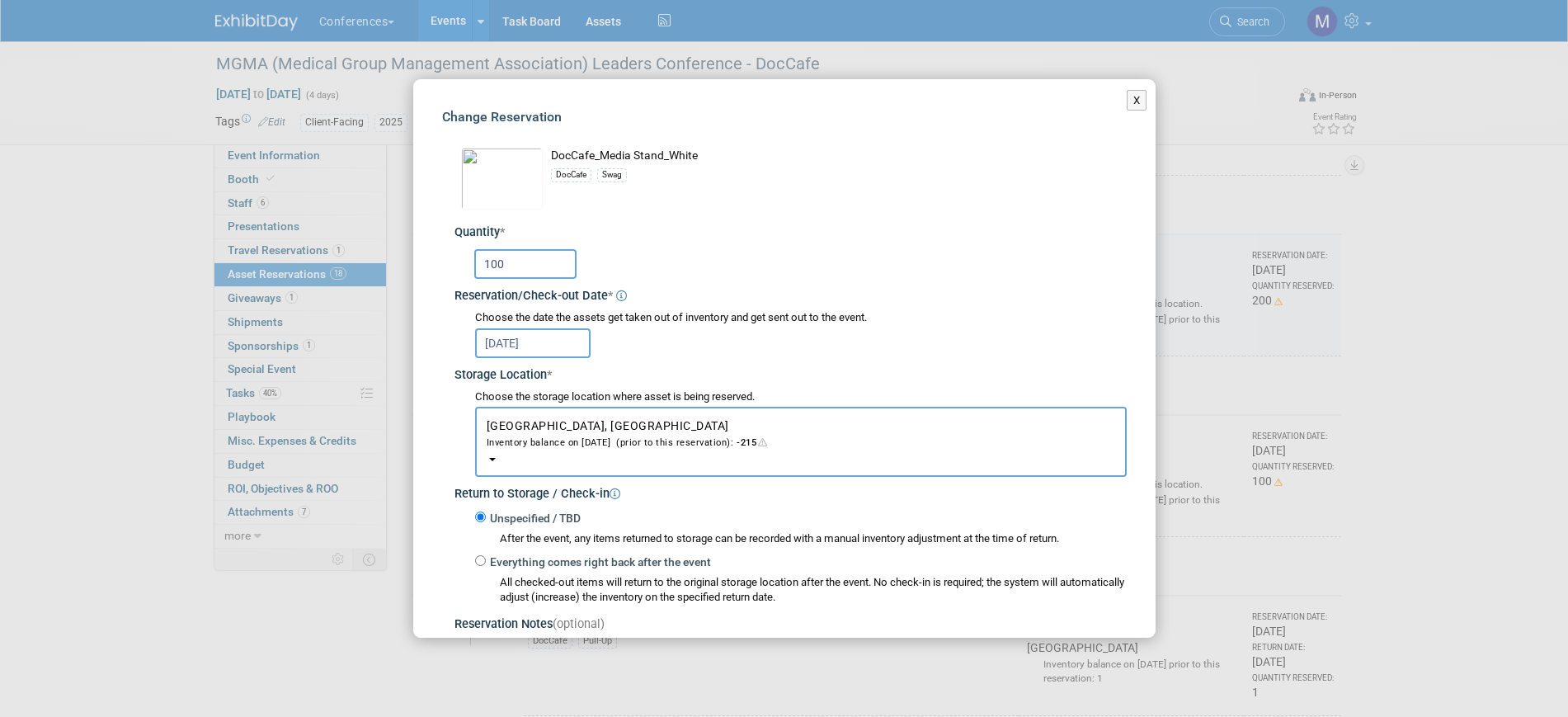
click at [531, 269] on input "100" at bounding box center [525, 264] width 102 height 30
type input "1"
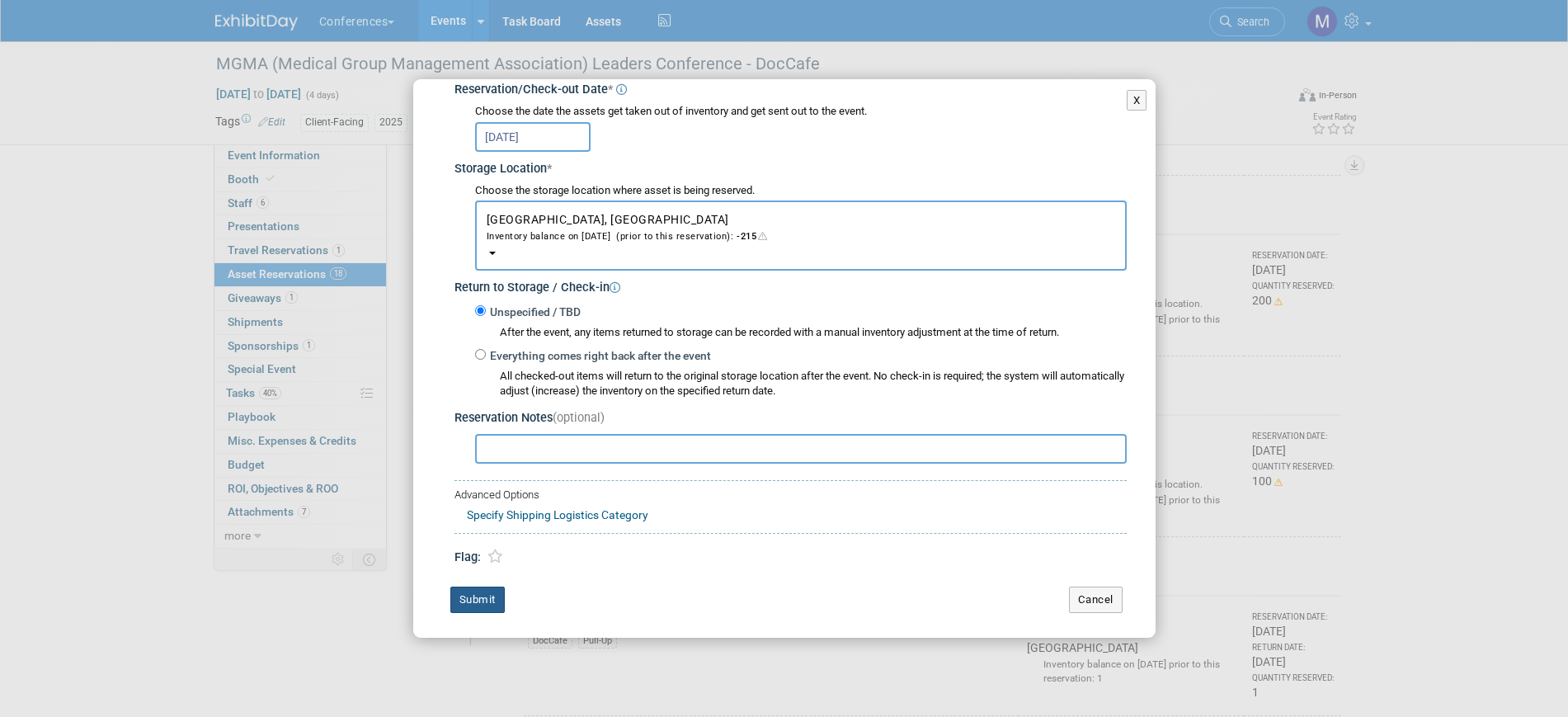
type input "200"
click at [487, 593] on button "Submit" at bounding box center [477, 599] width 54 height 27
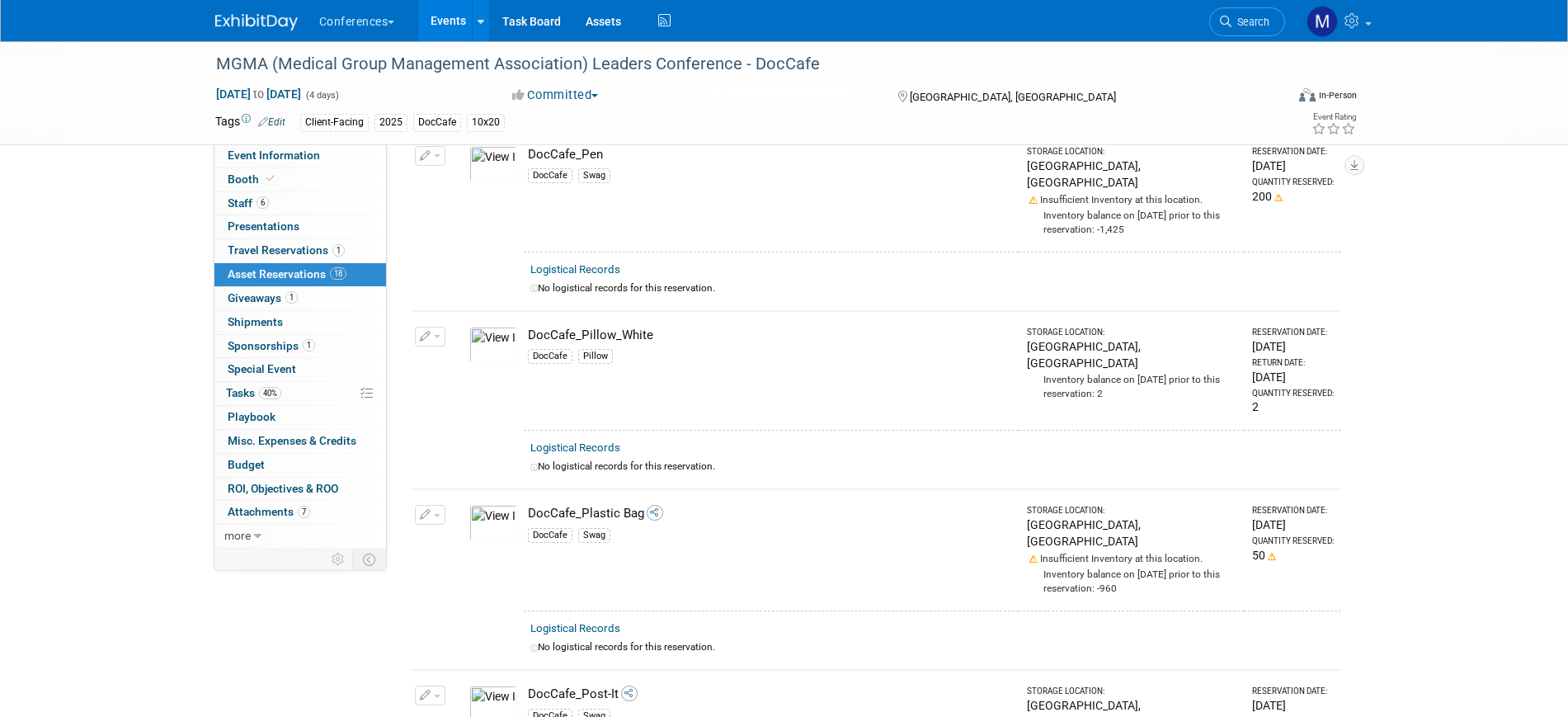
scroll to position [2372, 0]
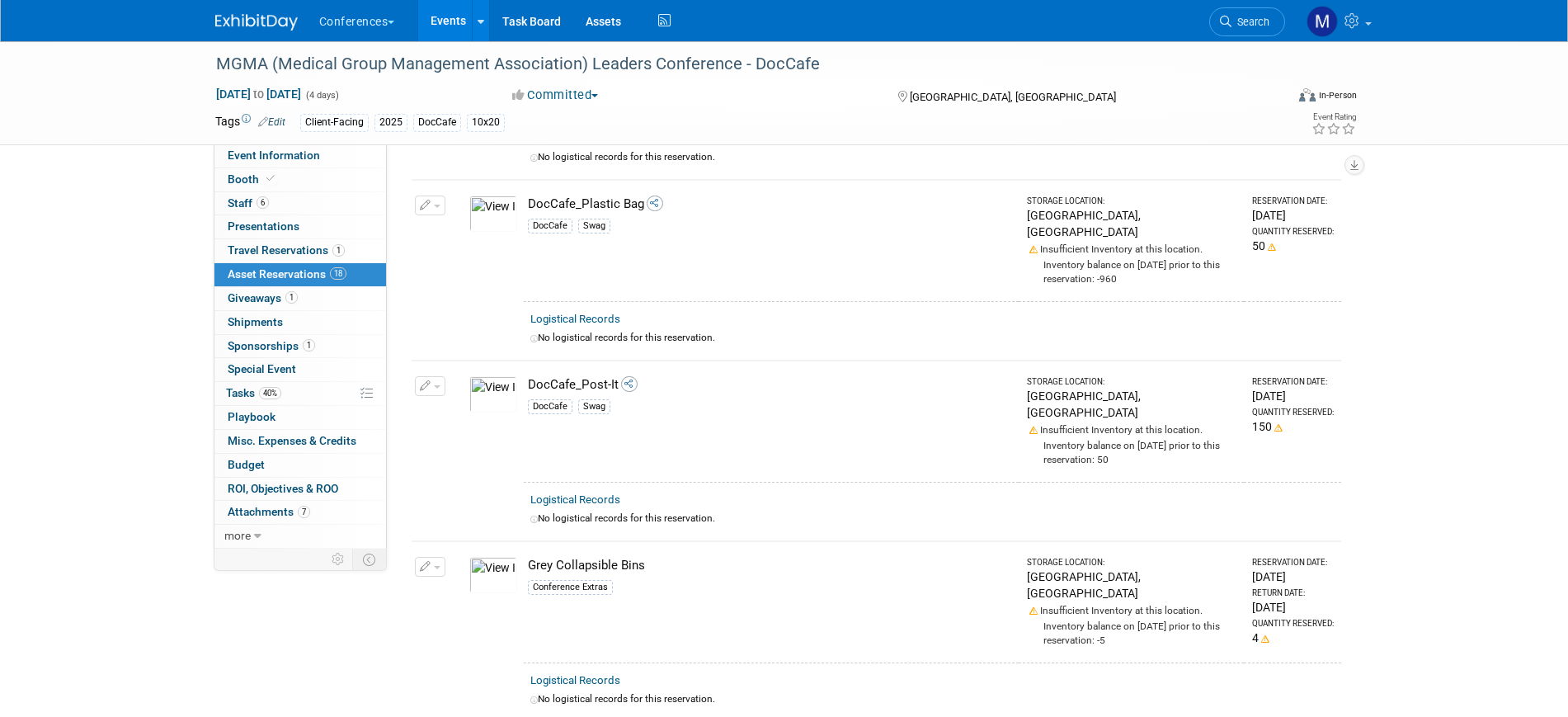
click at [432, 376] on button "button" at bounding box center [430, 386] width 30 height 19
click at [470, 401] on button "Change Reservation" at bounding box center [493, 412] width 139 height 22
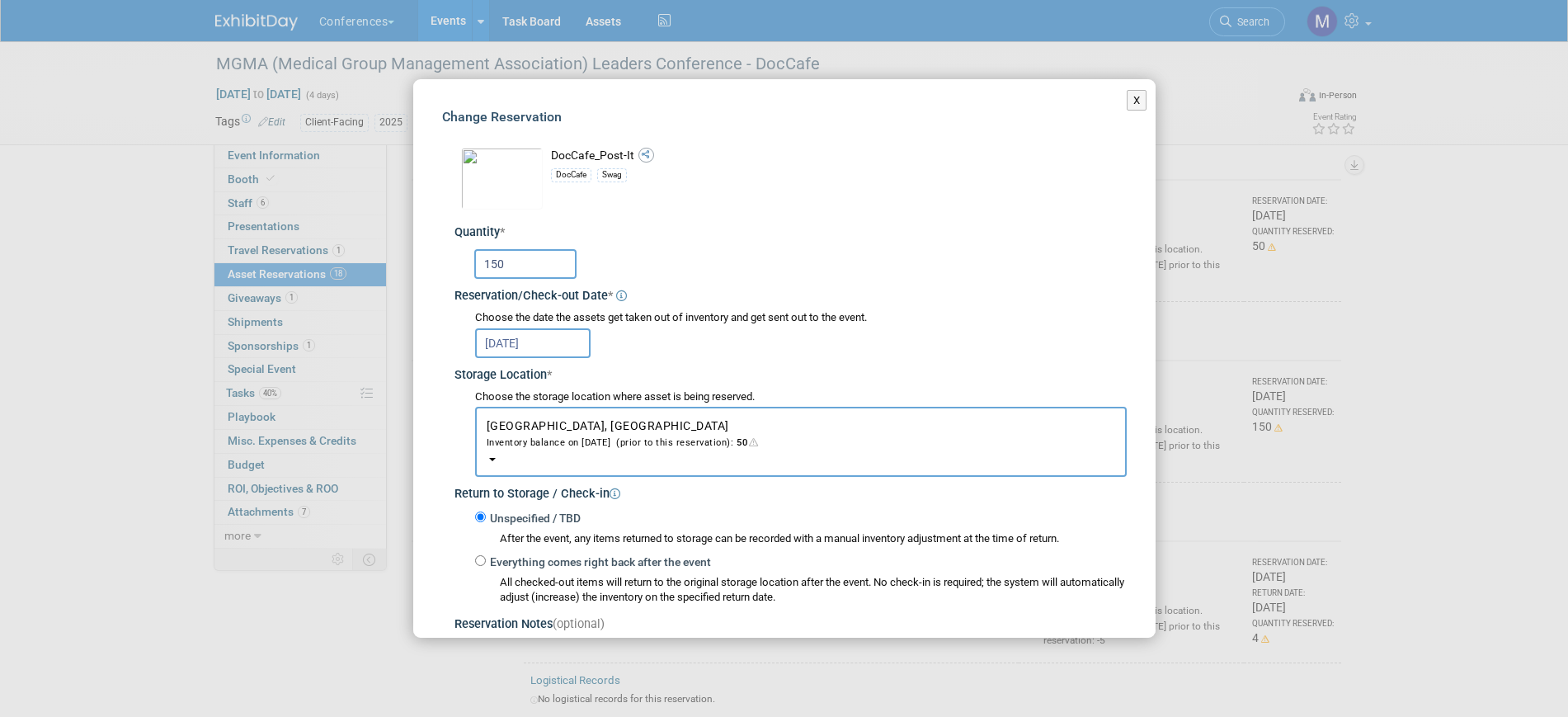
click at [536, 274] on input "150" at bounding box center [525, 264] width 102 height 30
type input "1"
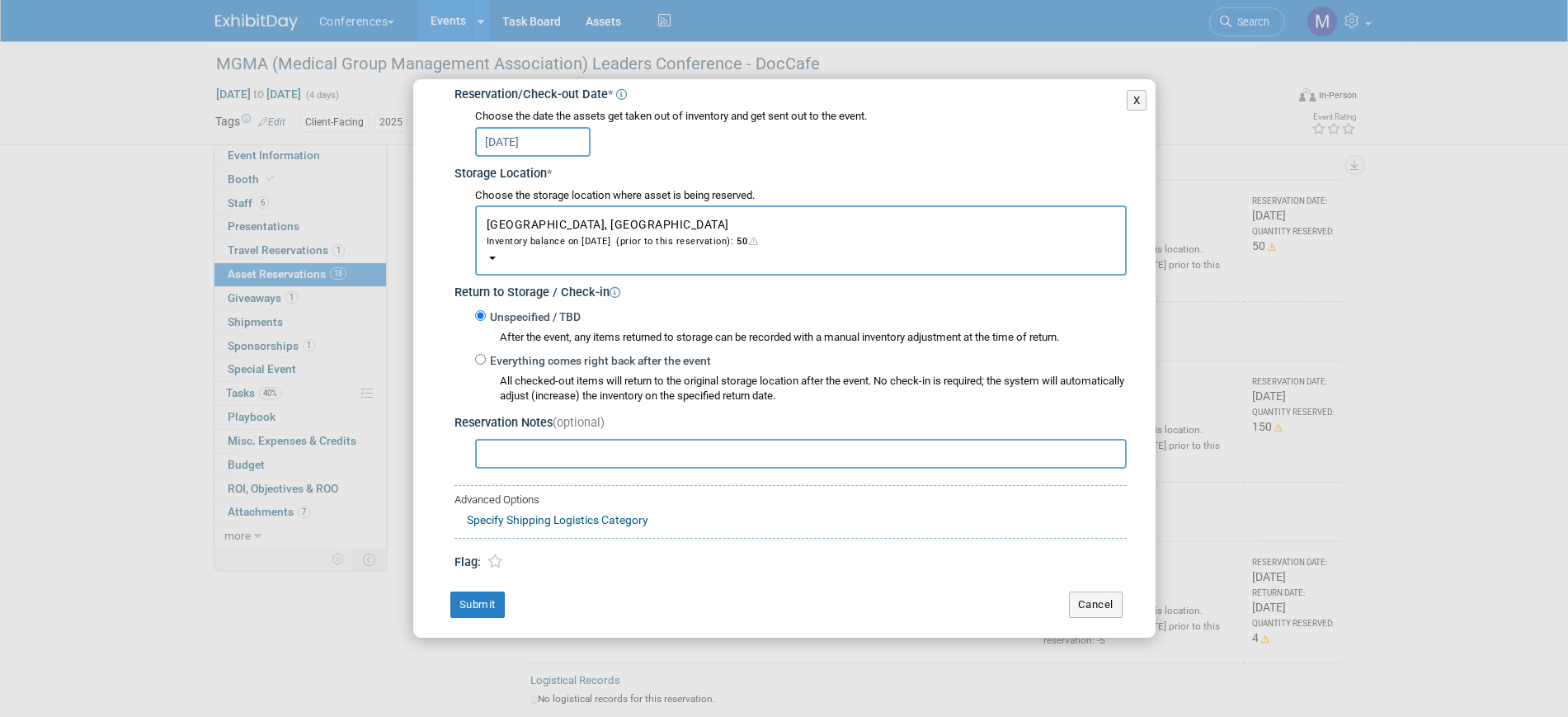
scroll to position [209, 0]
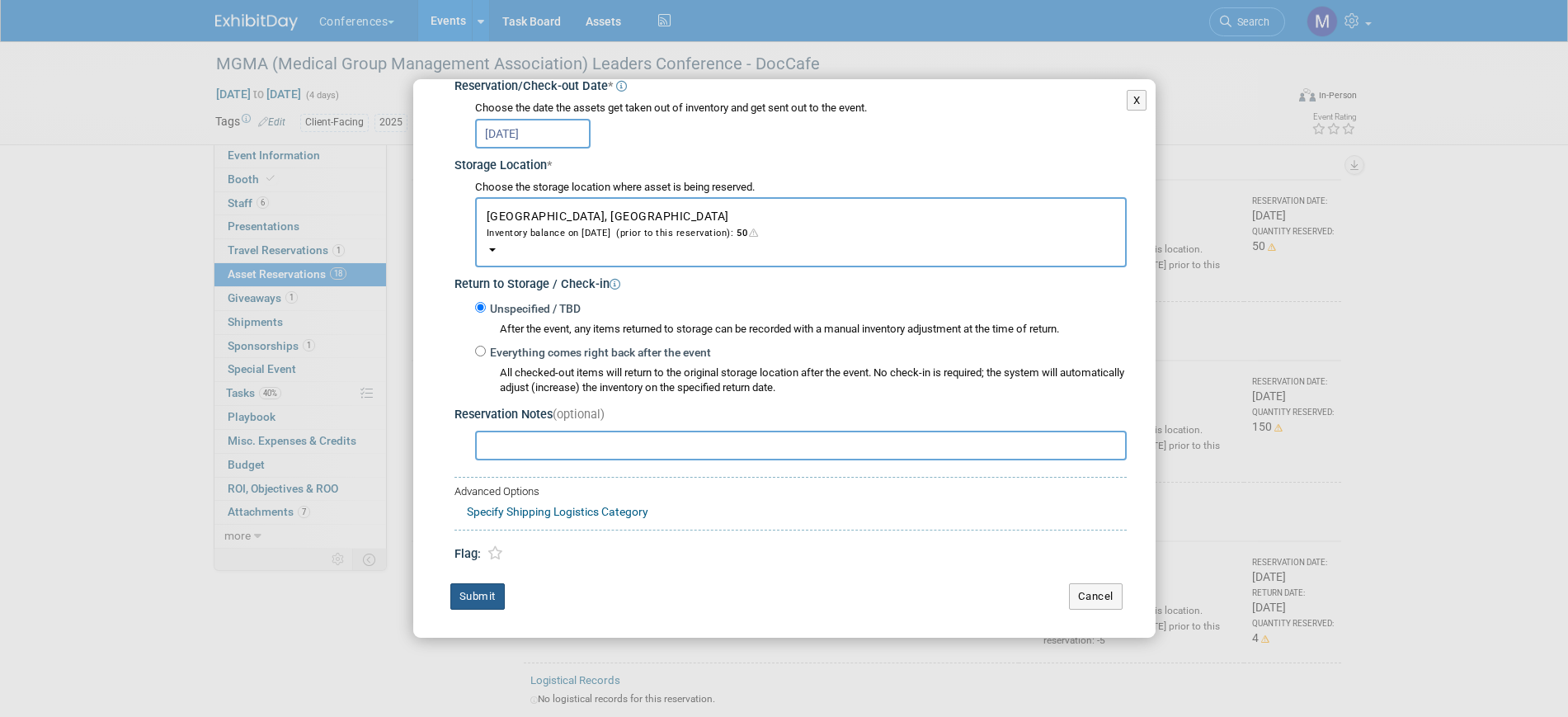
type input "200"
click at [484, 598] on button "Submit" at bounding box center [477, 596] width 54 height 27
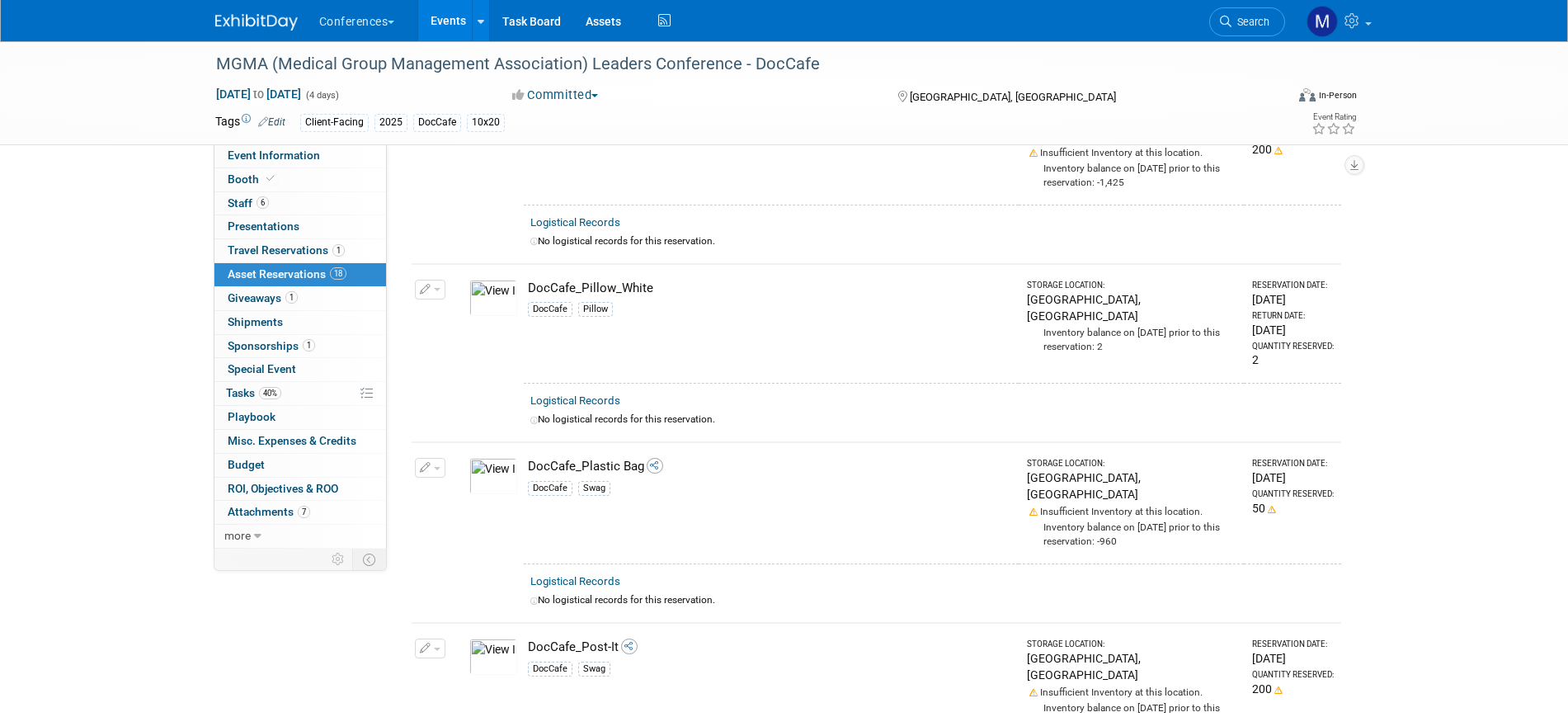
scroll to position [2061, 0]
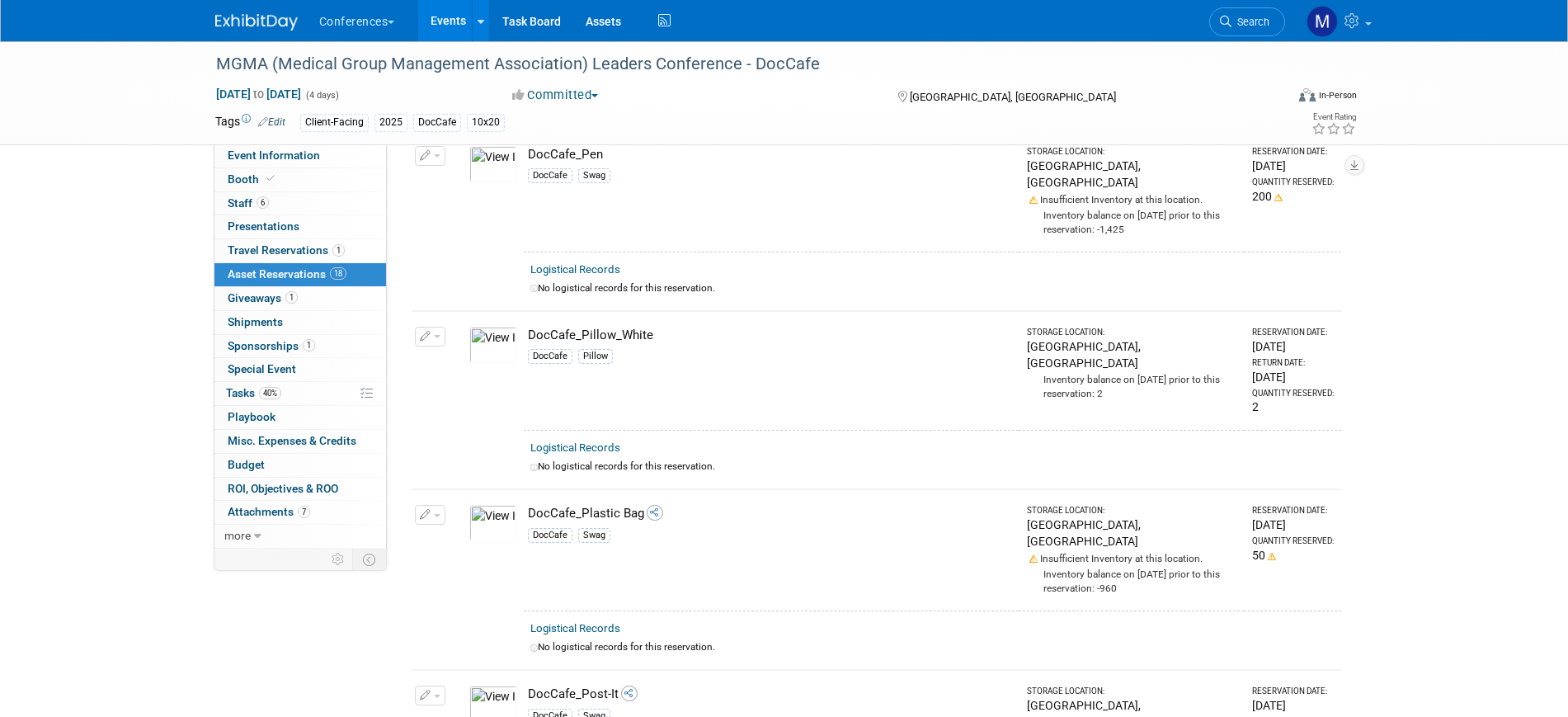
click at [438, 514] on span "button" at bounding box center [437, 516] width 6 height 4
click at [473, 531] on button "Change Reservation" at bounding box center [493, 542] width 139 height 22
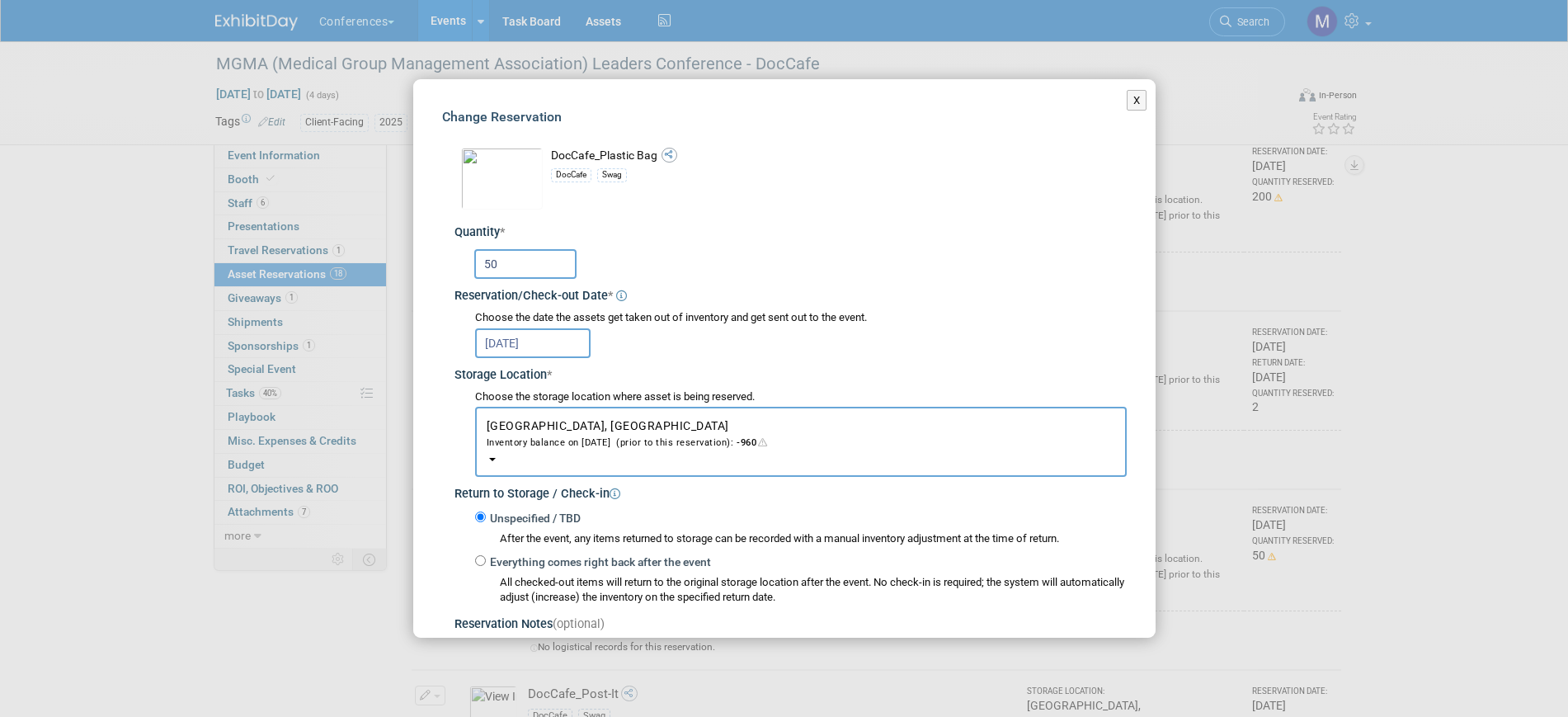
click at [528, 262] on input "50" at bounding box center [525, 264] width 102 height 30
type input "5"
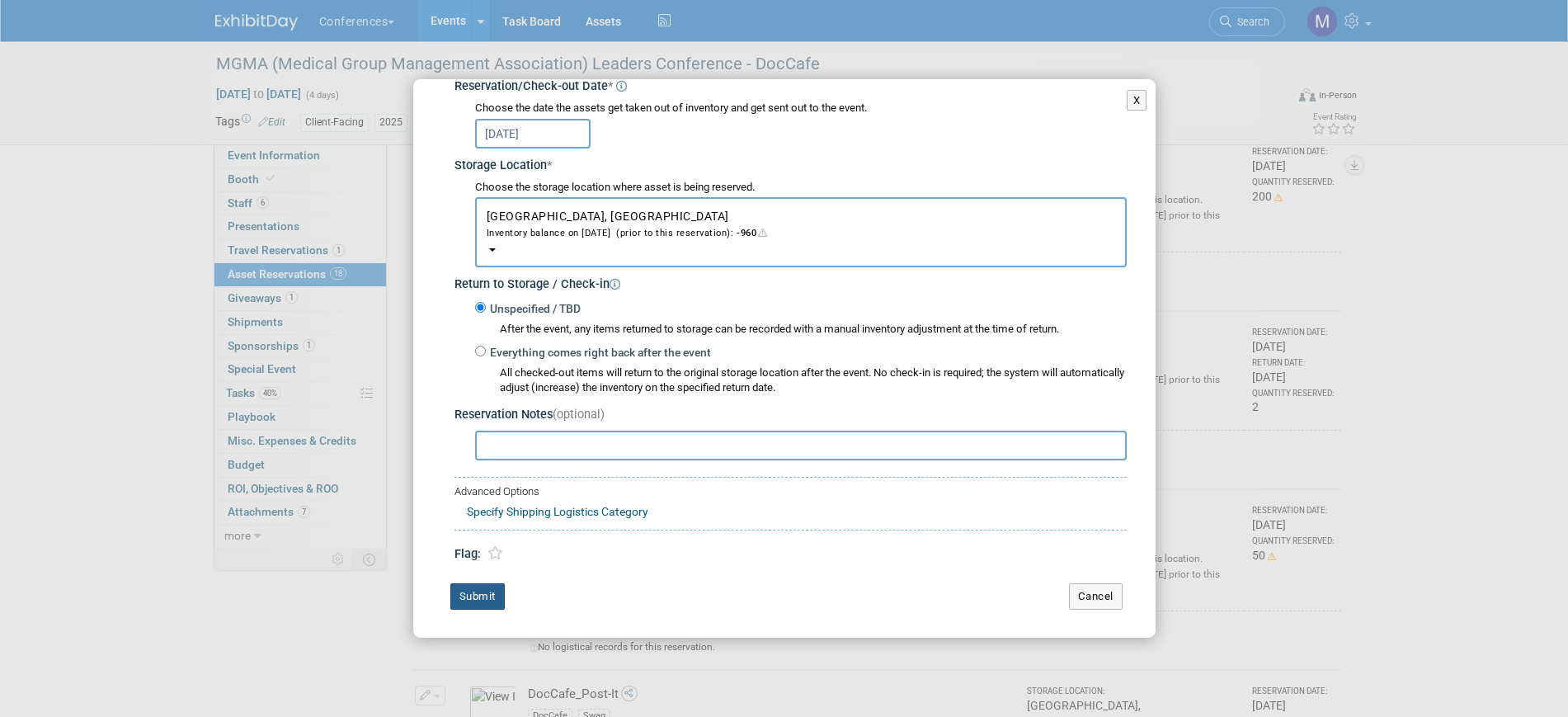
type input "100"
click at [486, 588] on button "Submit" at bounding box center [477, 596] width 54 height 27
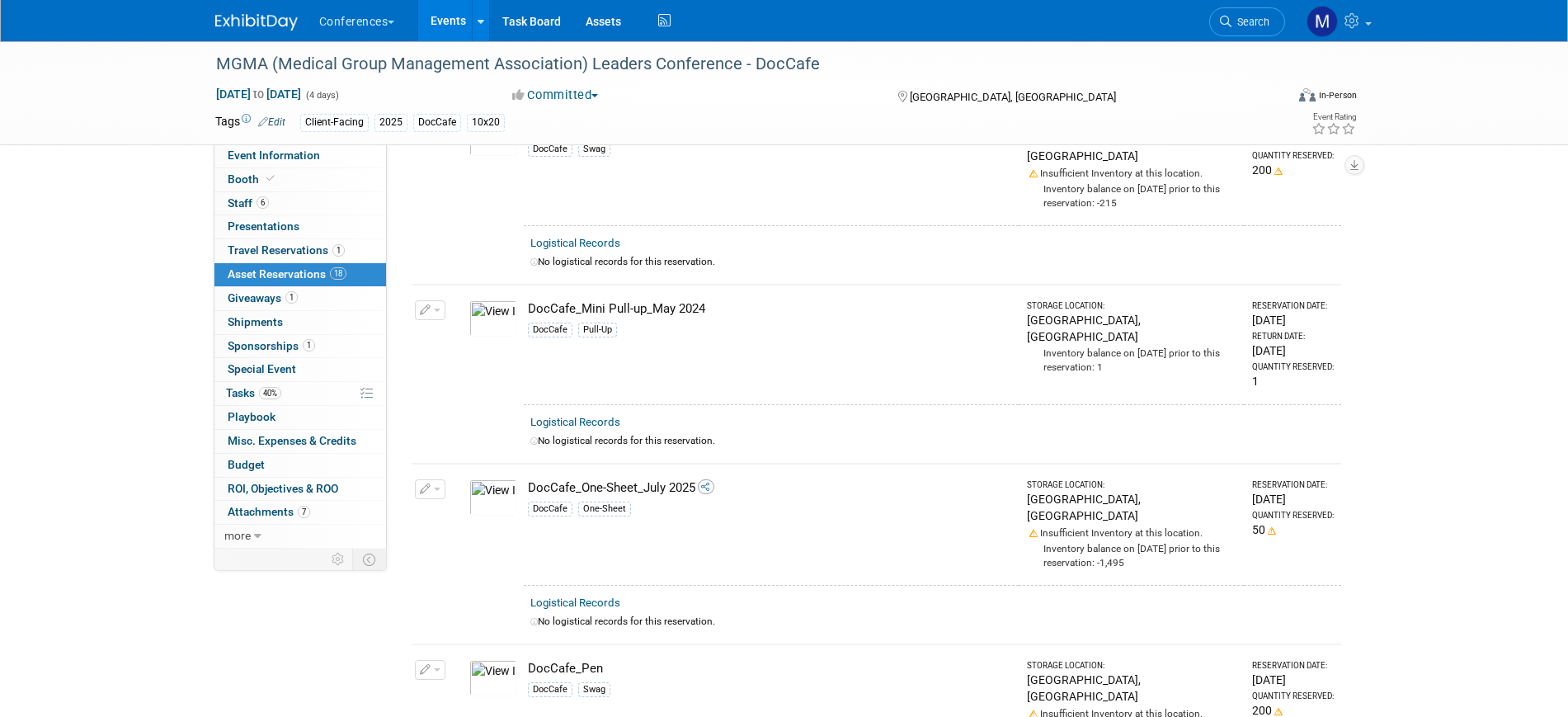
scroll to position [1547, 0]
click at [429, 485] on icon "button" at bounding box center [425, 491] width 12 height 11
click at [534, 507] on button "Change Reservation" at bounding box center [493, 518] width 139 height 22
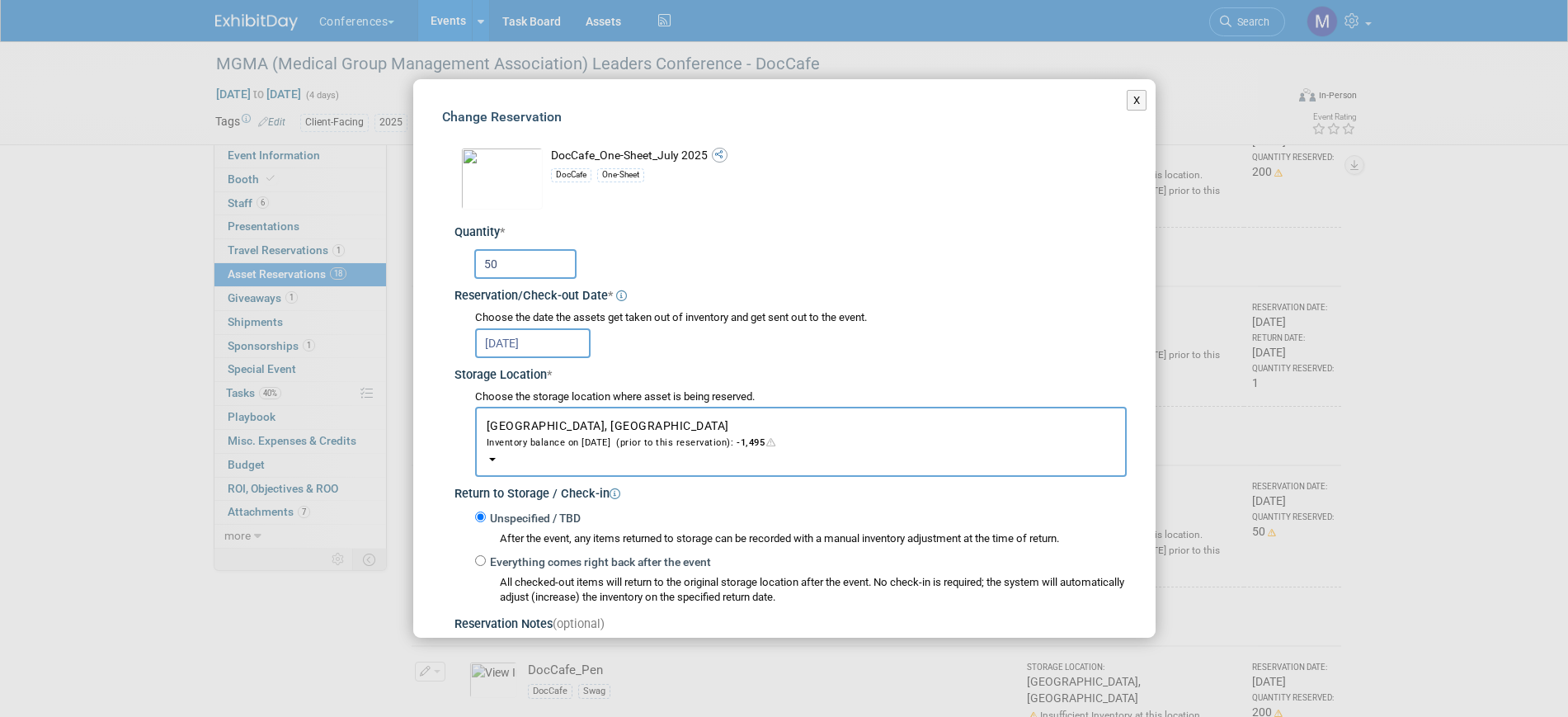
click at [533, 270] on input "50" at bounding box center [525, 264] width 102 height 30
type input "5"
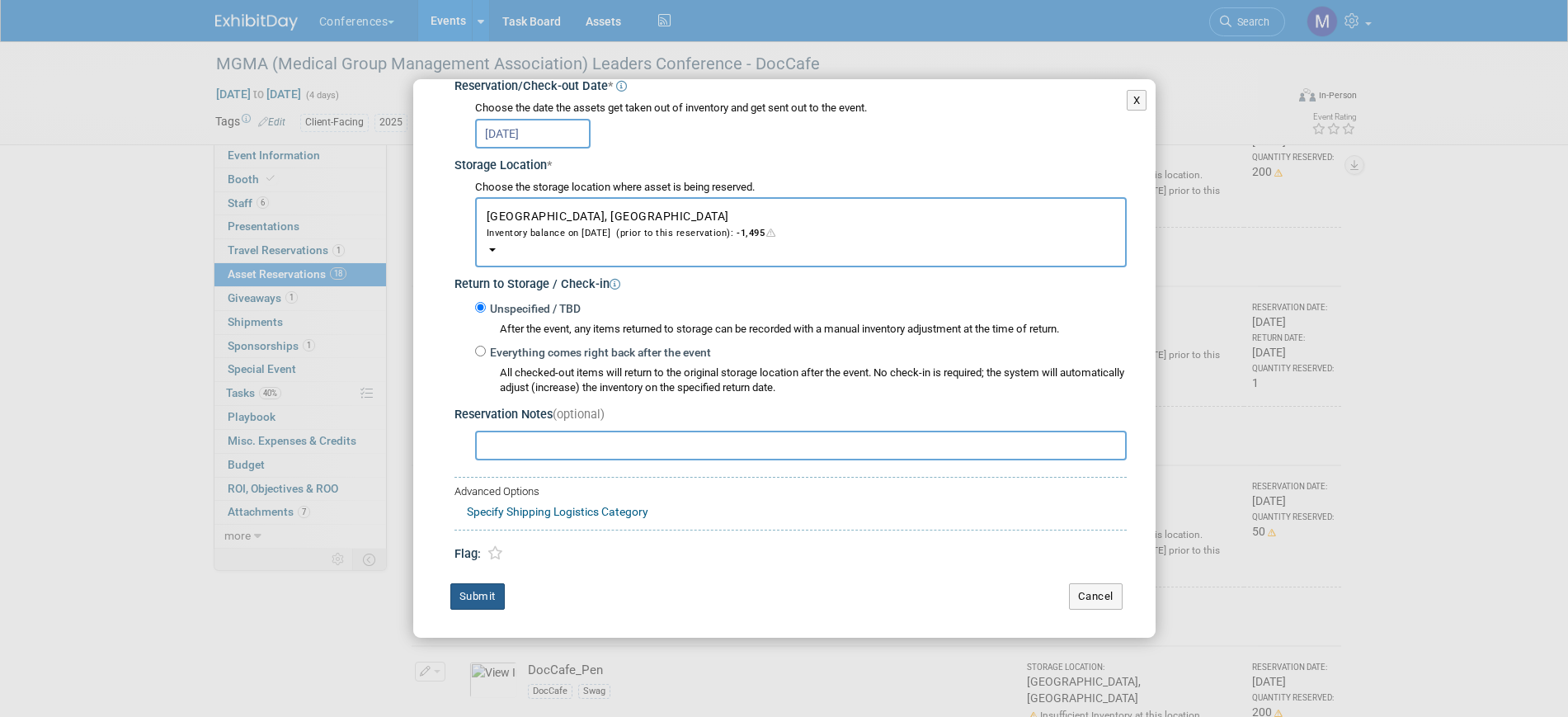
type input "100"
click at [468, 597] on button "Submit" at bounding box center [477, 596] width 54 height 27
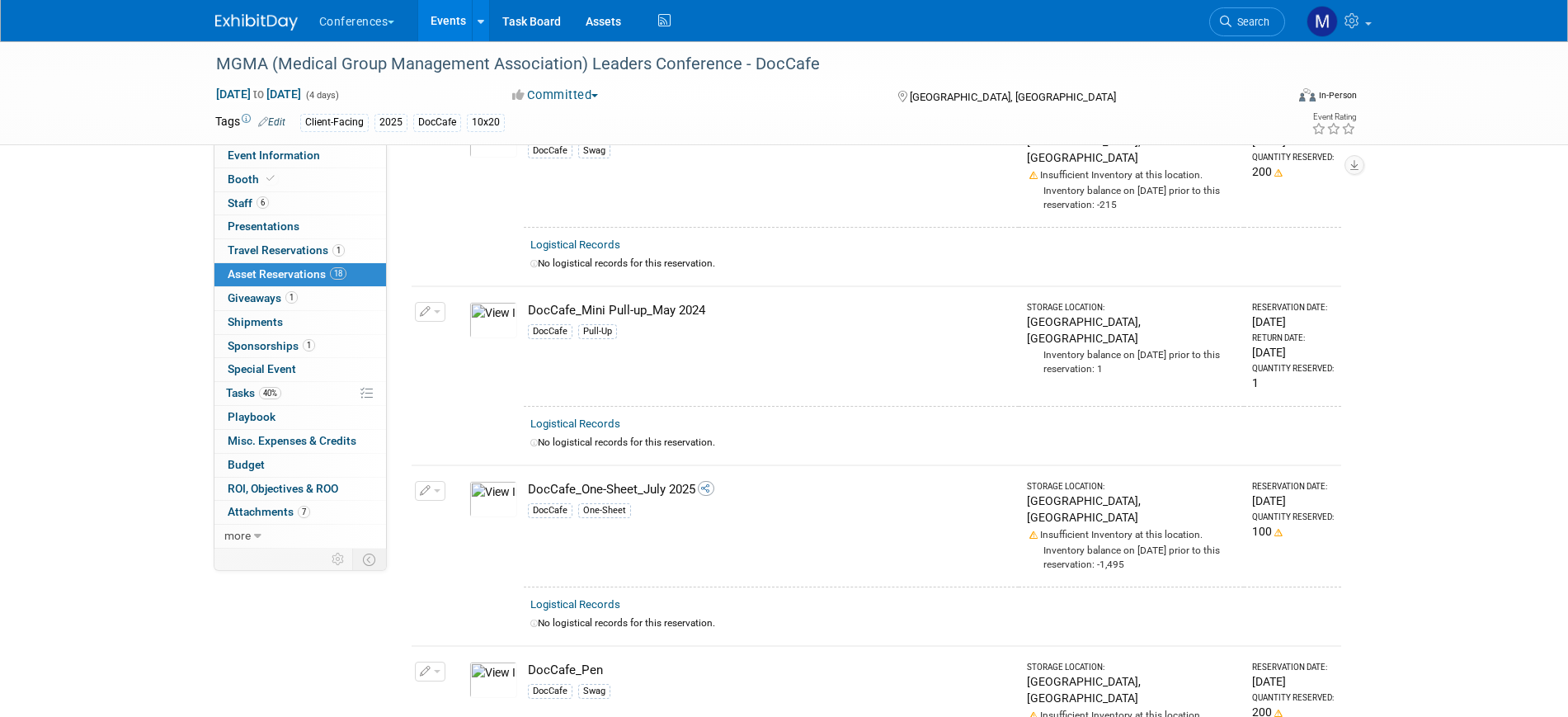
click at [438, 481] on button "button" at bounding box center [430, 490] width 30 height 19
click at [470, 507] on button "Change Reservation" at bounding box center [493, 518] width 139 height 22
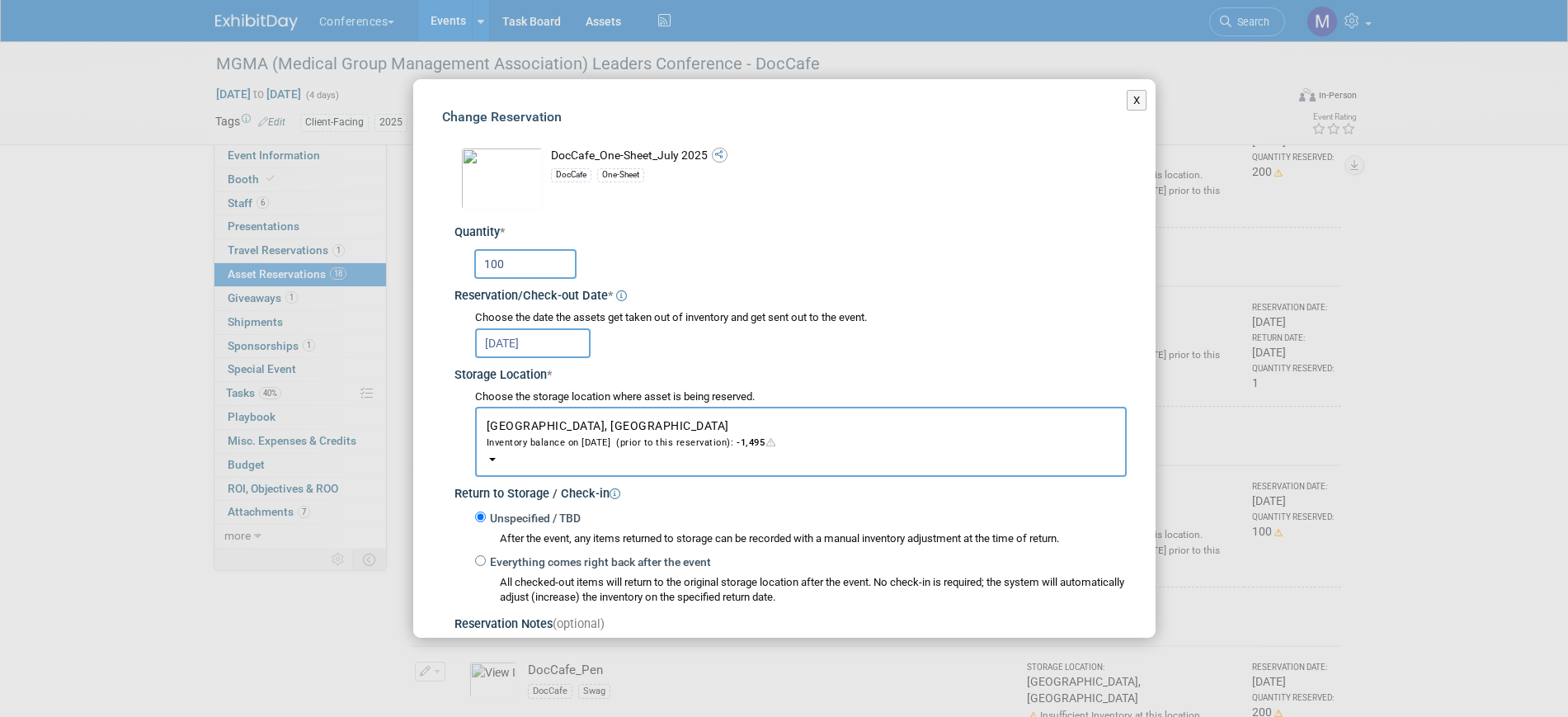
click at [527, 276] on input "100" at bounding box center [525, 264] width 102 height 30
type input "1"
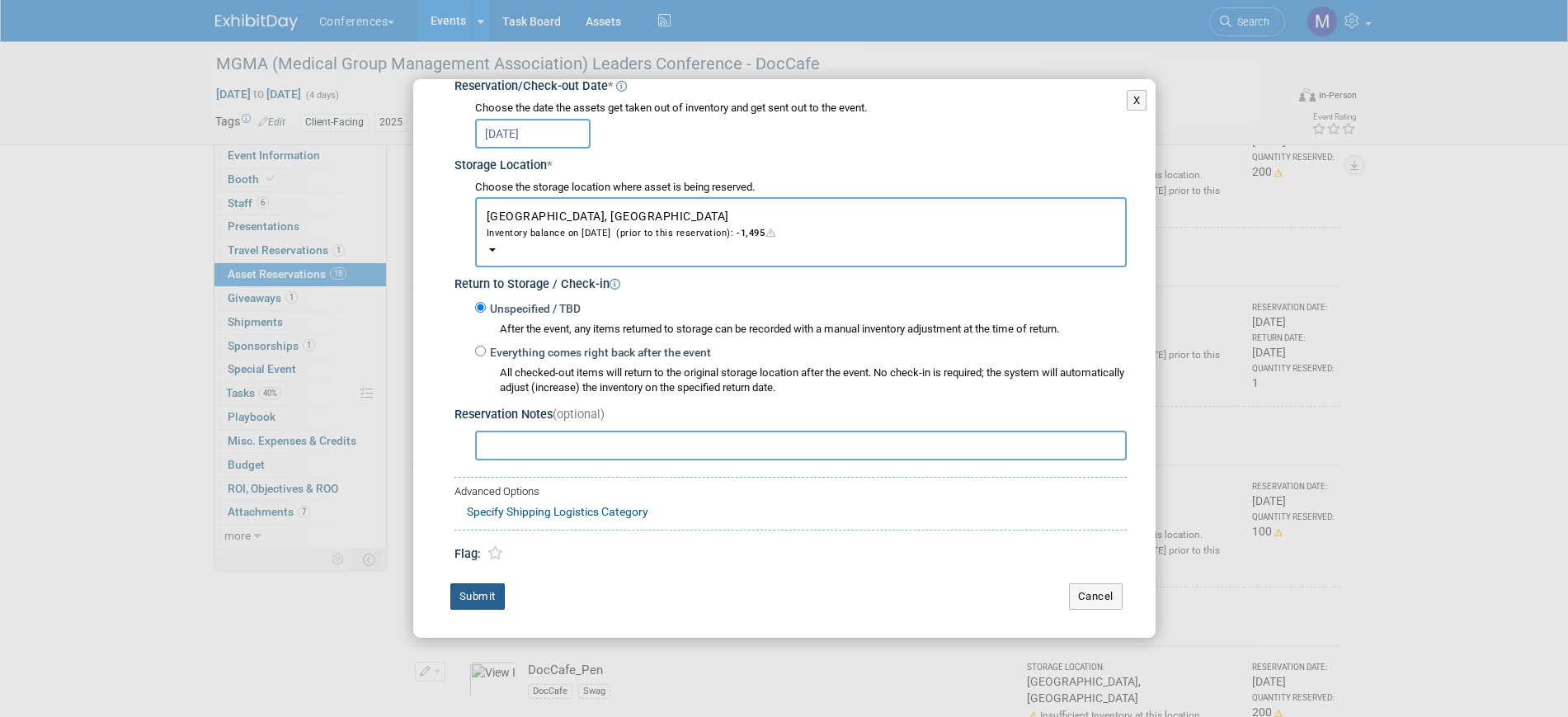
type input "50"
click at [487, 592] on button "Submit" at bounding box center [477, 596] width 54 height 27
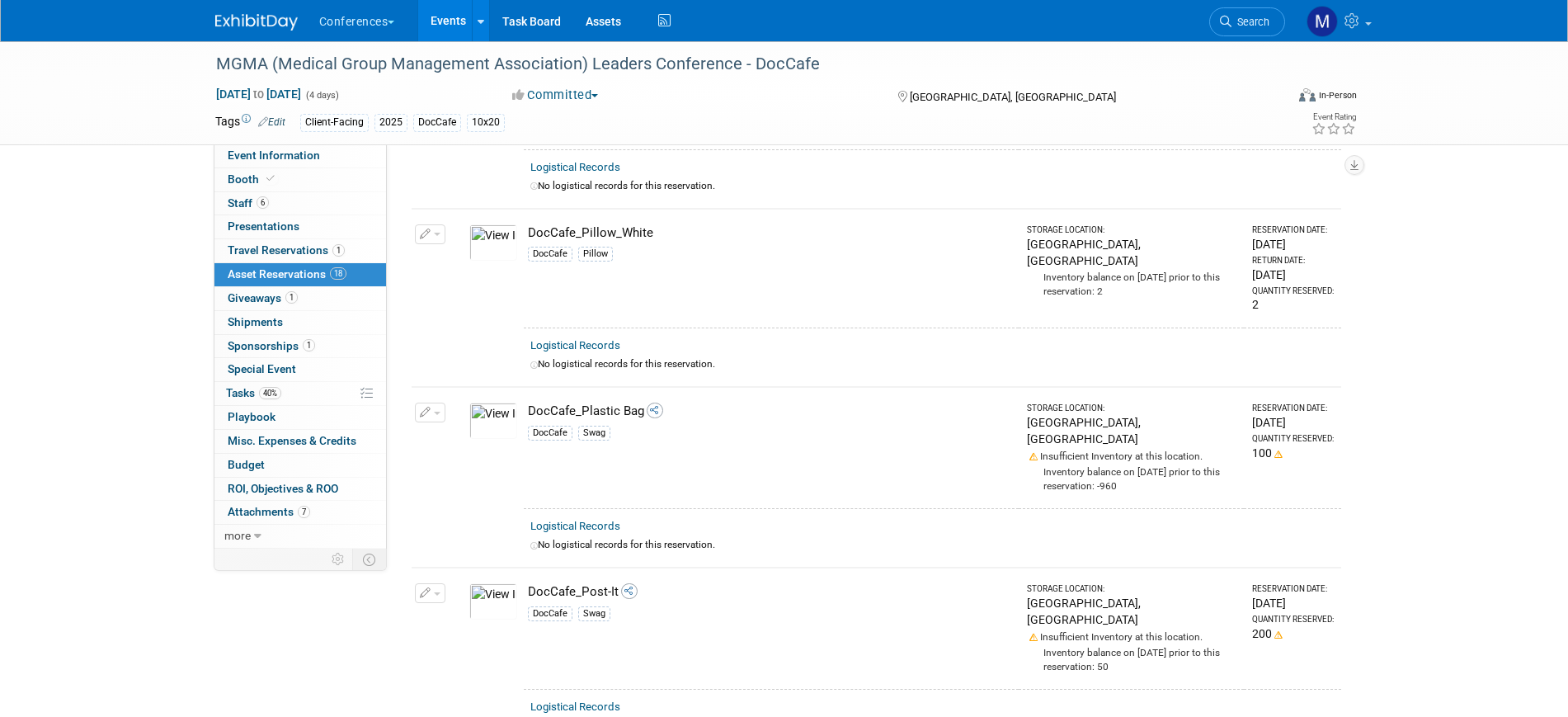
scroll to position [2165, 0]
drag, startPoint x: 439, startPoint y: 298, endPoint x: 447, endPoint y: 308, distance: 12.8
click at [438, 411] on span "button" at bounding box center [437, 412] width 6 height 4
click at [460, 427] on button "Change Reservation" at bounding box center [493, 438] width 139 height 22
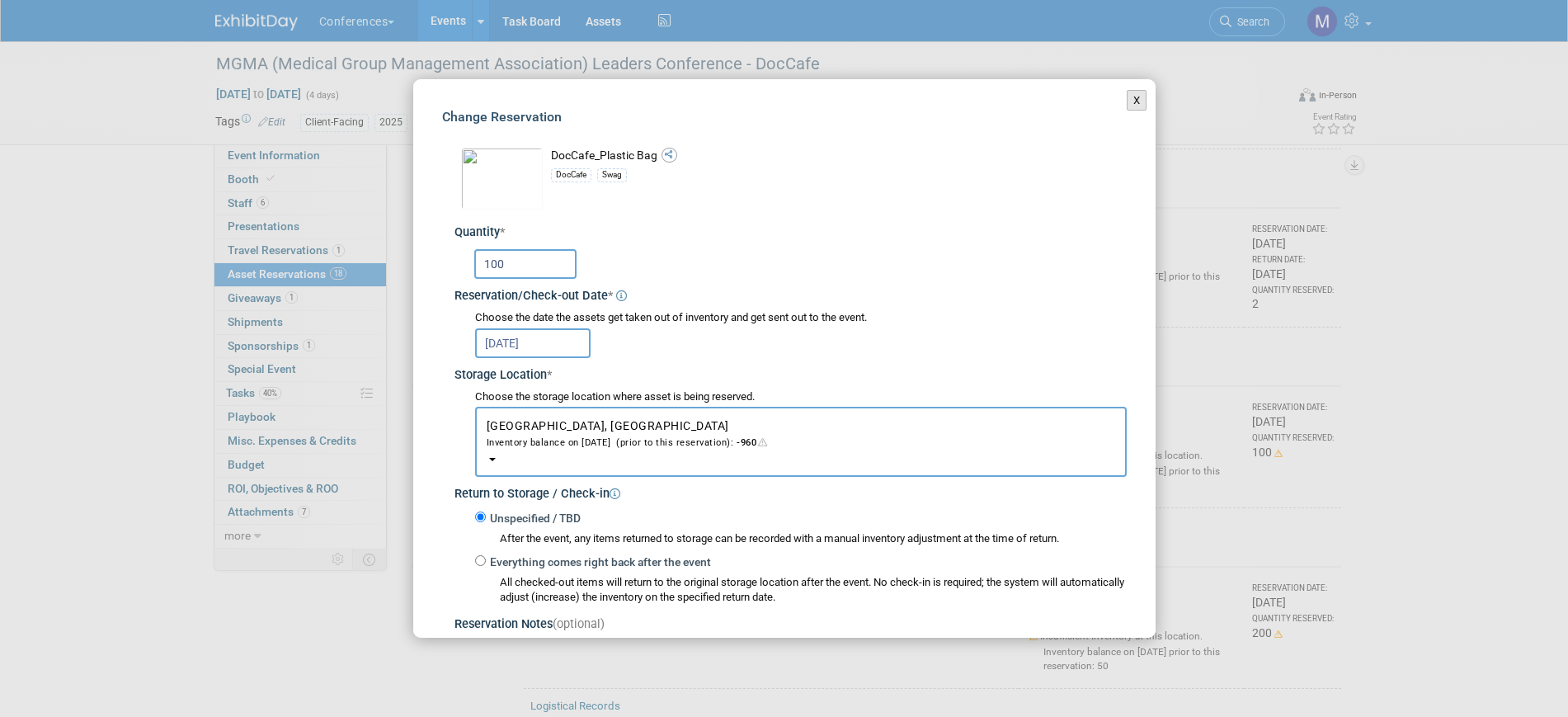
click at [1127, 102] on button "X" at bounding box center [1137, 100] width 20 height 21
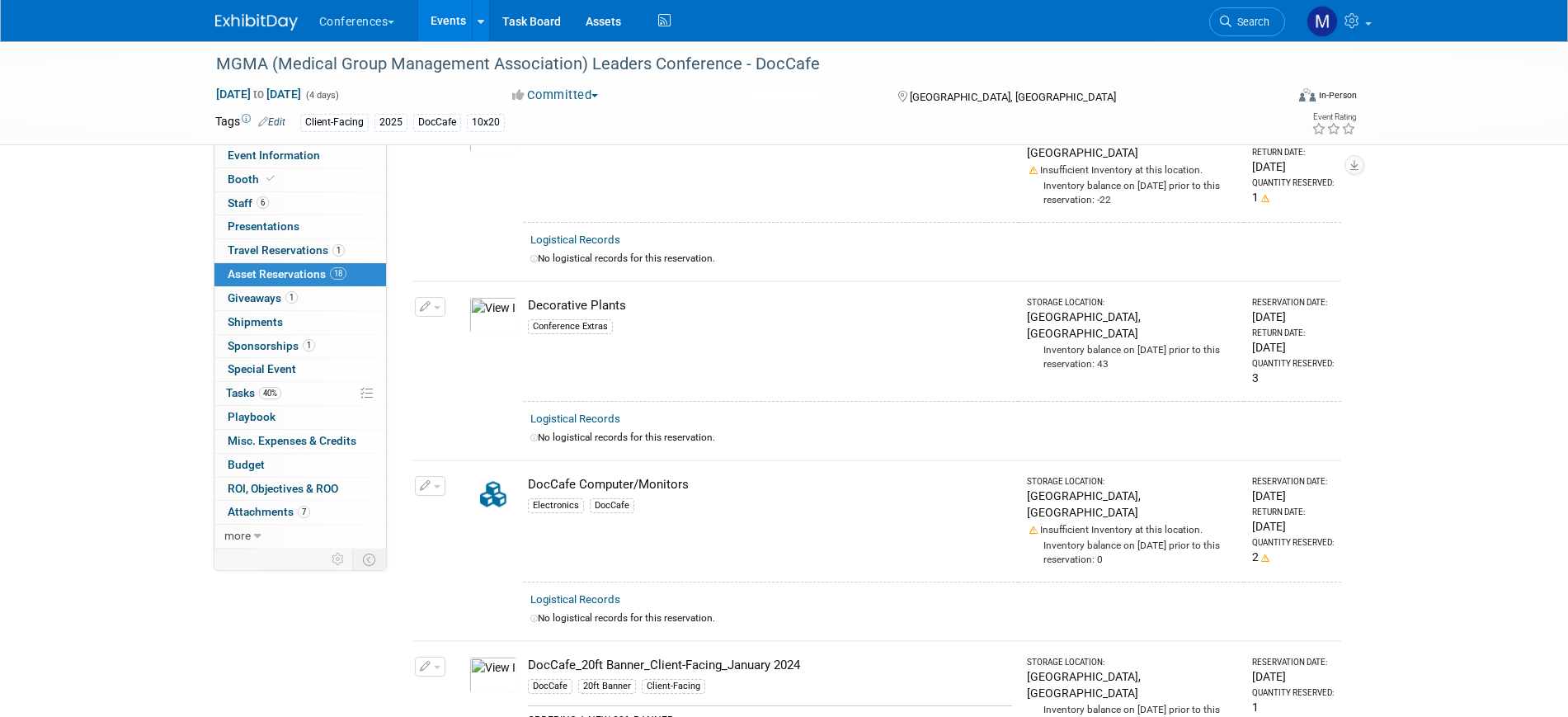
scroll to position [0, 0]
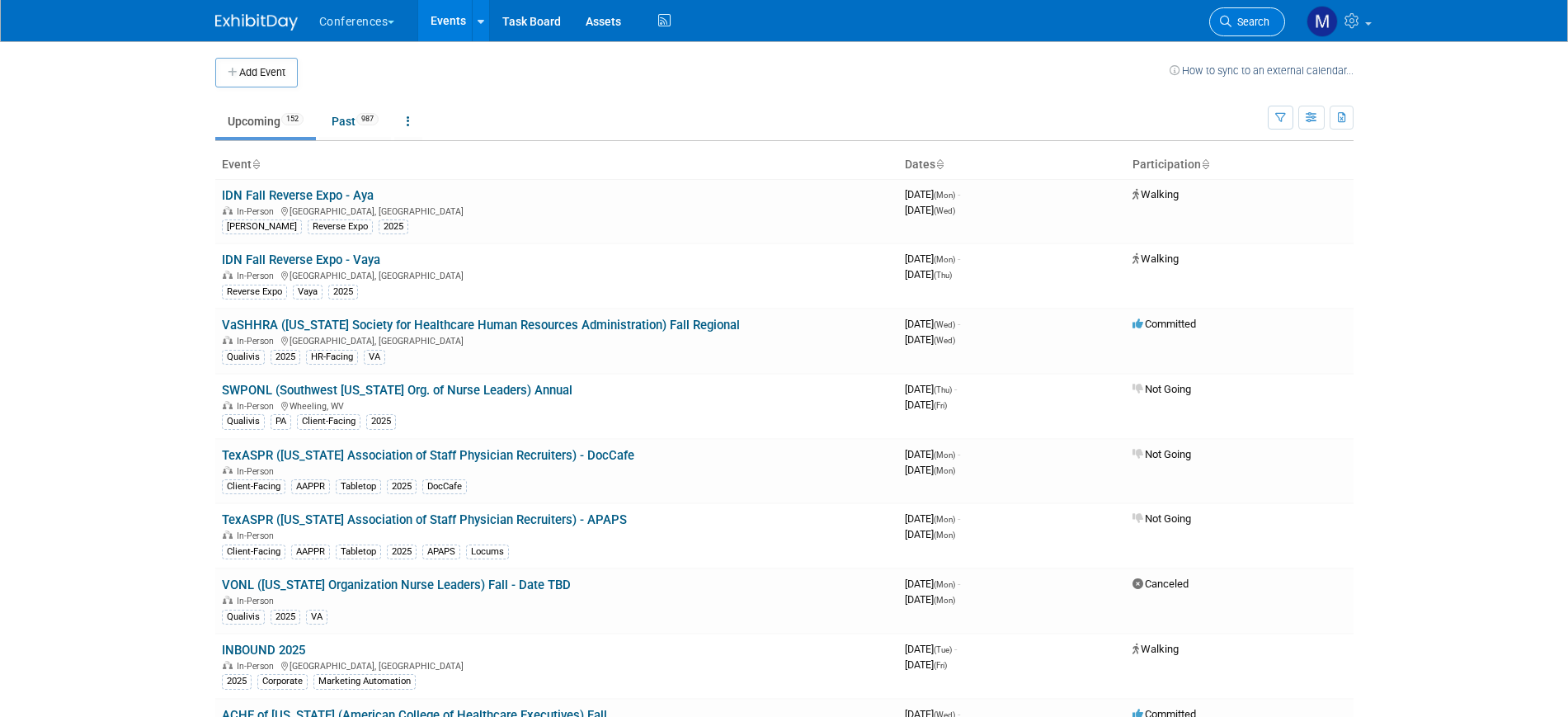
click at [1254, 19] on span "Search" at bounding box center [1250, 21] width 38 height 12
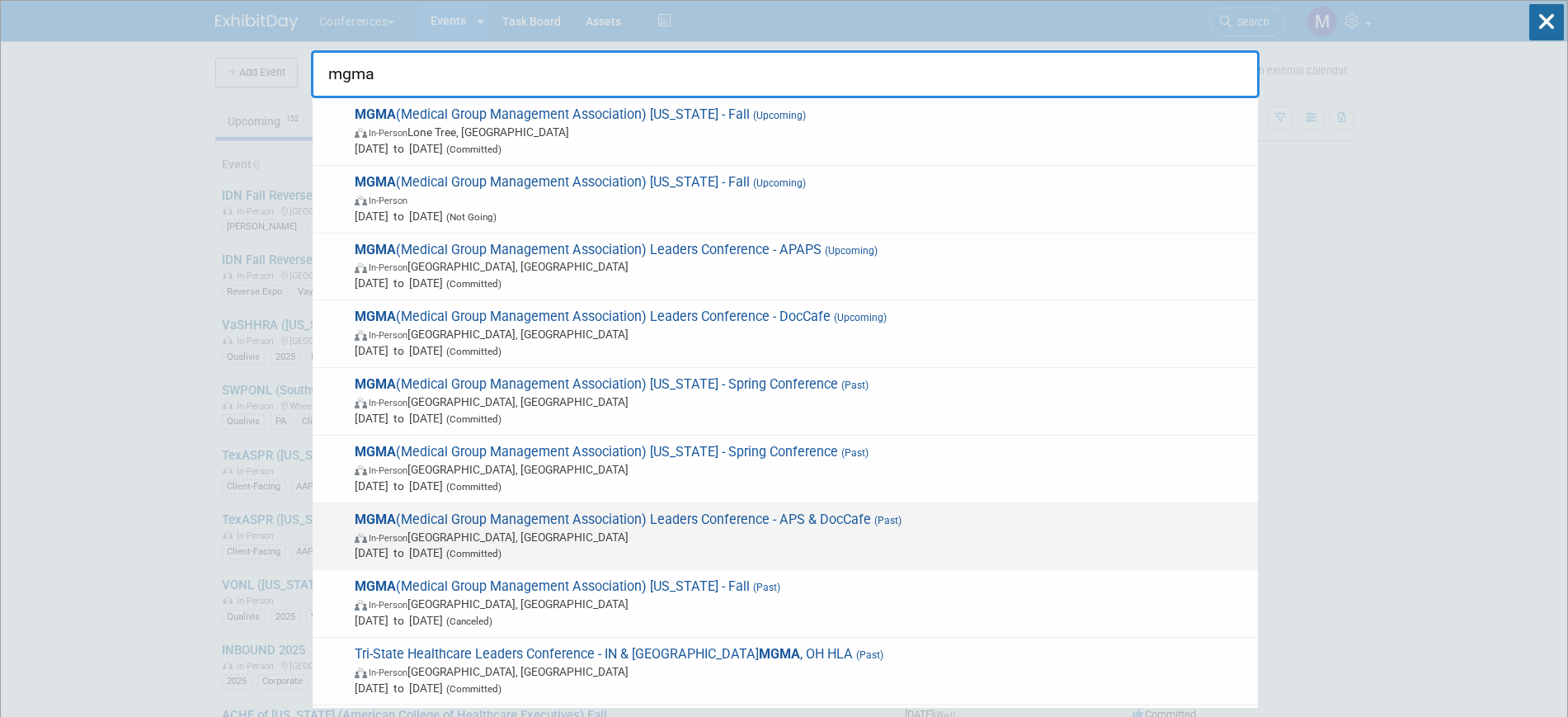
type input "mgma"
click at [791, 531] on span "In-Person Denver, CO" at bounding box center [802, 537] width 895 height 17
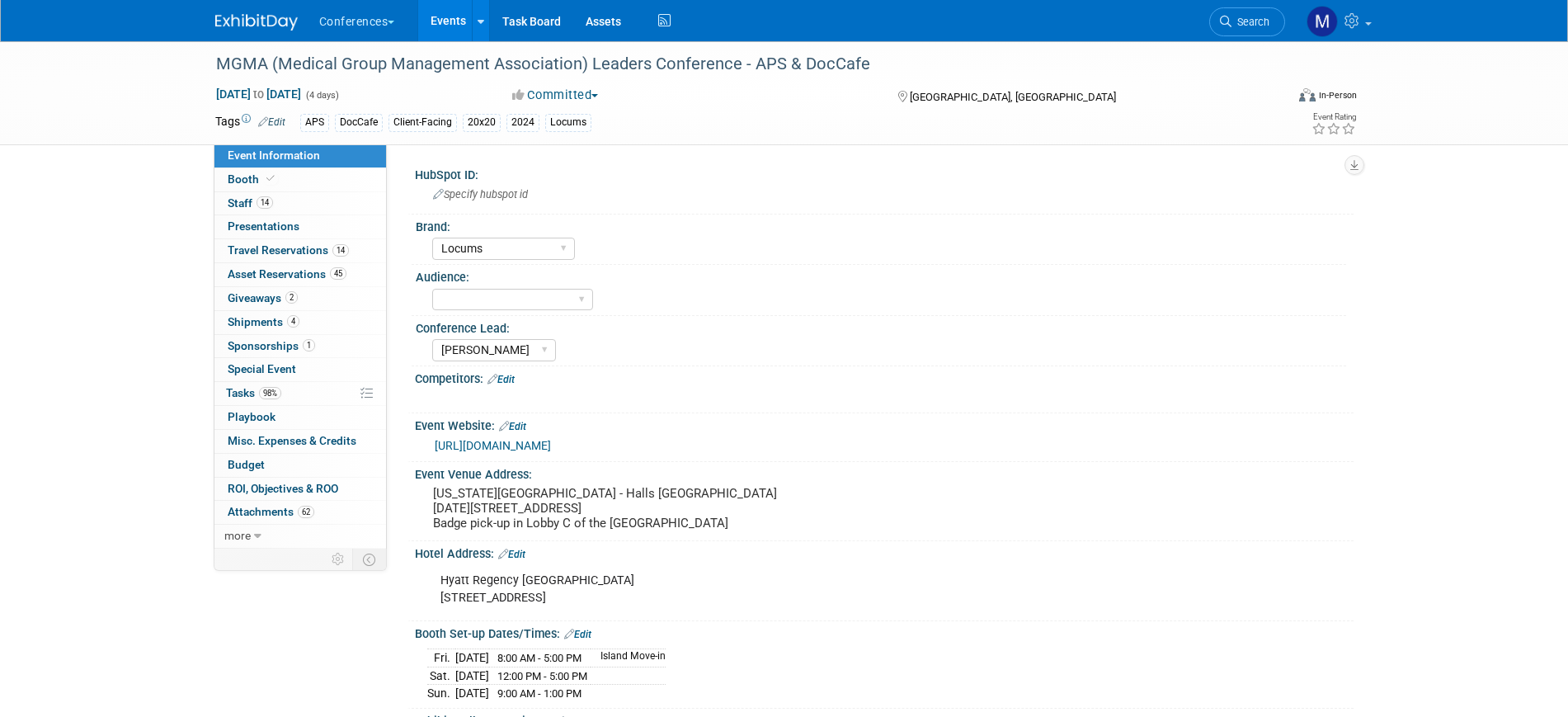
select select "Locums"
select select "[PERSON_NAME]"
click at [310, 279] on span "Asset Reservations 45" at bounding box center [287, 274] width 119 height 13
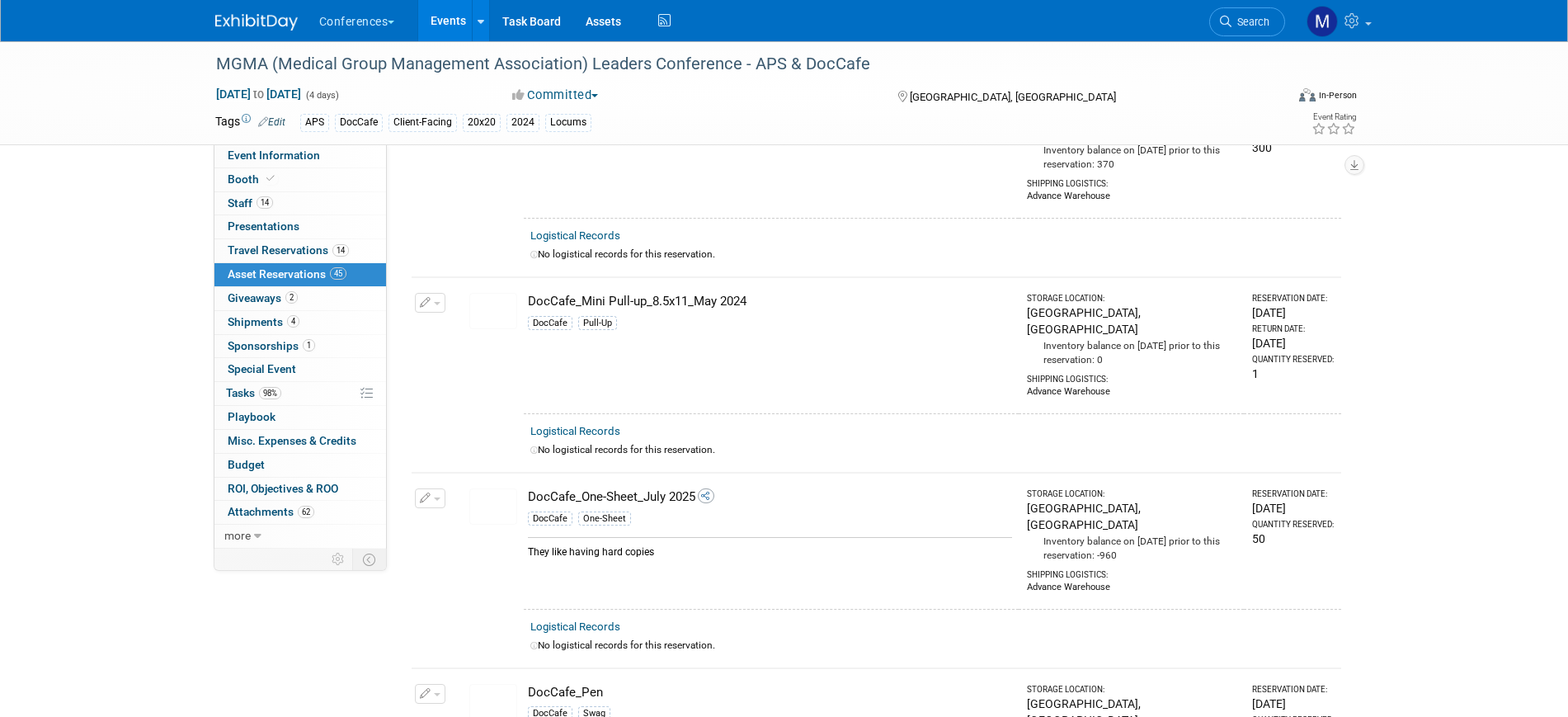
scroll to position [4021, 0]
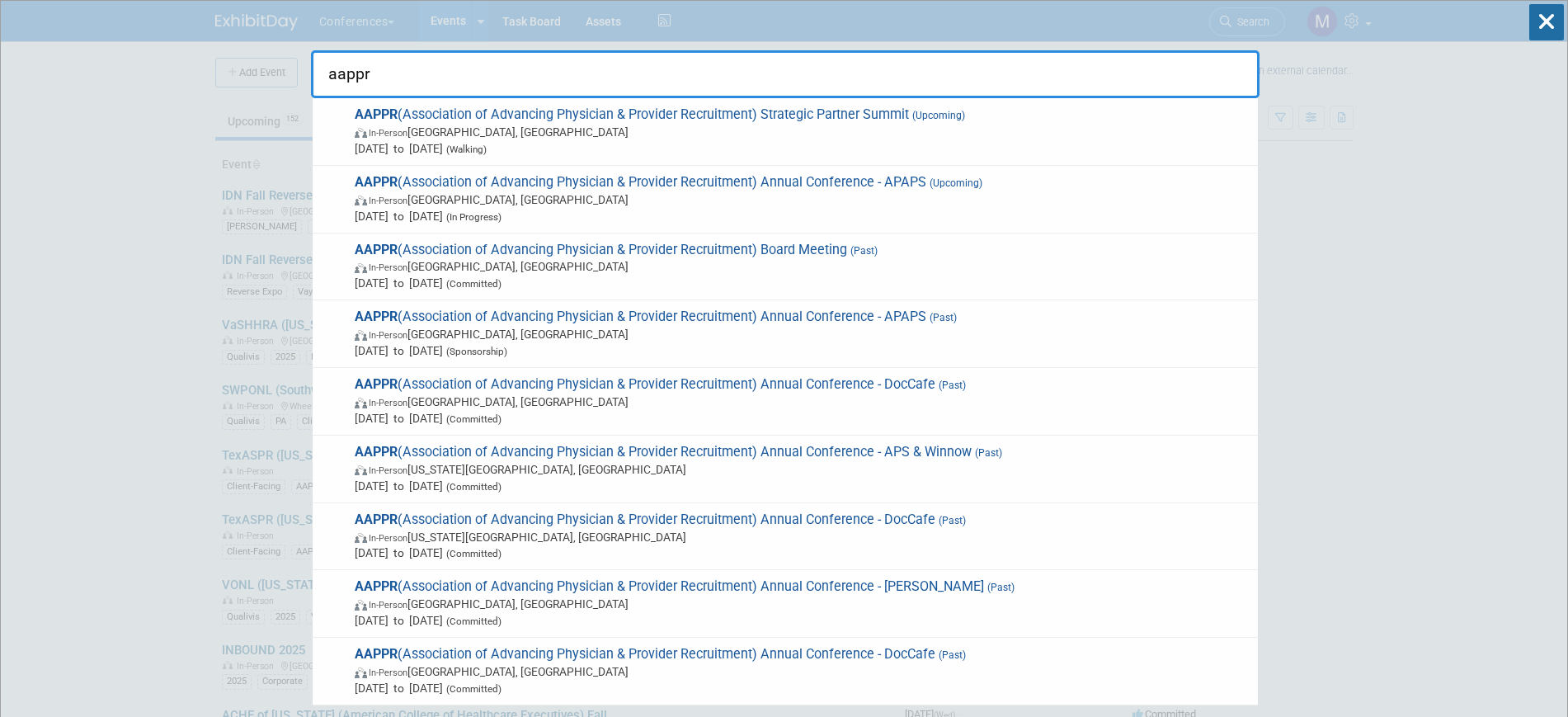
type input "aappr"
drag, startPoint x: 51, startPoint y: 192, endPoint x: 60, endPoint y: 190, distance: 9.2
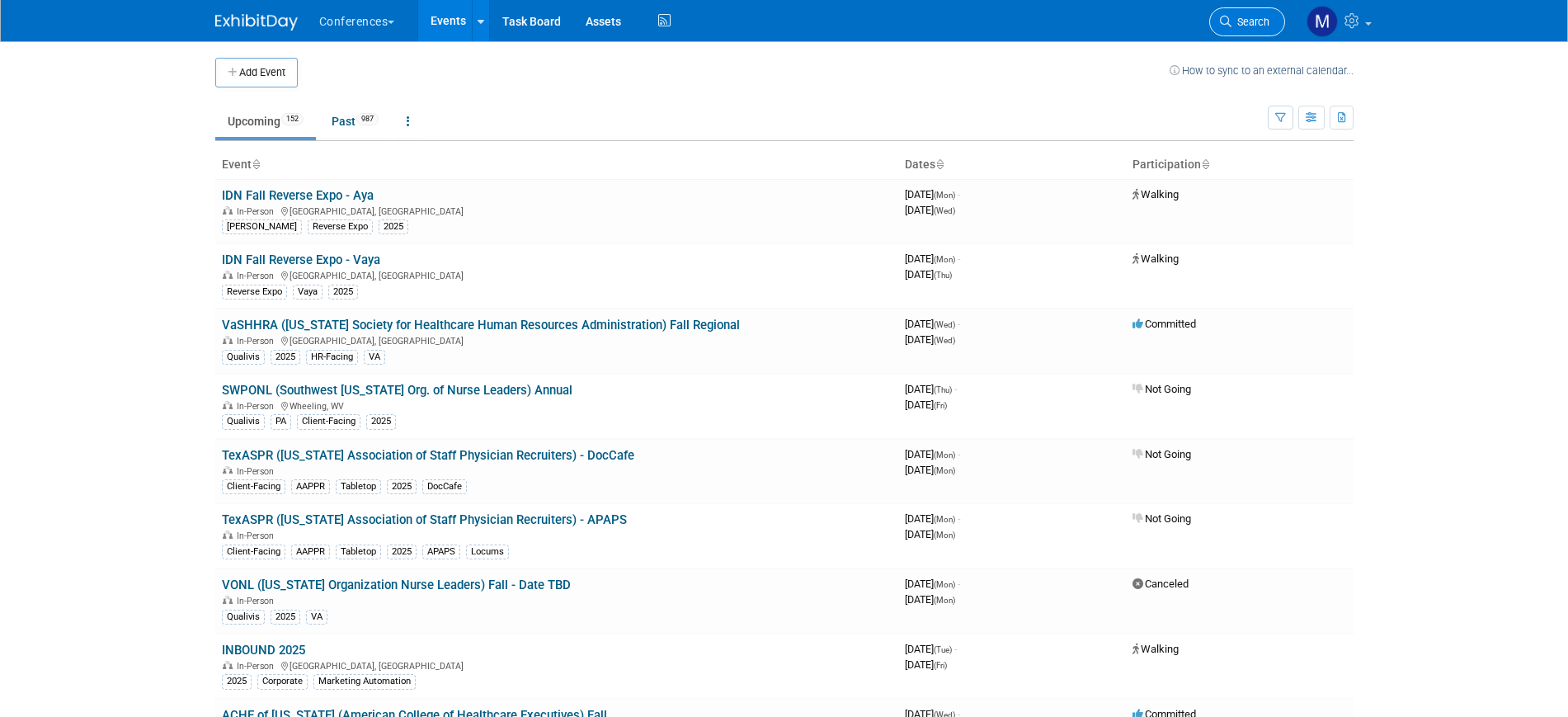
click at [1253, 27] on span "Search" at bounding box center [1250, 21] width 38 height 12
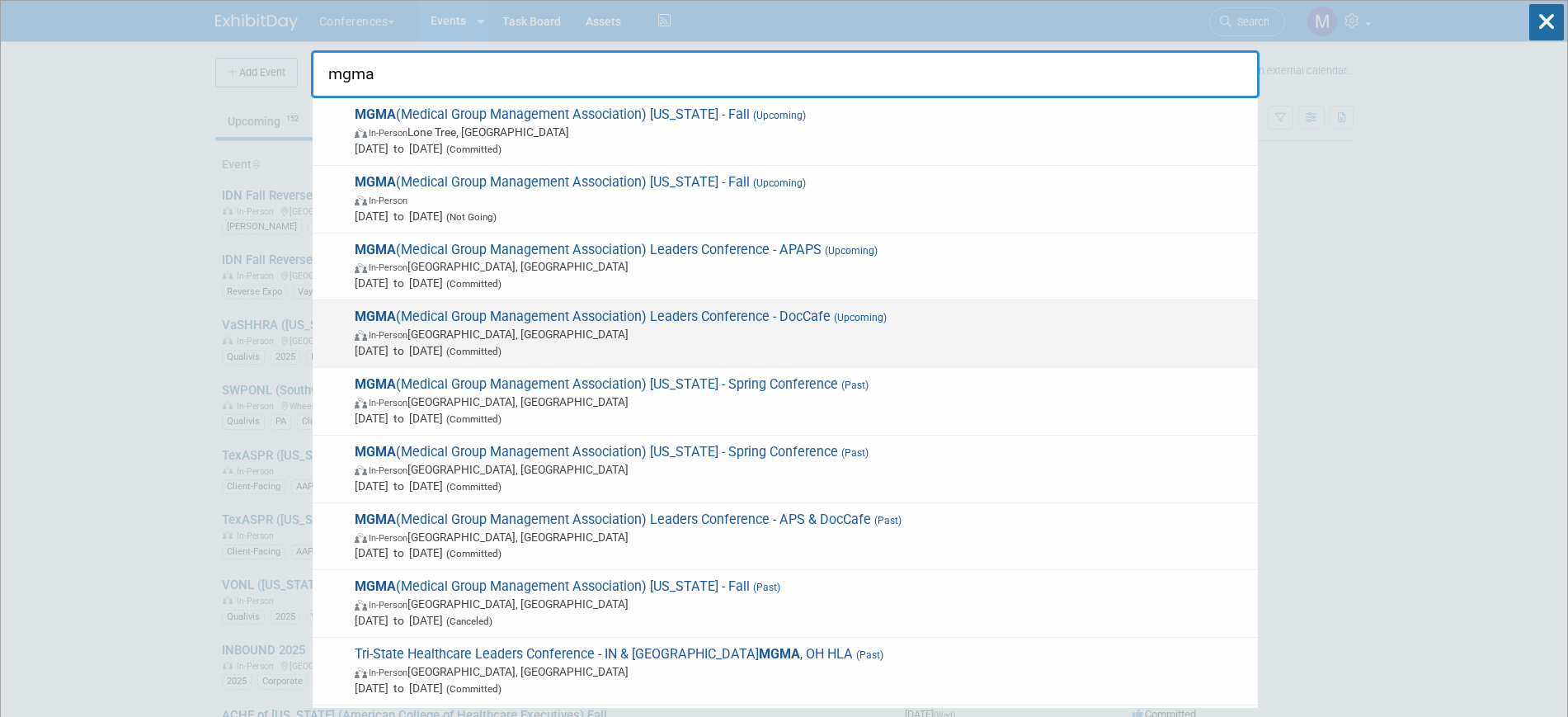
type input "mgma"
click at [696, 333] on span "In-Person Orlando, FL" at bounding box center [802, 334] width 895 height 17
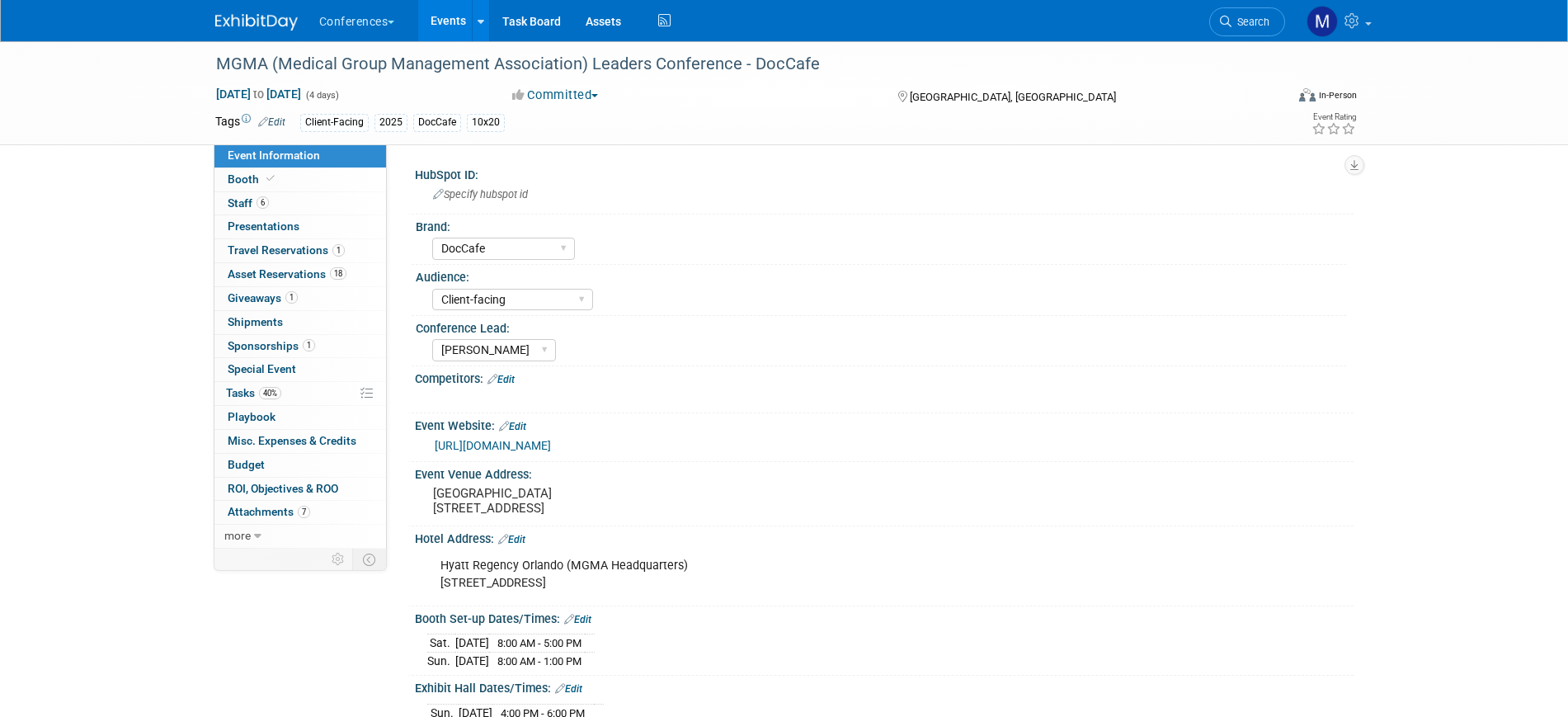
select select "DocCafe"
select select "Client-facing"
select select "[PERSON_NAME]"
drag, startPoint x: 0, startPoint y: 0, endPoint x: 417, endPoint y: 425, distance: 595.4
click at [232, 392] on span "Tasks 40%" at bounding box center [254, 392] width 55 height 13
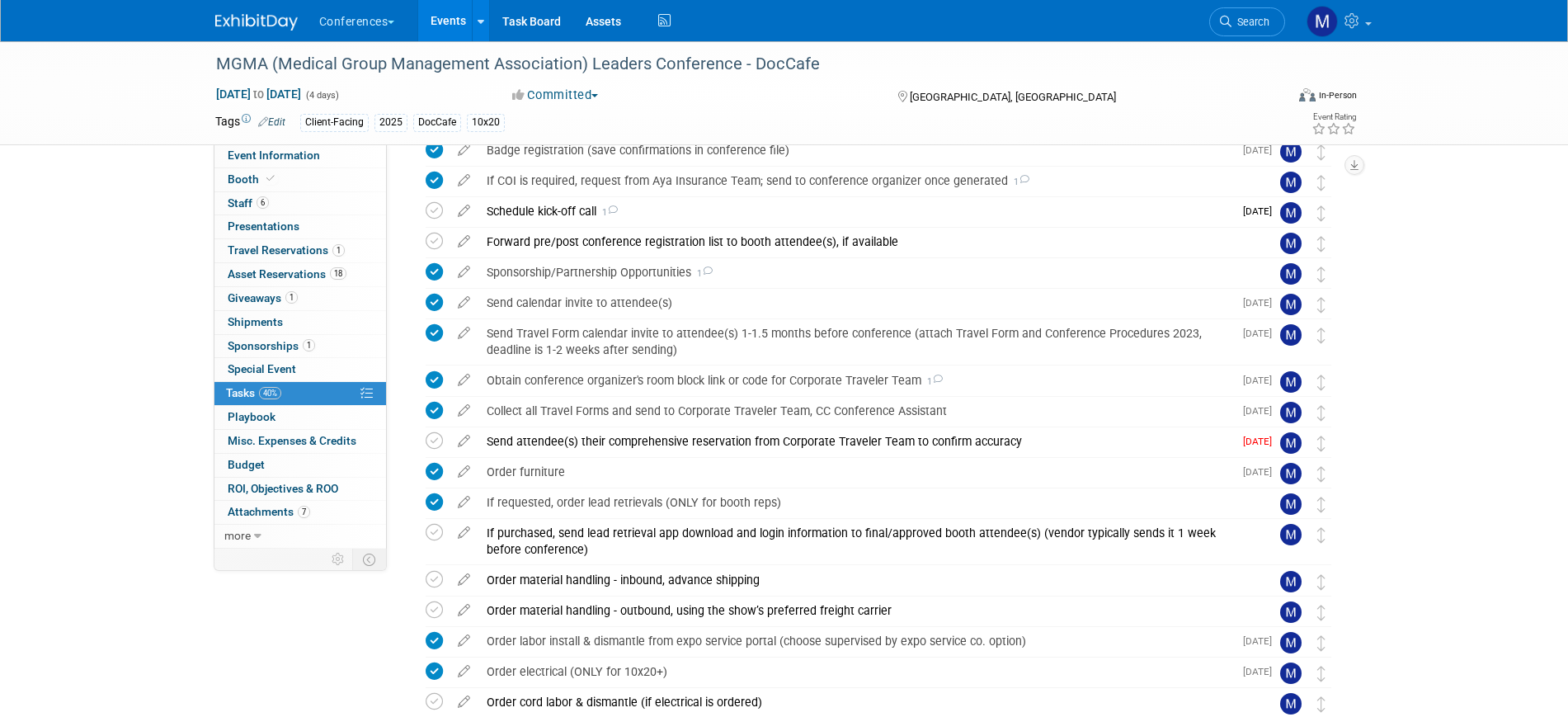
scroll to position [825, 0]
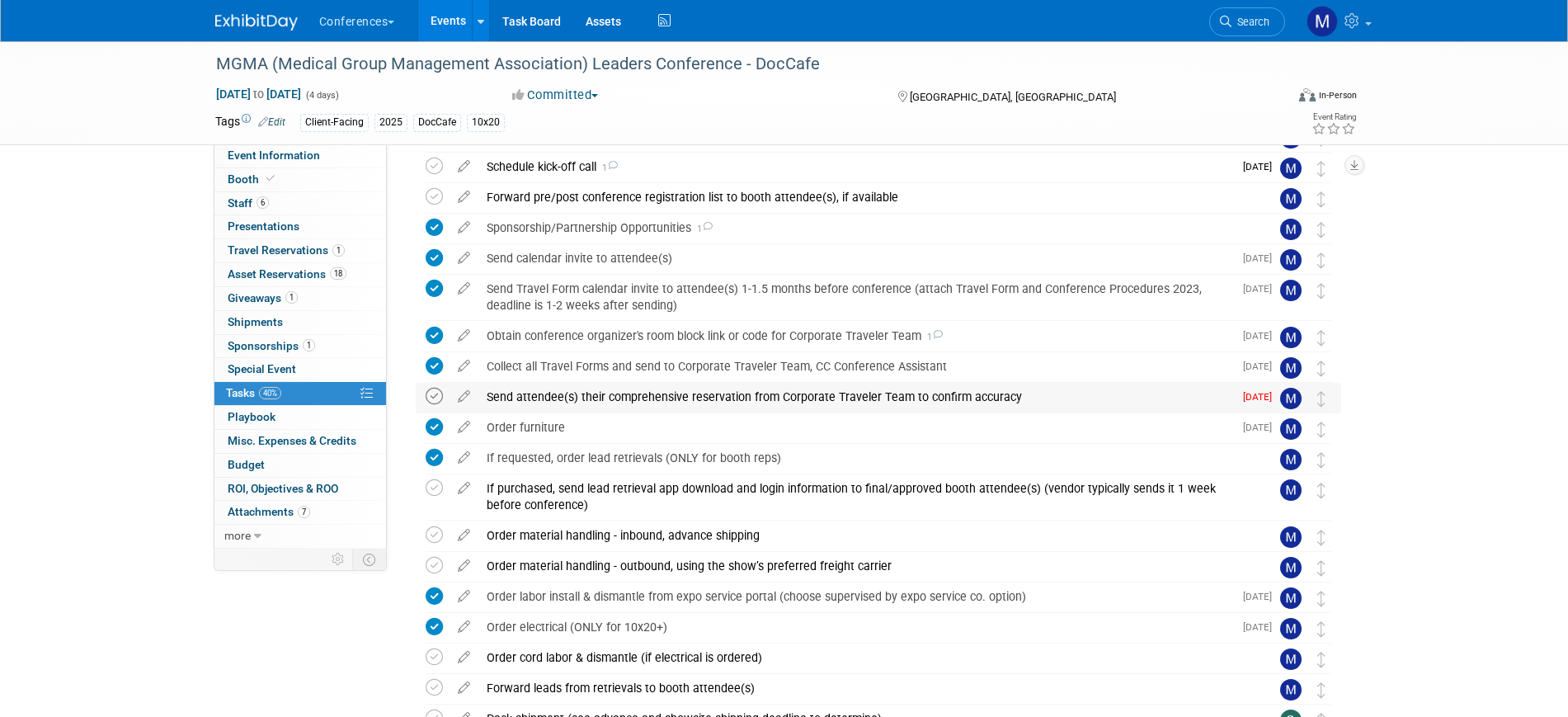
click at [431, 397] on icon at bounding box center [434, 396] width 18 height 18
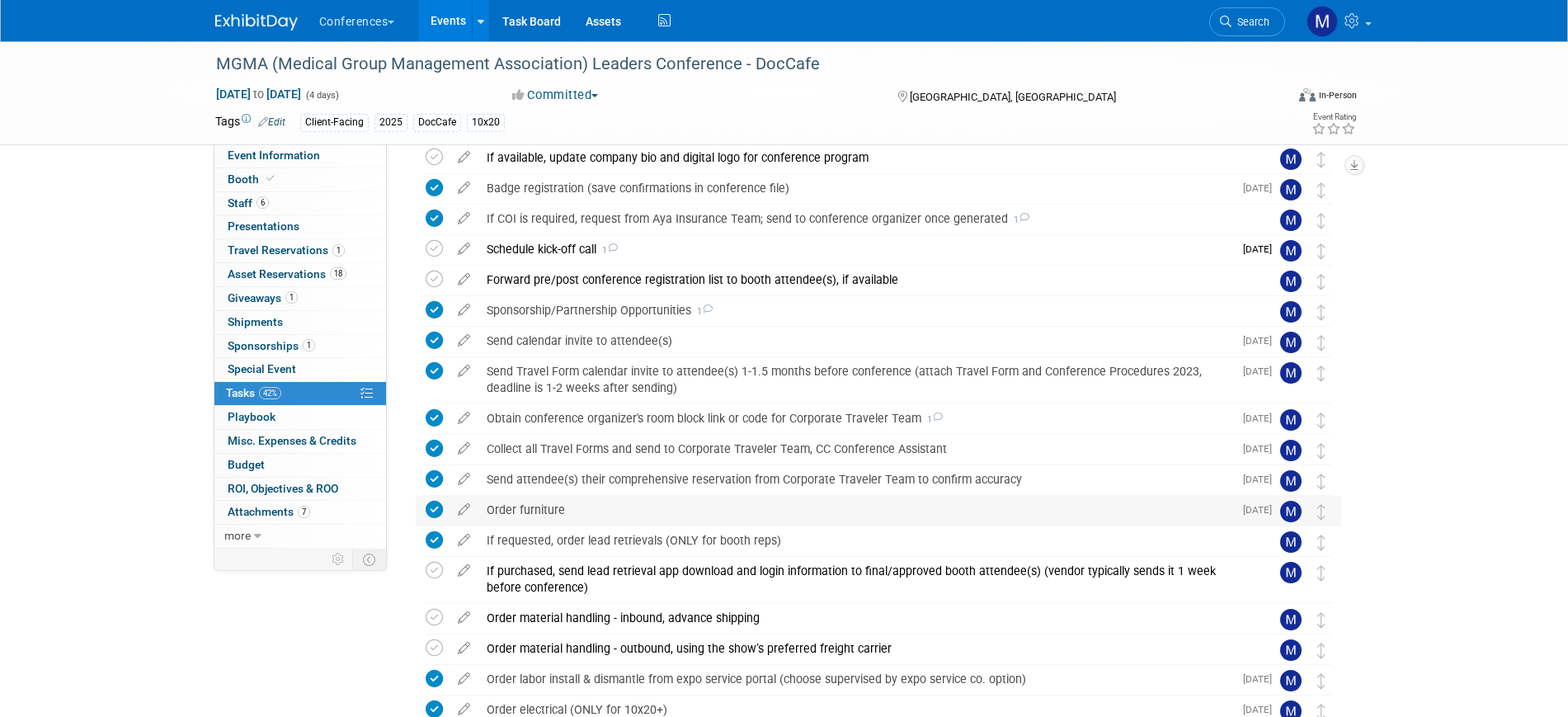
scroll to position [722, 0]
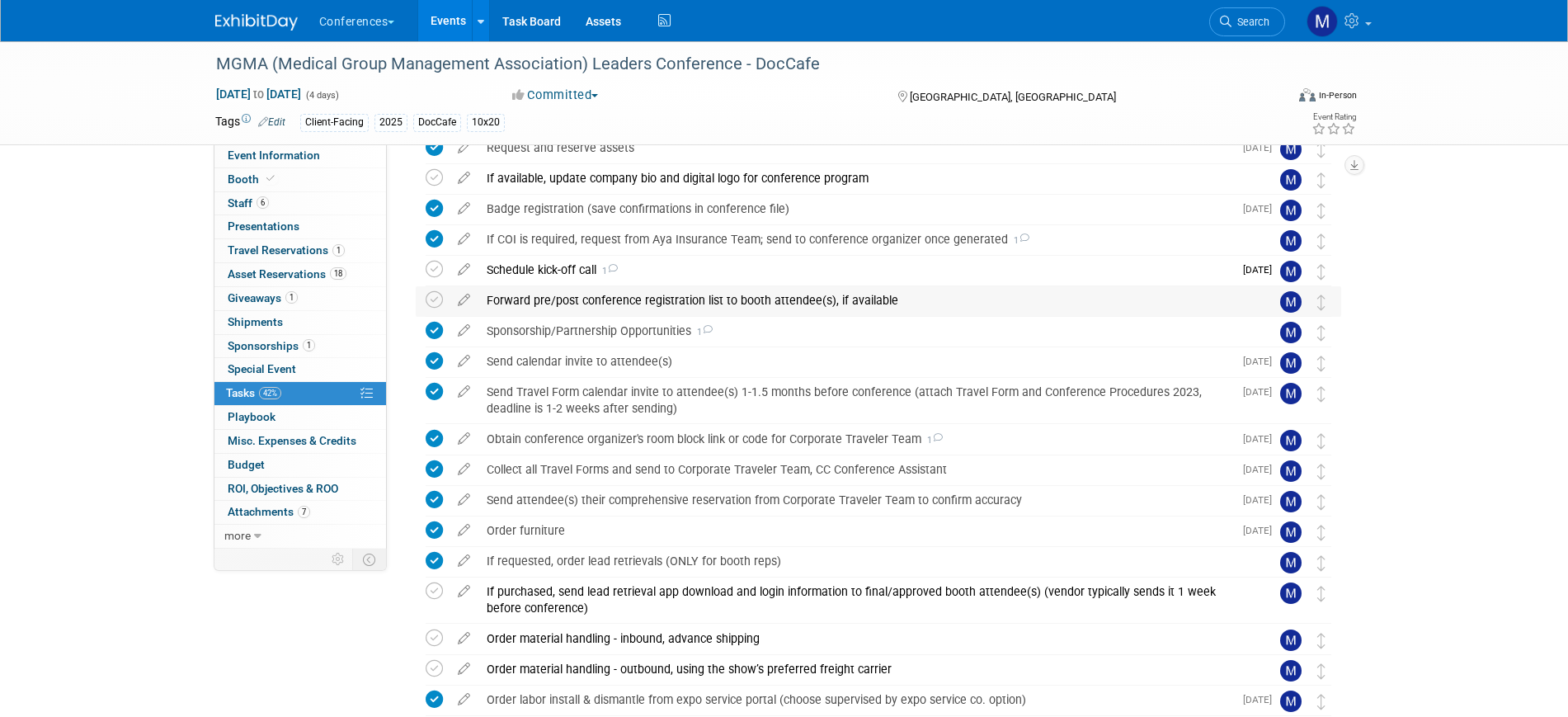
click at [712, 302] on div "Forward pre/post conference registration list to booth attendee(s), if available" at bounding box center [862, 300] width 769 height 28
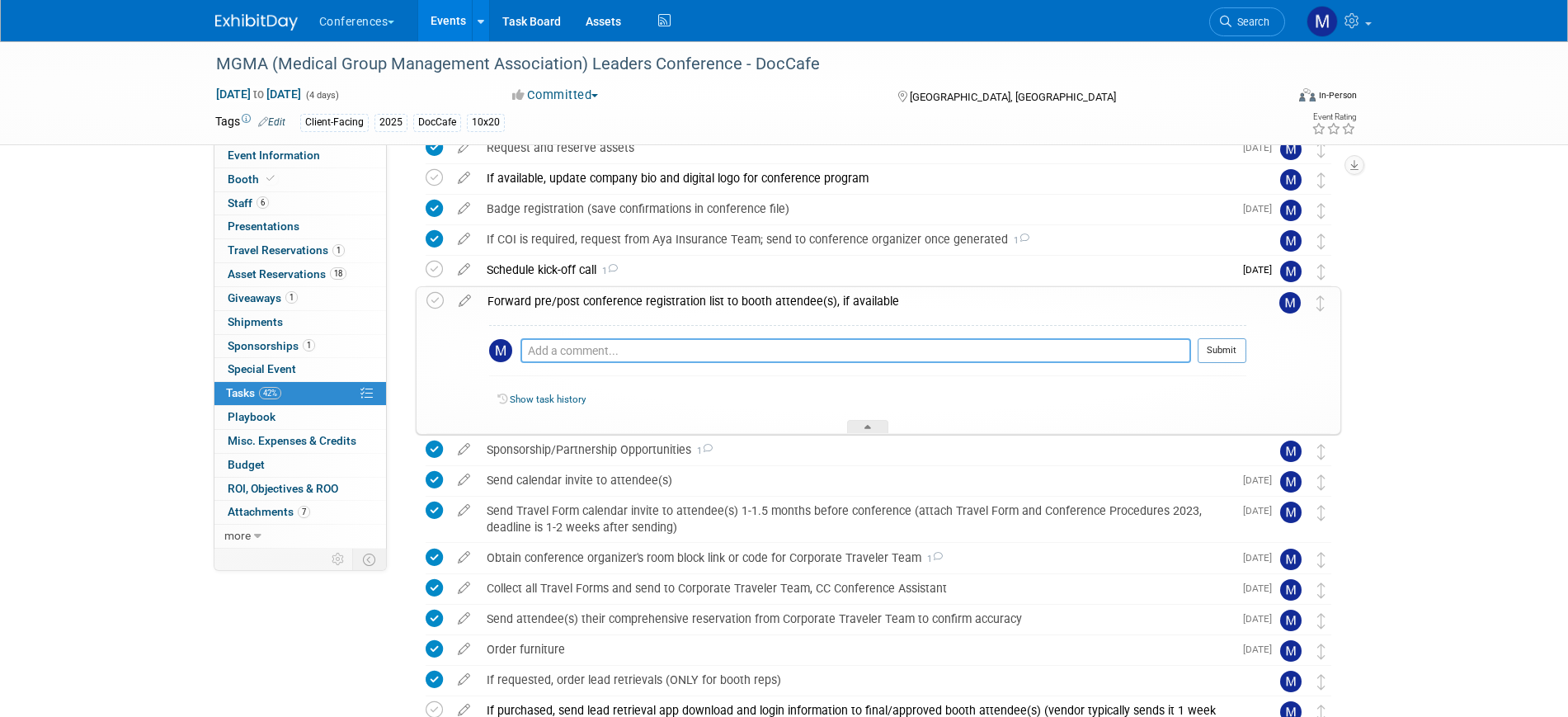
click at [634, 349] on textarea at bounding box center [856, 350] width 671 height 25
paste textarea "Thank you for the follow up, it’s typically 4-6 weeks out from the conference a…"
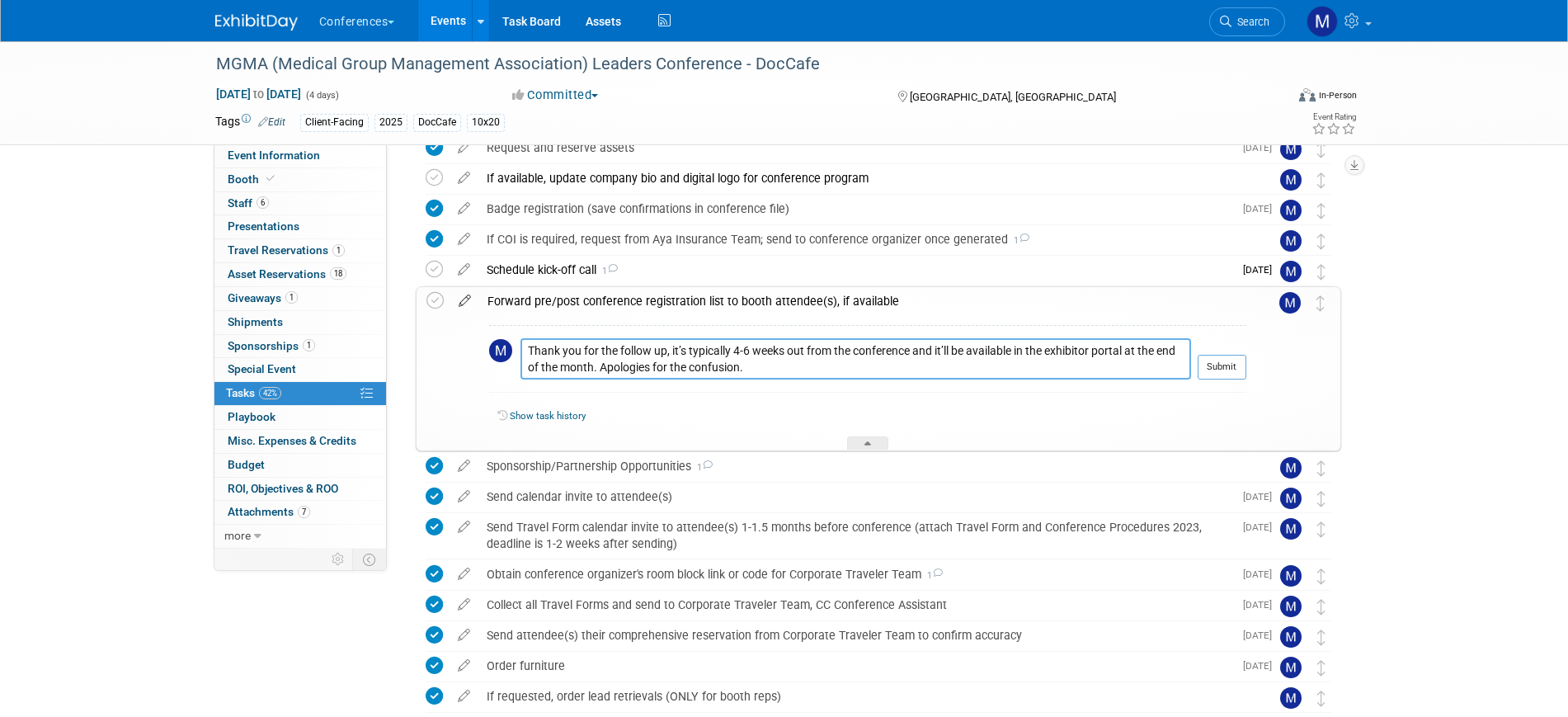
type textarea "Thank you for the follow up, it’s typically 4-6 weeks out from the conference a…"
click at [462, 300] on icon at bounding box center [464, 297] width 29 height 20
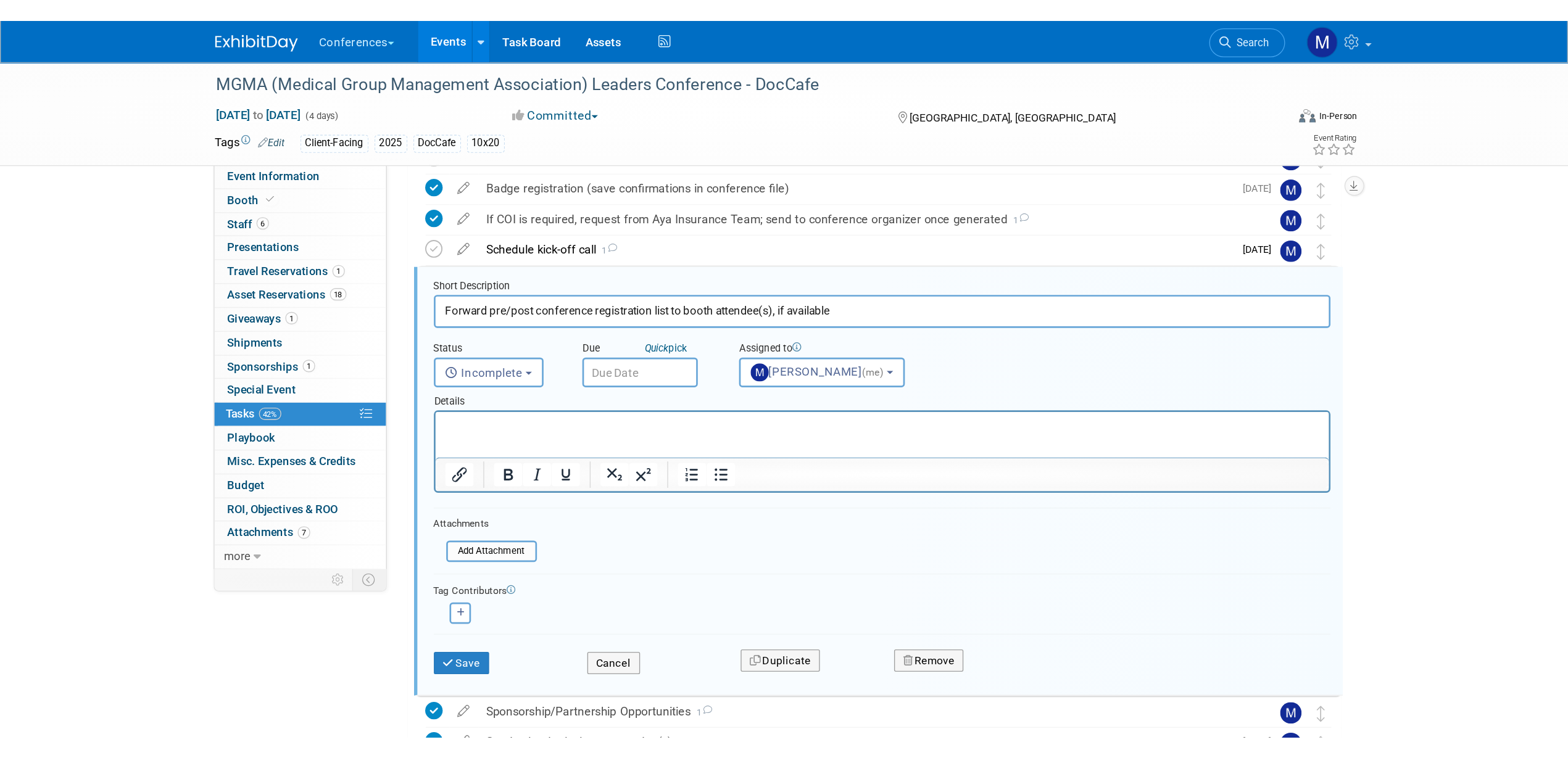
scroll to position [574, 0]
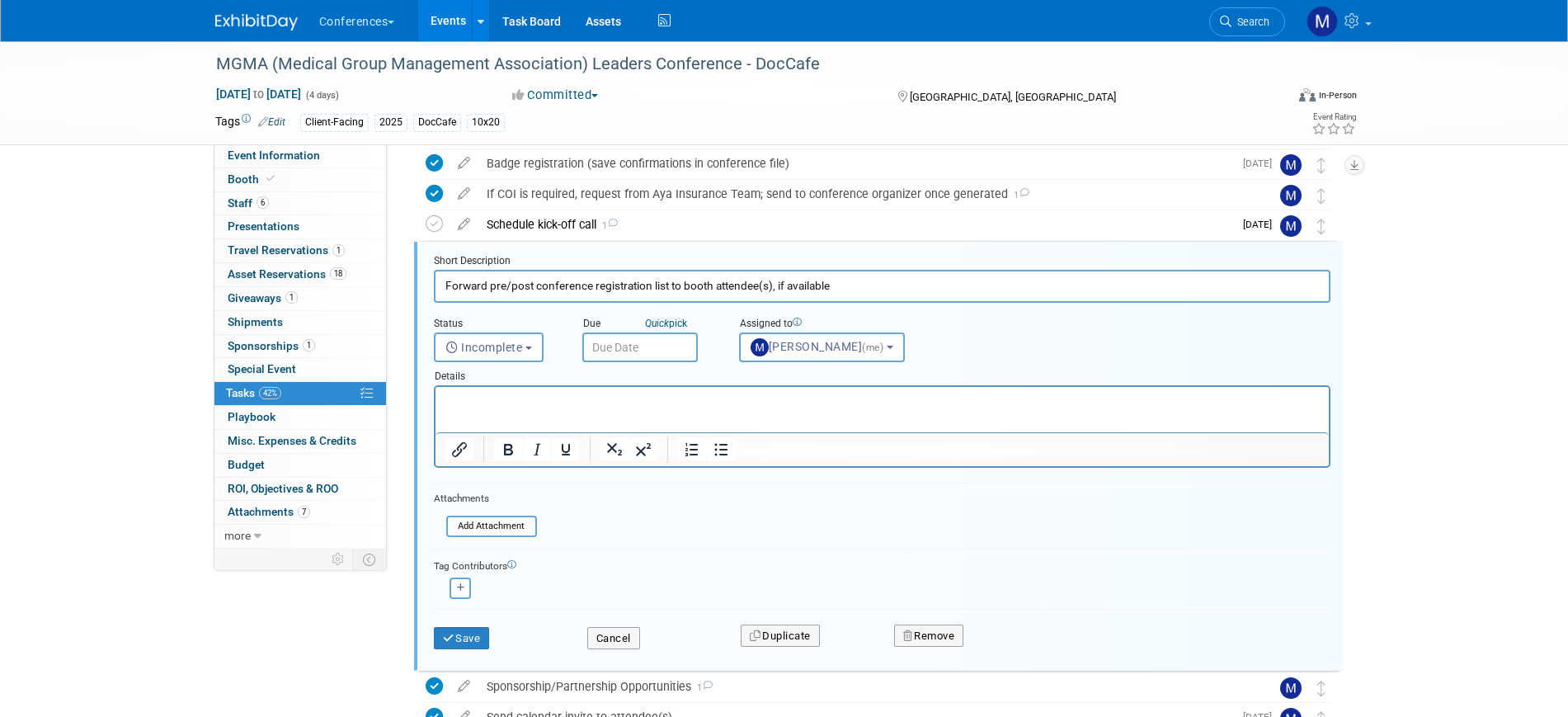
click at [624, 346] on input "text" at bounding box center [640, 347] width 115 height 30
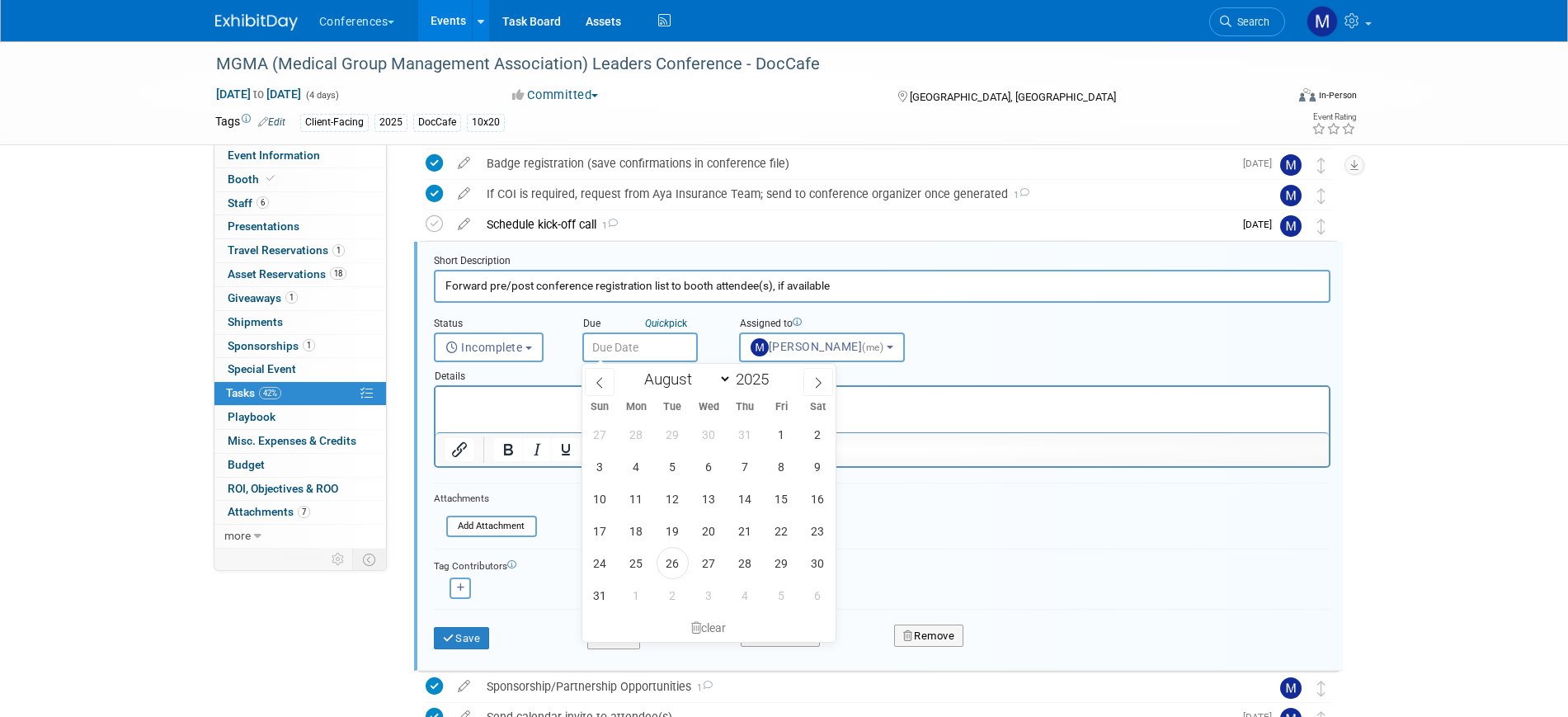
click at [805, 578] on div "27 28 29 30 31 1 2 3 4 5 6 7 8 9 10 11 12 13 14 15 16 17 18 19 20 21 22 23 24 2…" at bounding box center [709, 514] width 254 height 193
click at [788, 564] on span "29" at bounding box center [781, 563] width 32 height 32
type input "Aug 29, 2025"
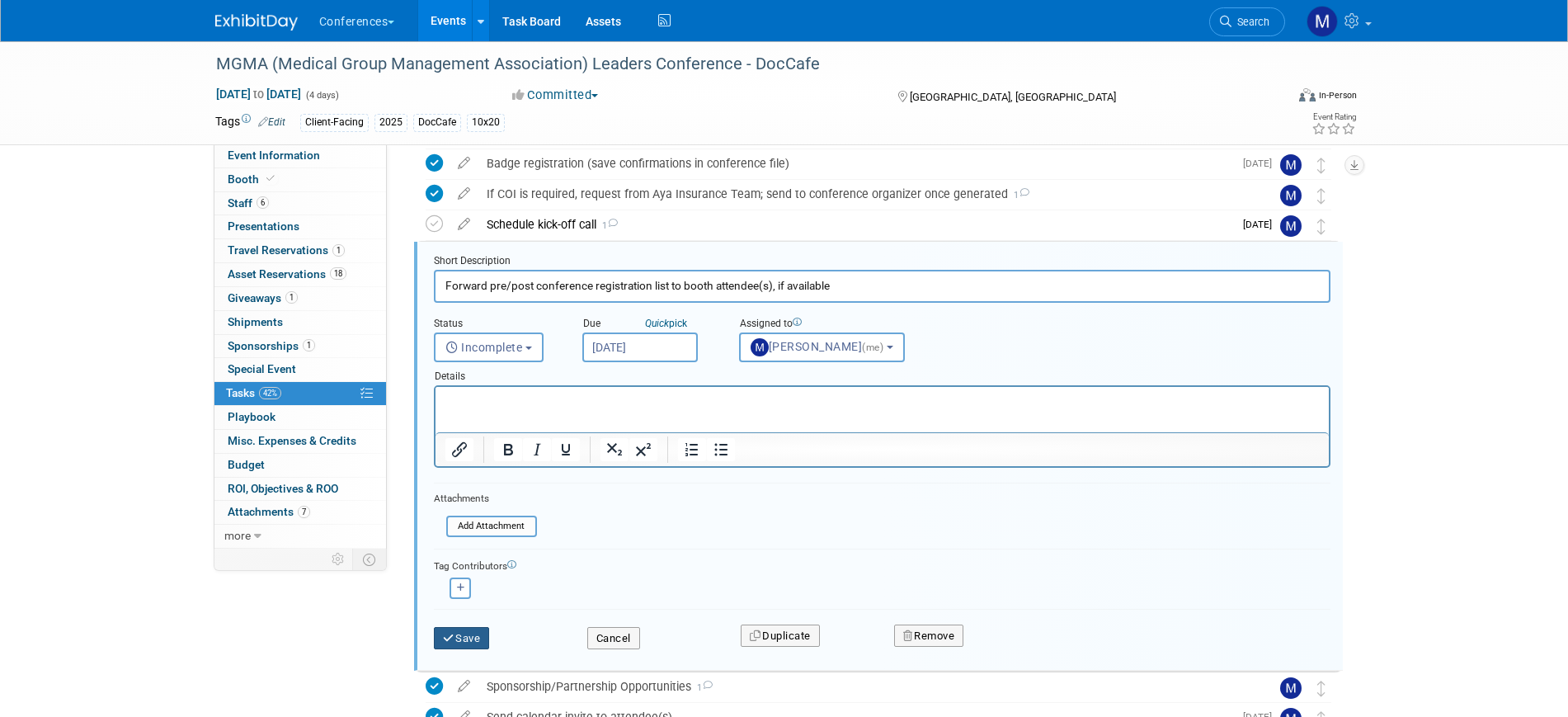
click at [471, 635] on button "Save" at bounding box center [461, 638] width 56 height 23
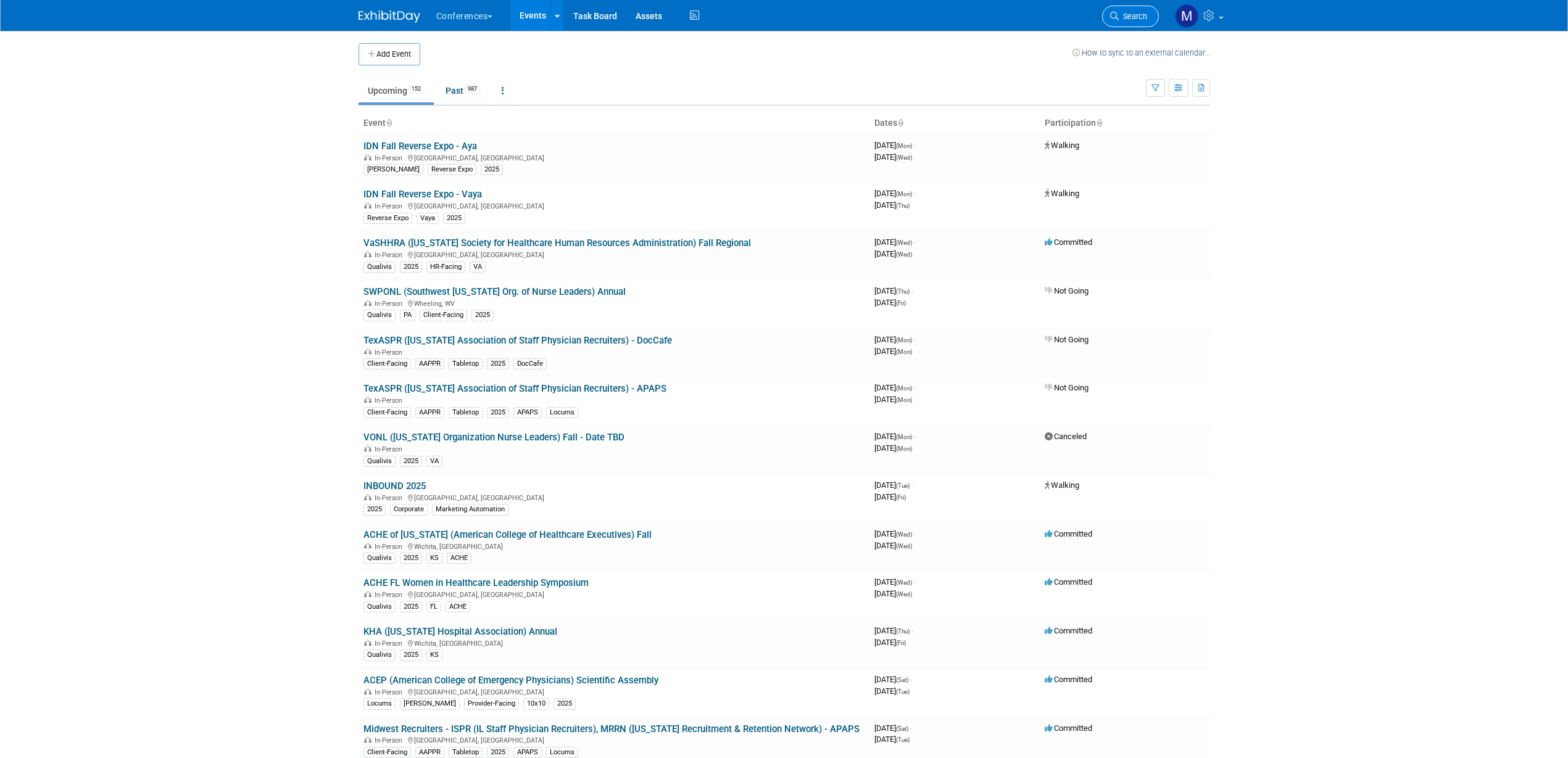
click at [1139, 19] on span "Search" at bounding box center [1132, 16] width 28 height 9
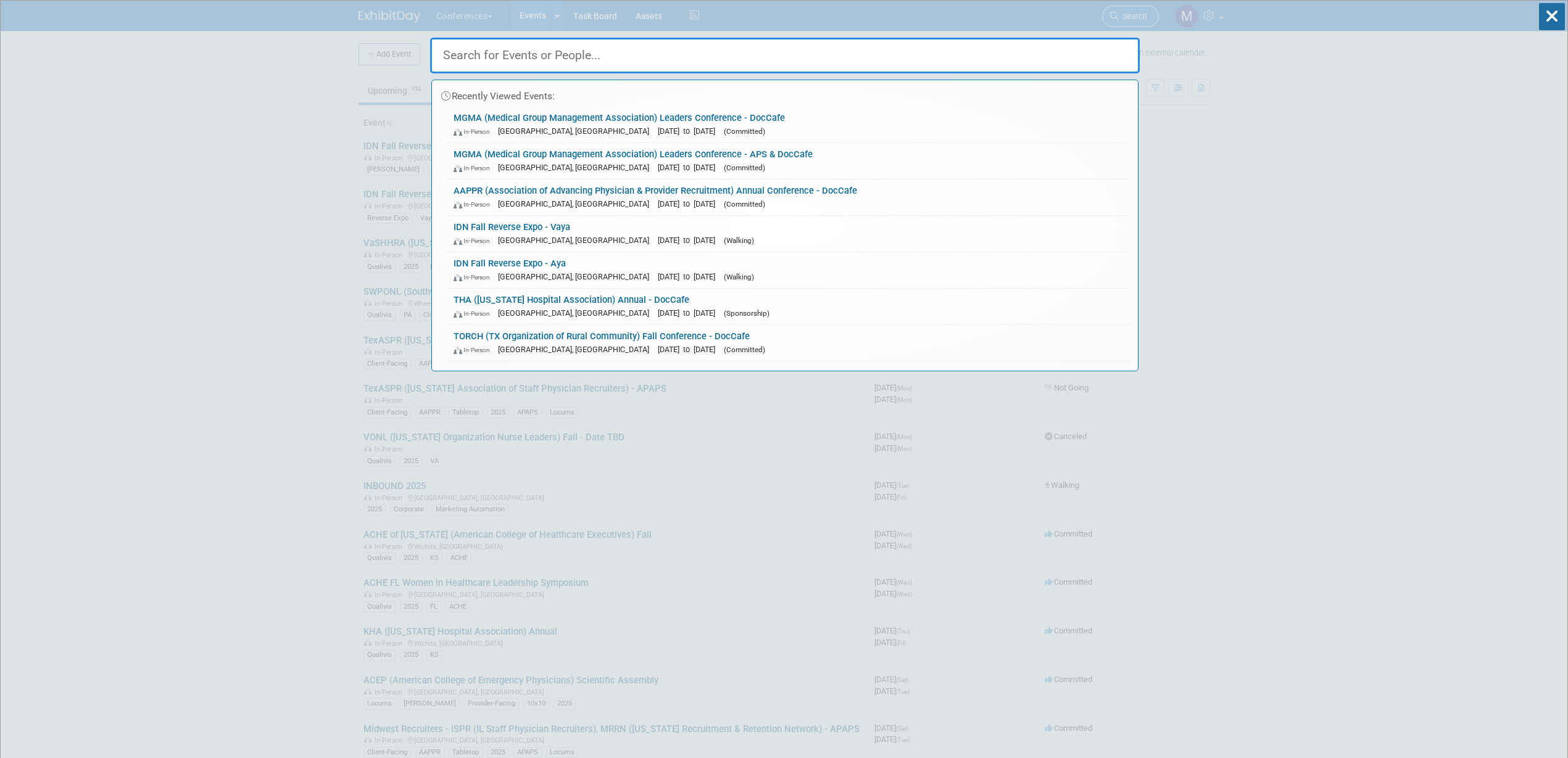
type input "g"
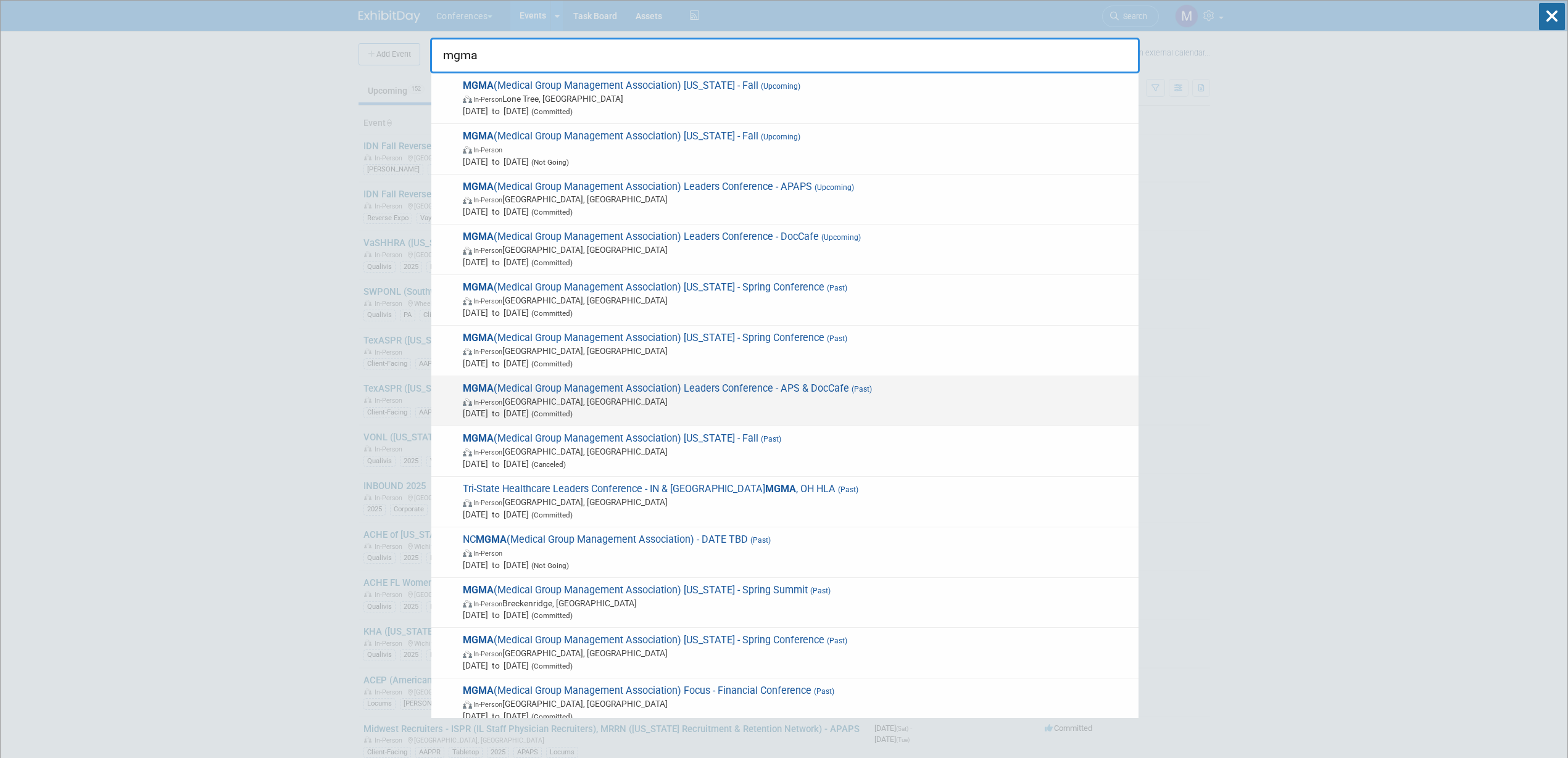
type input "mgma"
click at [832, 392] on span "MGMA (Medical Group Management Association) Leaders Conference - APS & DocCafe …" at bounding box center [795, 401] width 673 height 38
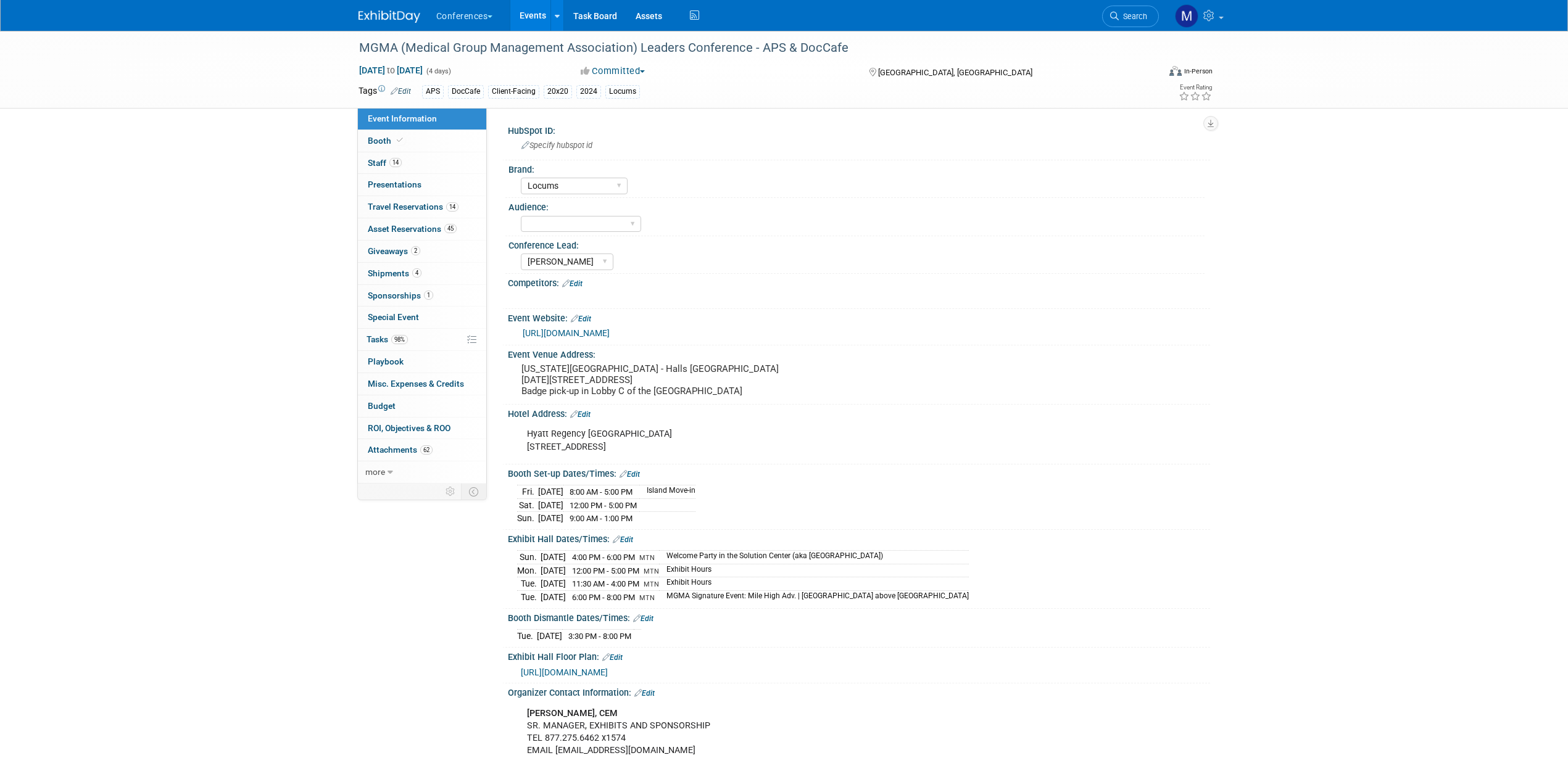
select select "Locums"
select select "[PERSON_NAME]"
